Goal: Information Seeking & Learning: Learn about a topic

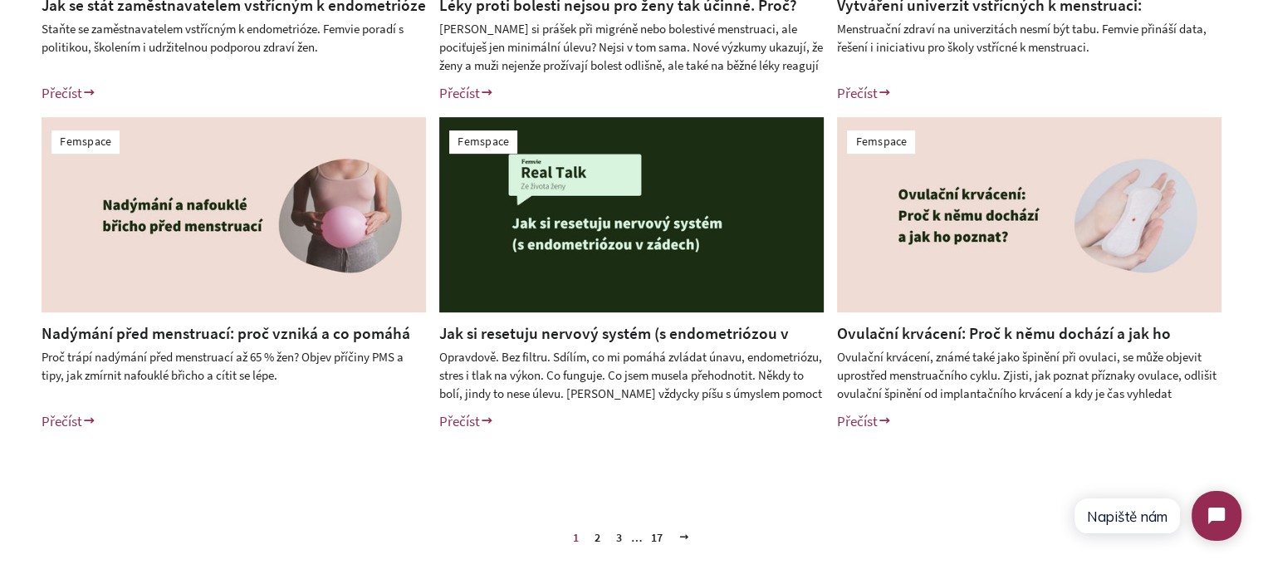
click at [660, 332] on link "Jak si resetuju nervový systém (s endometriózou v zádech)" at bounding box center [614, 344] width 350 height 42
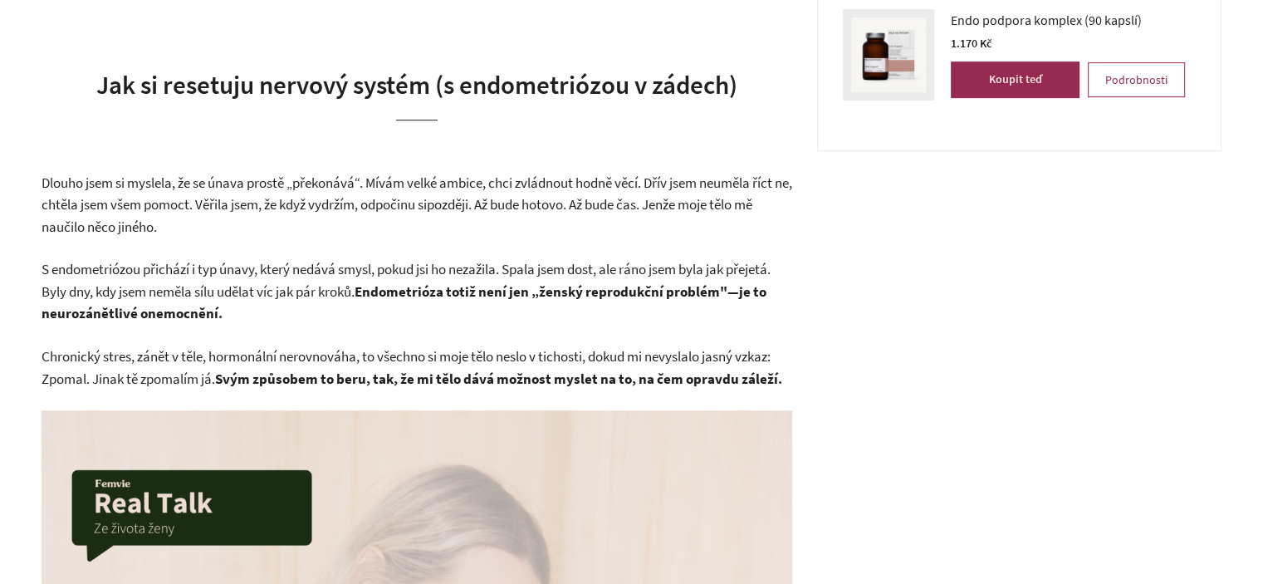
scroll to position [914, 0]
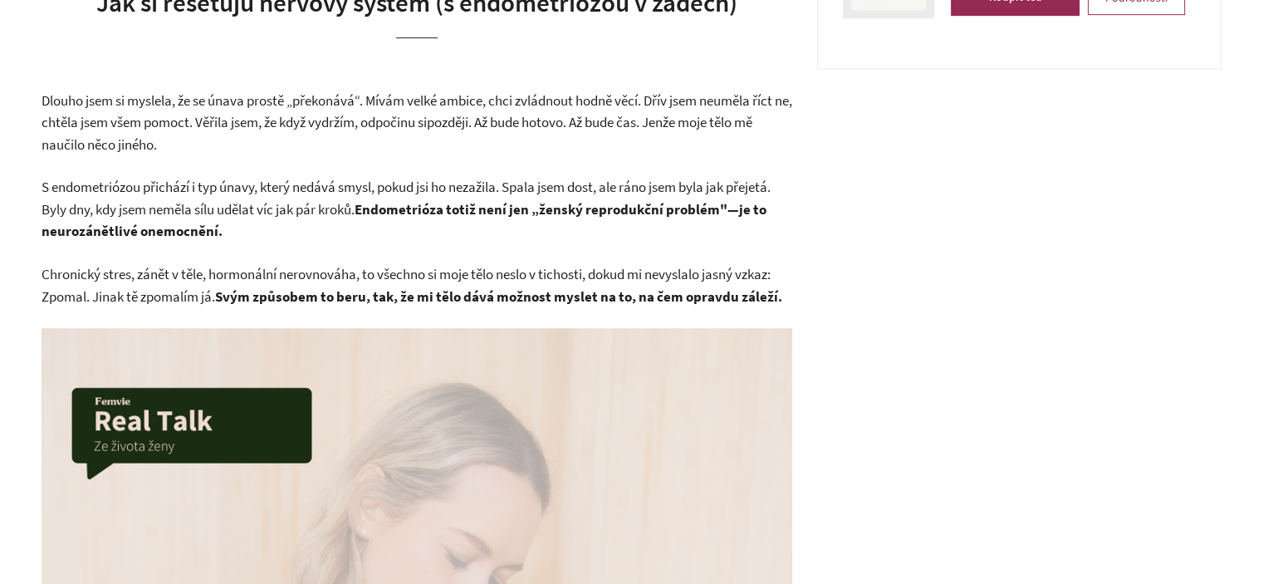
click at [372, 282] on span "Chronický stres, zánět v těle, hormonální nerovnováha, to všechno si moje tělo …" at bounding box center [412, 285] width 741 height 41
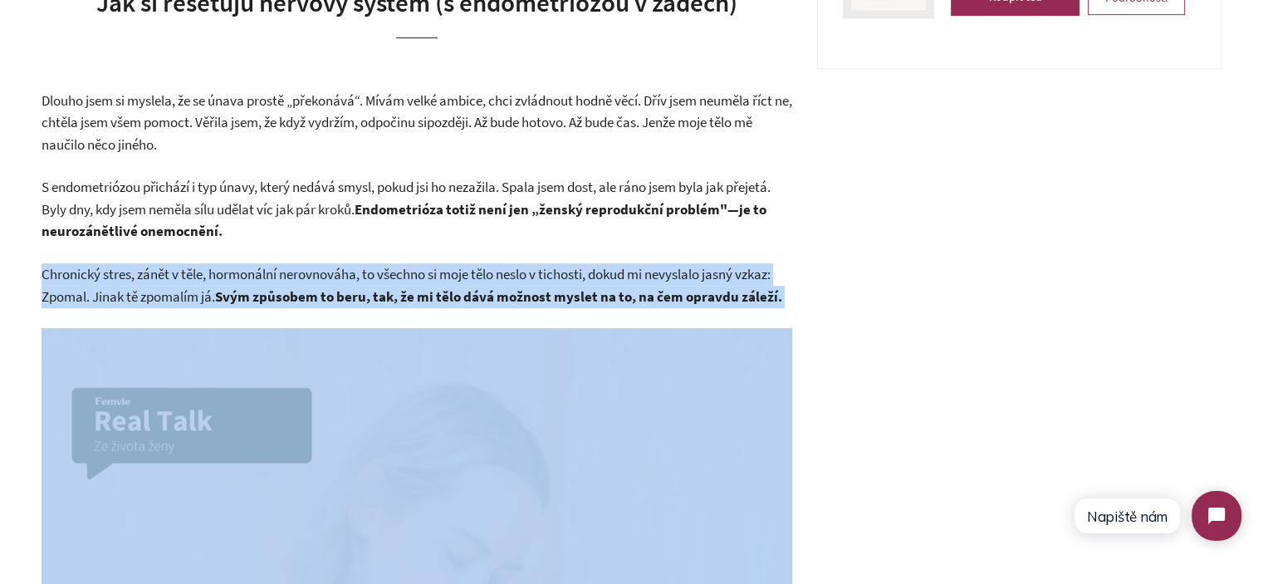
drag, startPoint x: 372, startPoint y: 282, endPoint x: 162, endPoint y: 162, distance: 242.2
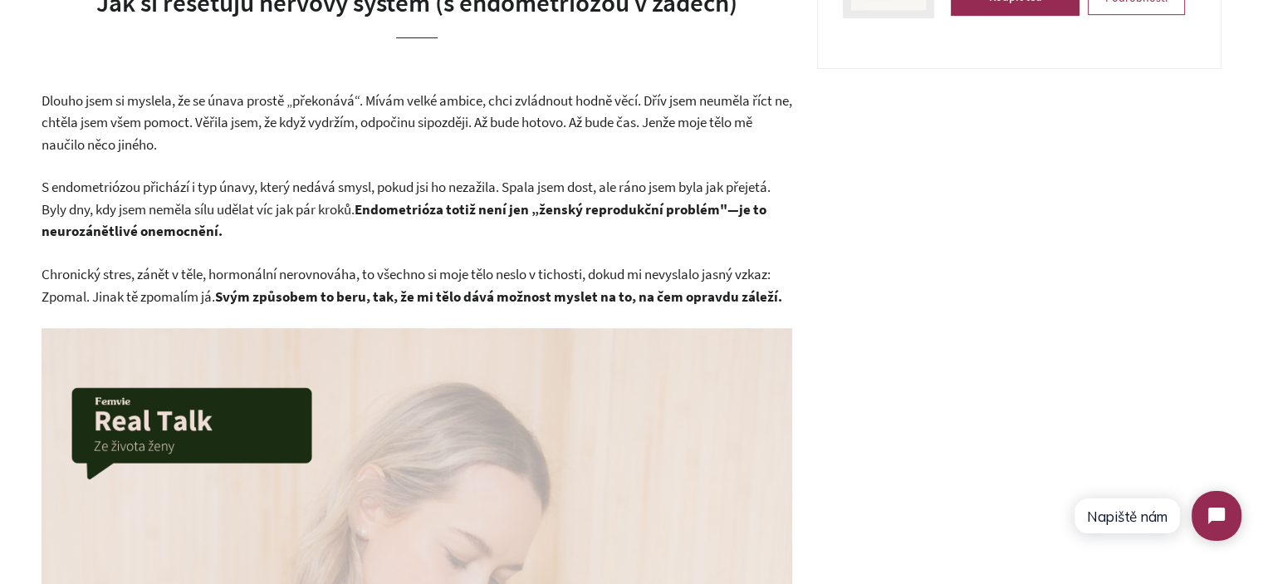
click at [162, 154] on p "Dlouho jsem si myslela, že se únava prostě „překonává“. Mívám velké ambice, chc…" at bounding box center [417, 123] width 751 height 66
click at [162, 122] on span "Dlouho jsem si myslela, že se únava prostě „překonává“. Mívám velké ambice, chc…" at bounding box center [417, 111] width 751 height 41
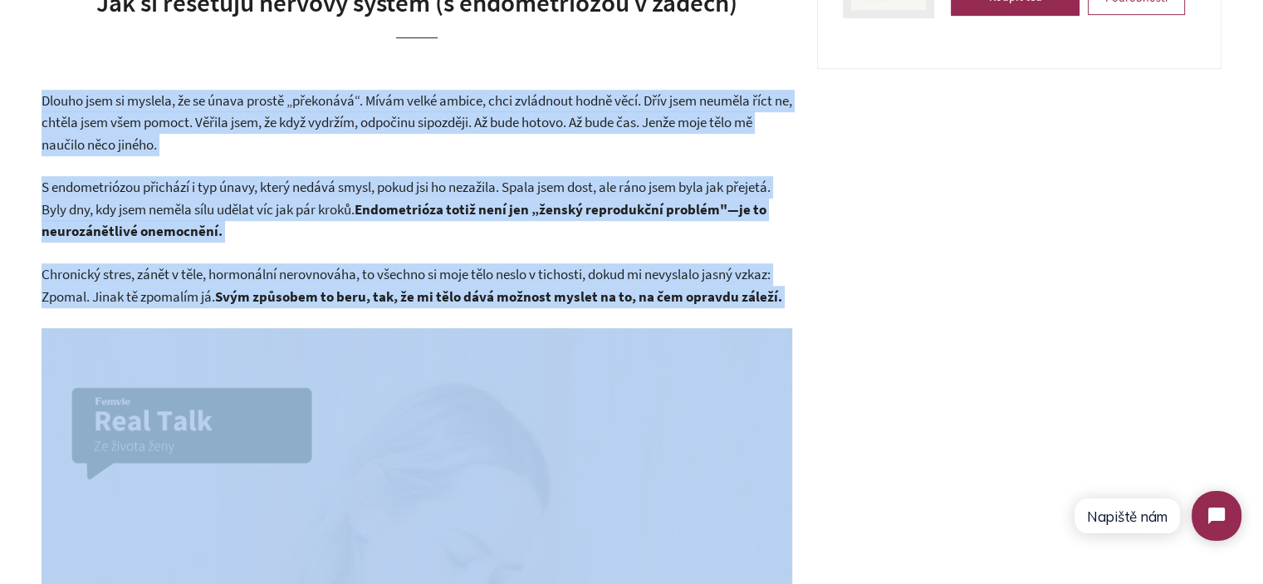
drag, startPoint x: 162, startPoint y: 122, endPoint x: 389, endPoint y: 291, distance: 282.6
click at [389, 291] on strong "Svým způsobem to beru, tak, že mi tělo dává možnost myslet na to, na čem opravd…" at bounding box center [498, 296] width 567 height 18
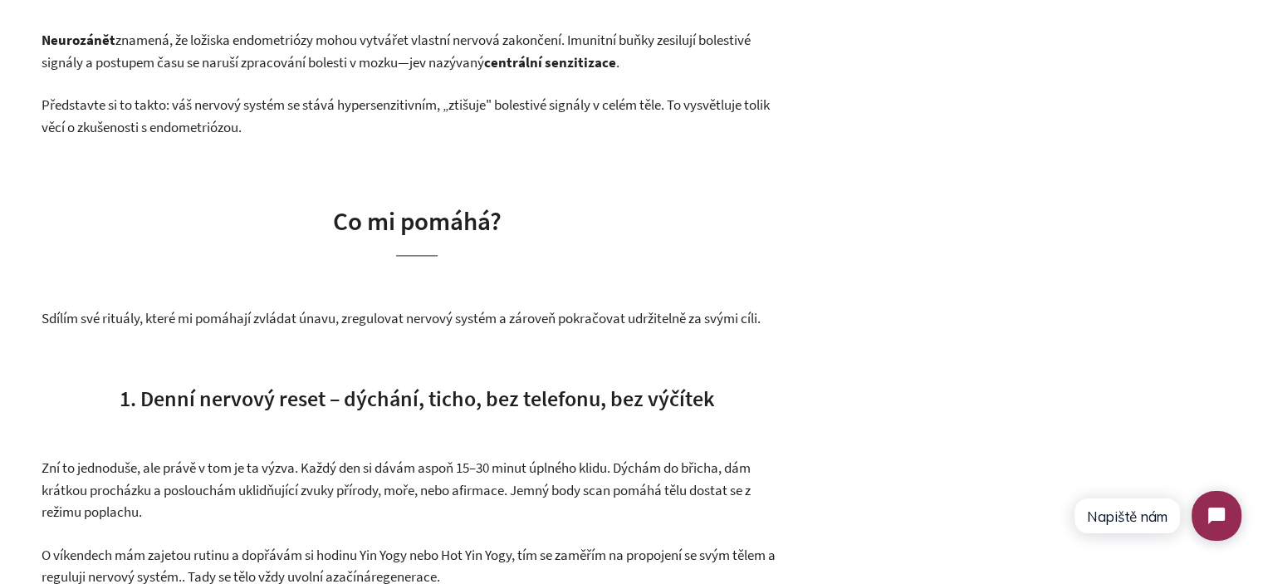
scroll to position [2326, 0]
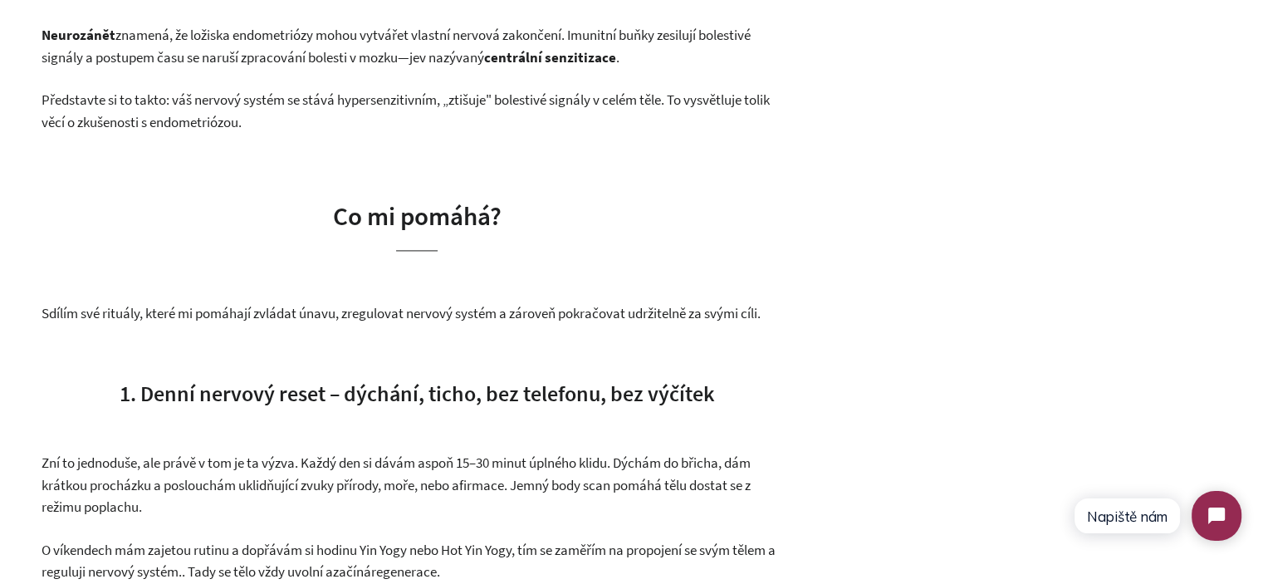
click at [201, 42] on p "Neurozánět znamená, že ložiska endometriózy mohou vytvářet vlastní nervová zako…" at bounding box center [417, 46] width 751 height 44
click at [201, 41] on p "Neurozánět znamená, že ložiska endometriózy mohou vytvářet vlastní nervová zako…" at bounding box center [417, 46] width 751 height 44
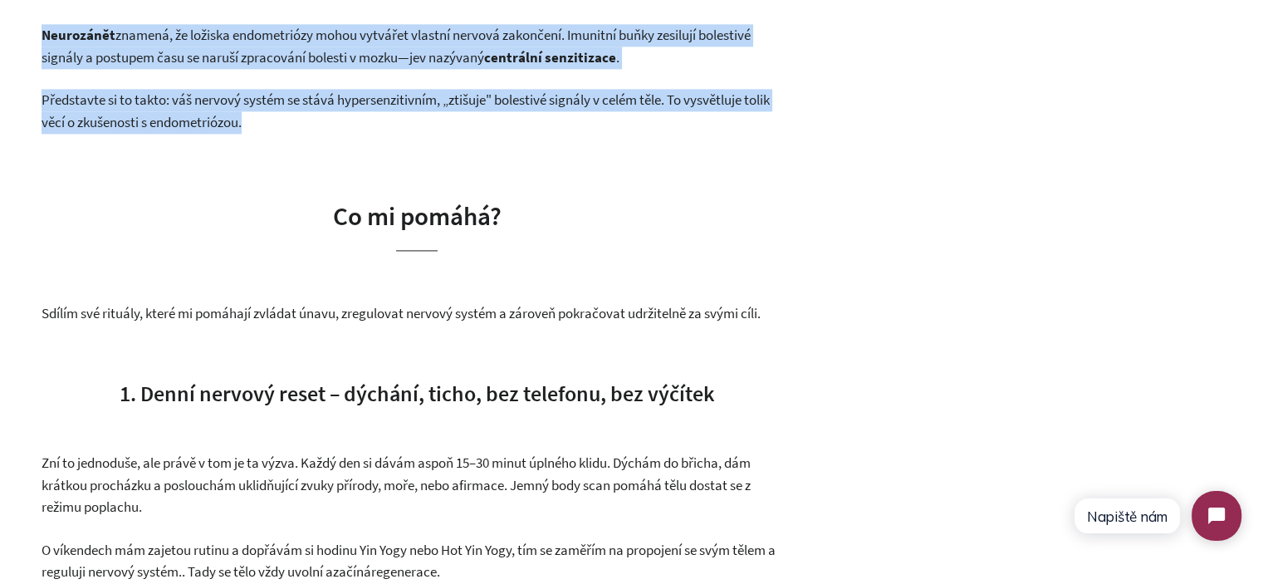
drag, startPoint x: 201, startPoint y: 41, endPoint x: 236, endPoint y: 99, distance: 67.8
click at [236, 99] on div "Real Talk: Founder Corner Opravdově. Bez filtru. Sdílím, co mi pomáhá zvládat ú…" at bounding box center [417, 485] width 751 height 4468
click at [236, 99] on p "Představte si to takto: váš nervový systém se stává hypersenzitivním, „ztišuje"…" at bounding box center [417, 111] width 751 height 44
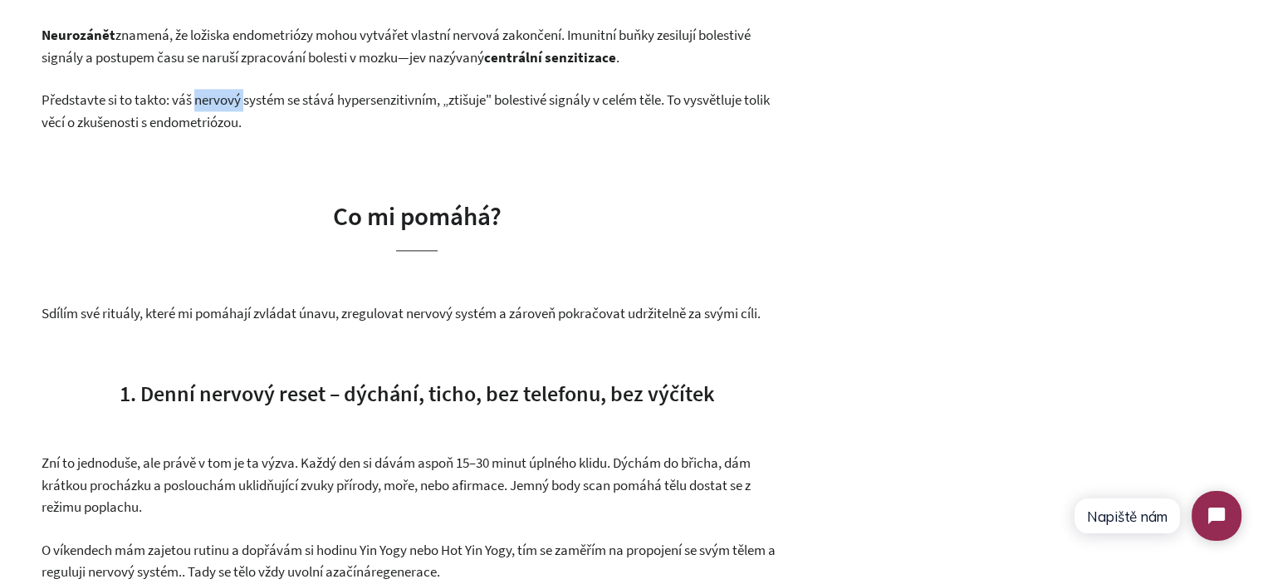
click at [236, 99] on p "Představte si to takto: váš nervový systém se stává hypersenzitivním, „ztišuje"…" at bounding box center [417, 111] width 751 height 44
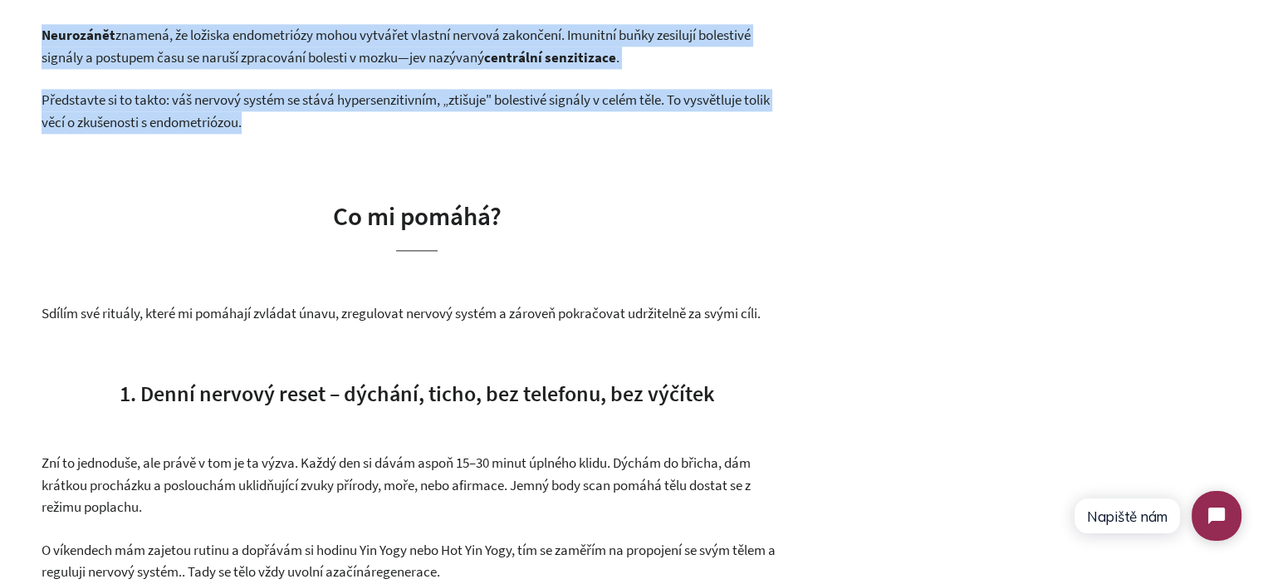
drag, startPoint x: 236, startPoint y: 99, endPoint x: 220, endPoint y: 47, distance: 53.9
click at [220, 48] on div "Real Talk: Founder Corner Opravdově. Bez filtru. Sdílím, co mi pomáhá zvládat ú…" at bounding box center [417, 485] width 751 height 4468
click at [220, 47] on p "Neurozánět znamená, že ložiska endometriózy mohou vytvářet vlastní nervová zako…" at bounding box center [417, 46] width 751 height 44
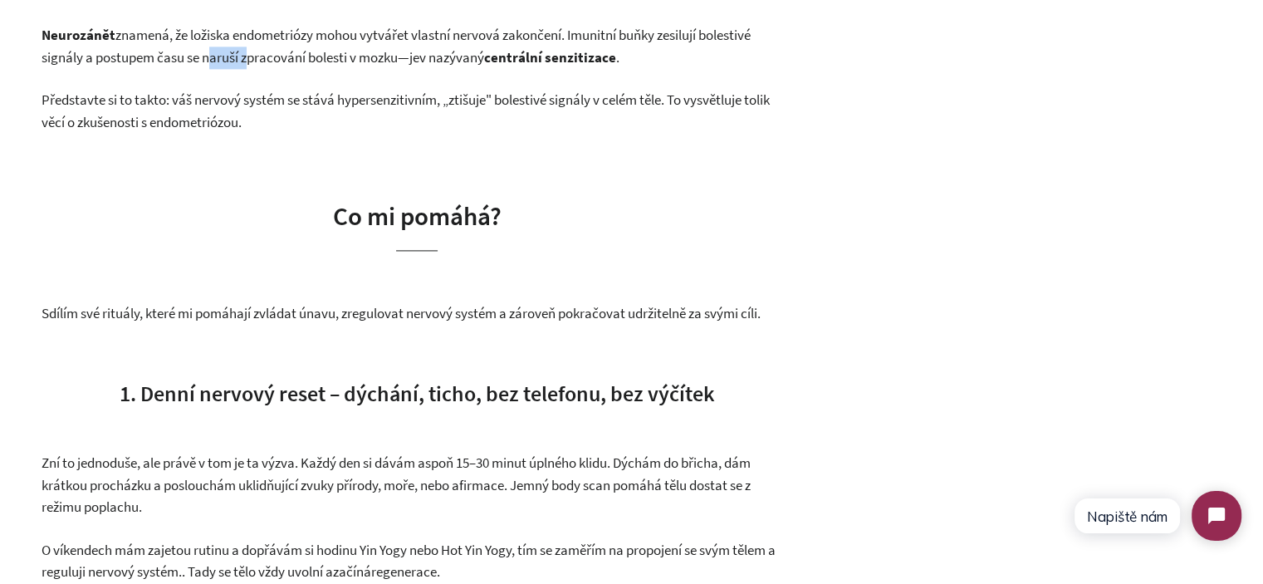
click at [220, 47] on p "Neurozánět znamená, že ložiska endometriózy mohou vytvářet vlastní nervová zako…" at bounding box center [417, 46] width 751 height 44
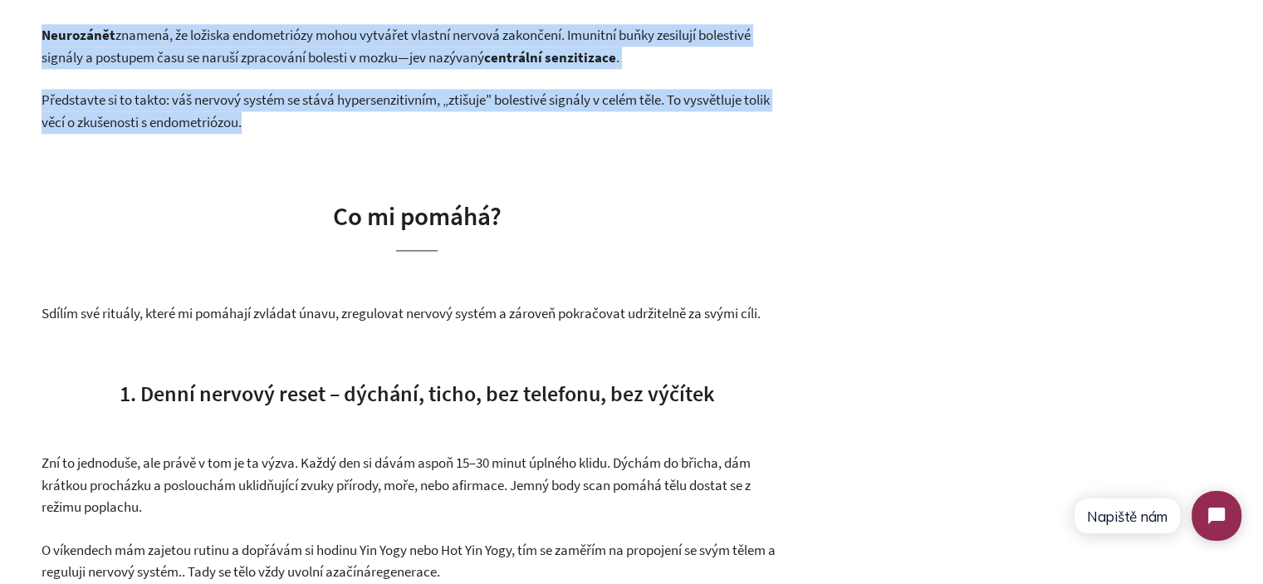
drag, startPoint x: 220, startPoint y: 47, endPoint x: 249, endPoint y: 125, distance: 83.3
click at [249, 125] on div "Real Talk: Founder Corner Opravdově. Bez filtru. Sdílím, co mi pomáhá zvládat ú…" at bounding box center [417, 485] width 751 height 4468
click at [249, 125] on p "Představte si to takto: váš nervový systém se stává hypersenzitivním, „ztišuje"…" at bounding box center [417, 111] width 751 height 44
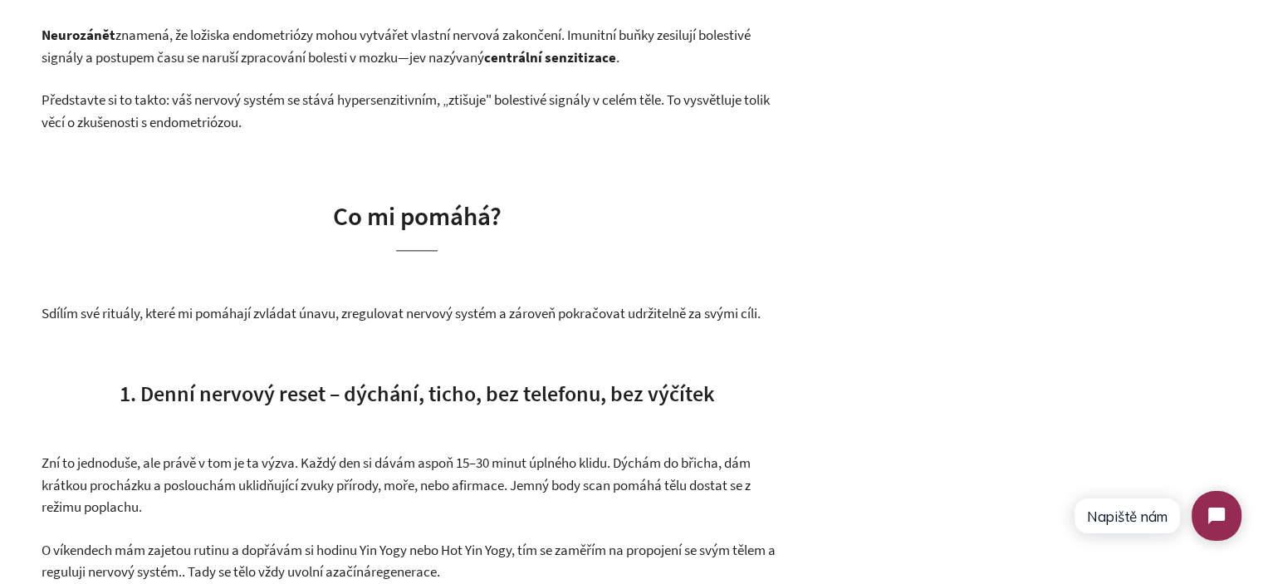
click at [223, 56] on p "Neurozánět znamená, že ložiska endometriózy mohou vytvářet vlastní nervová zako…" at bounding box center [417, 46] width 751 height 44
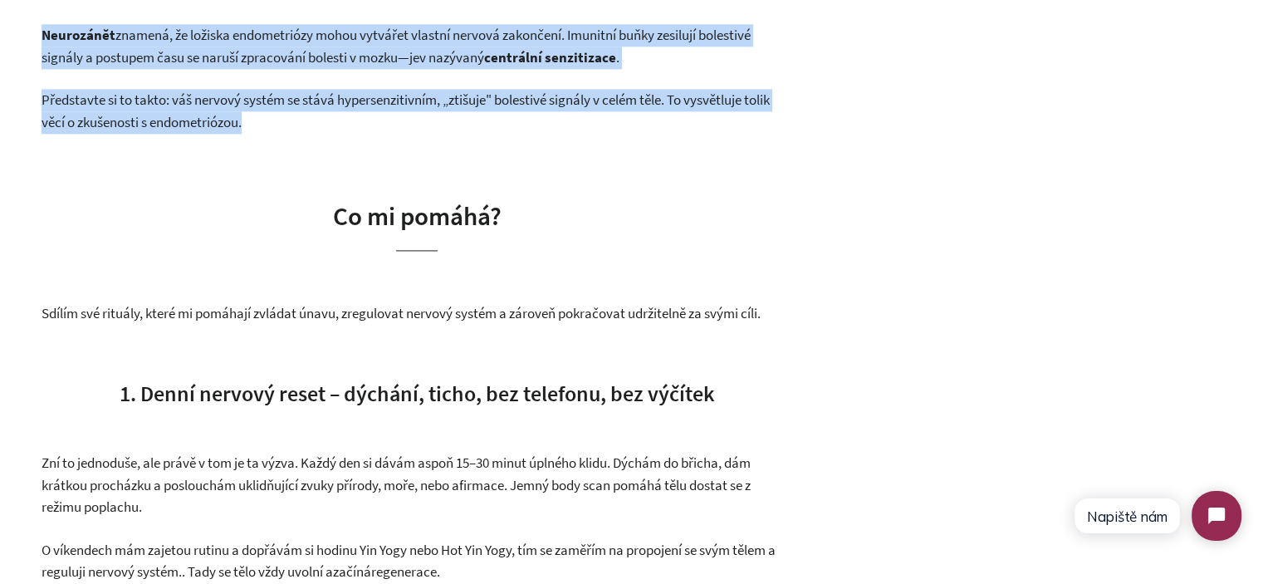
drag, startPoint x: 223, startPoint y: 56, endPoint x: 249, endPoint y: 120, distance: 69.3
click at [249, 120] on div "Real Talk: Founder Corner Opravdově. Bez filtru. Sdílím, co mi pomáhá zvládat ú…" at bounding box center [417, 485] width 751 height 4468
click at [249, 120] on p "Představte si to takto: váš nervový systém se stává hypersenzitivním, „ztišuje"…" at bounding box center [417, 111] width 751 height 44
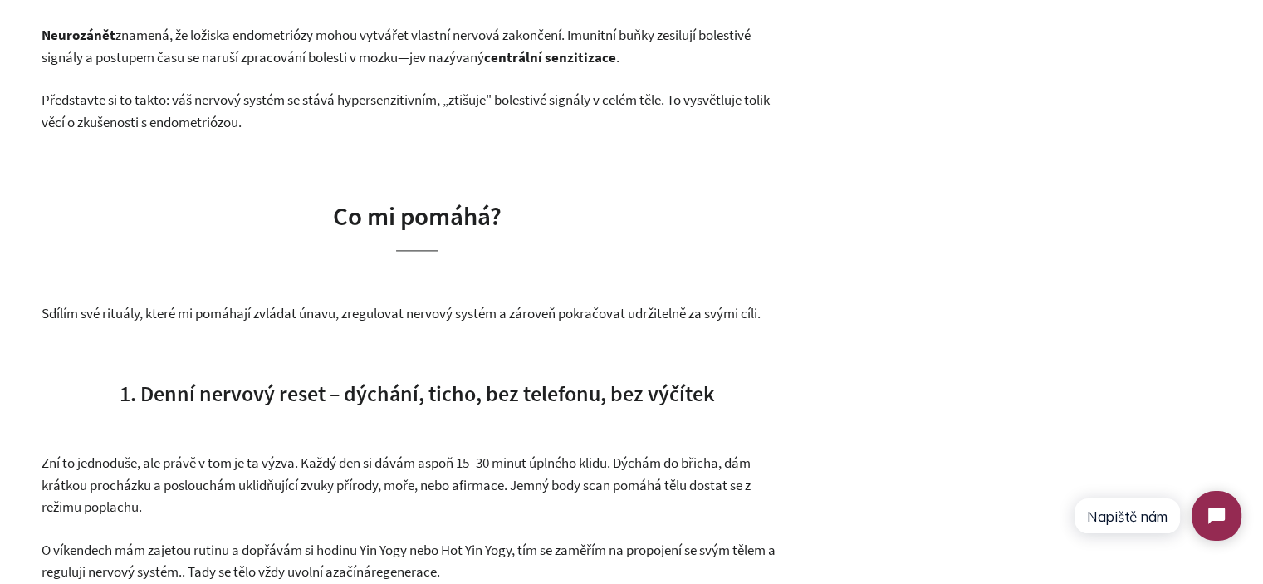
click at [249, 120] on p "Představte si to takto: váš nervový systém se stává hypersenzitivním, „ztišuje"…" at bounding box center [417, 111] width 751 height 44
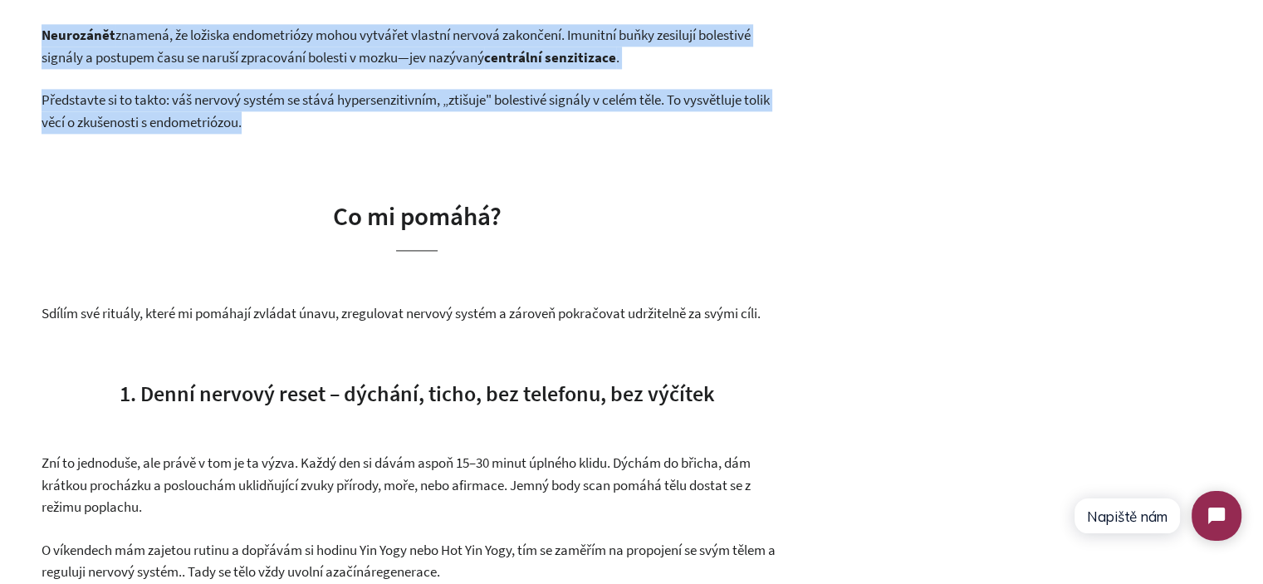
drag, startPoint x: 249, startPoint y: 120, endPoint x: 213, endPoint y: 42, distance: 86.2
click at [213, 42] on div "Real Talk: Founder Corner Opravdově. Bez filtru. Sdílím, co mi pomáhá zvládat ú…" at bounding box center [417, 485] width 751 height 4468
click at [213, 42] on p "Neurozánět znamená, že ložiska endometriózy mohou vytvářet vlastní nervová zako…" at bounding box center [417, 46] width 751 height 44
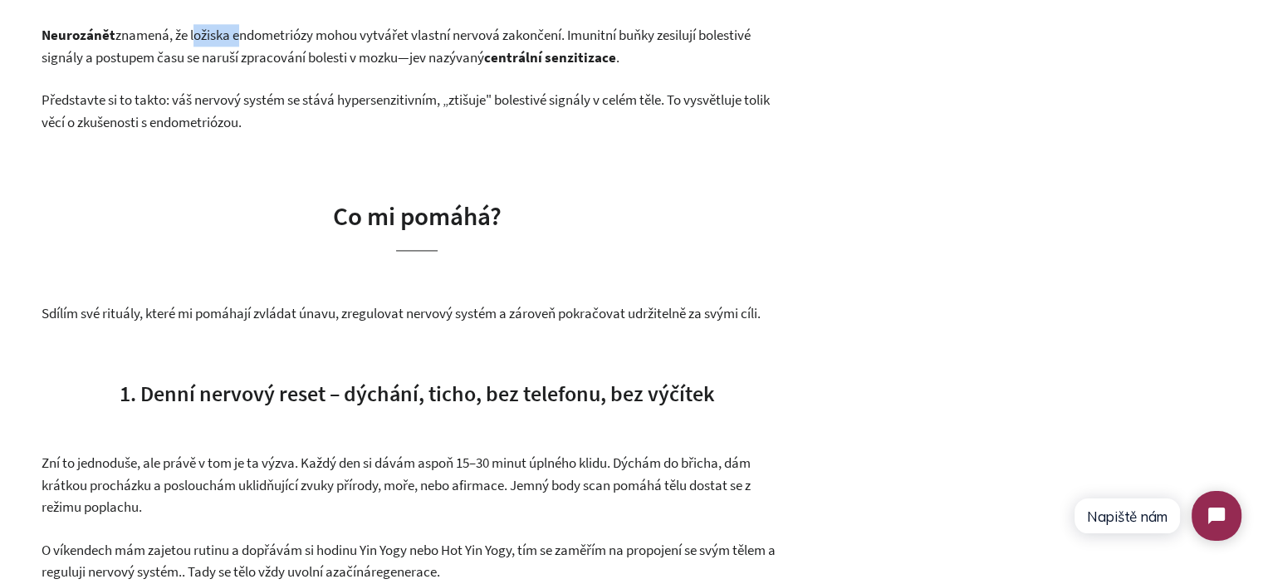
click at [213, 42] on p "Neurozánět znamená, že ložiska endometriózy mohou vytvářet vlastní nervová zako…" at bounding box center [417, 46] width 751 height 44
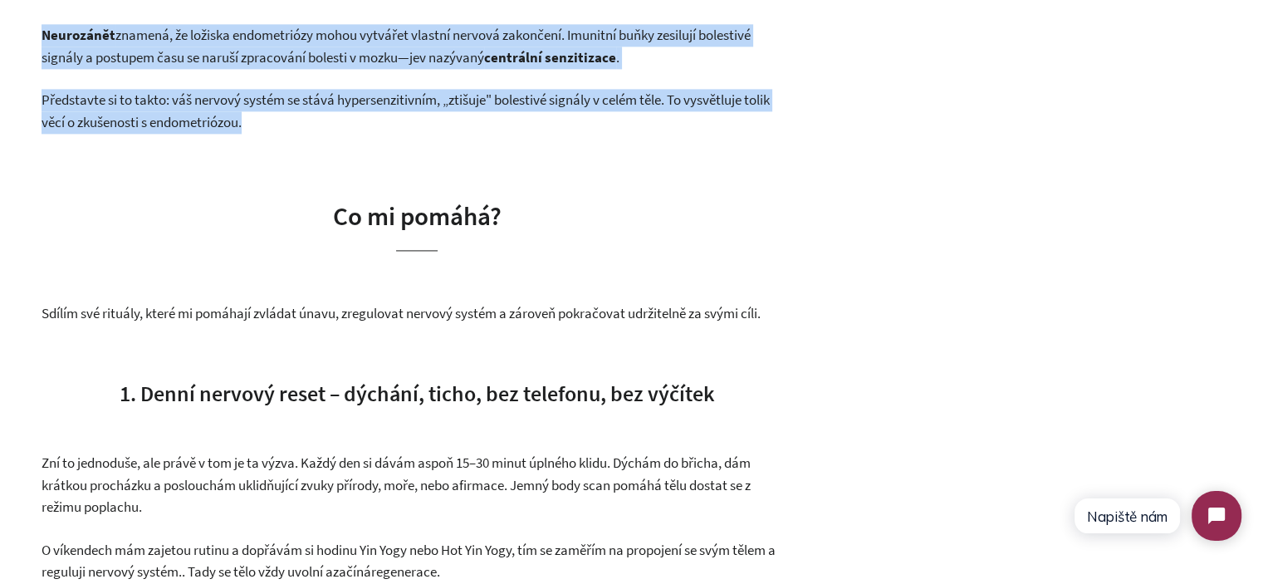
drag, startPoint x: 213, startPoint y: 42, endPoint x: 237, endPoint y: 97, distance: 60.6
click at [237, 97] on div "Real Talk: Founder Corner Opravdově. Bez filtru. Sdílím, co mi pomáhá zvládat ú…" at bounding box center [417, 485] width 751 height 4468
click at [237, 97] on p "Představte si to takto: váš nervový systém se stává hypersenzitivním, „ztišuje"…" at bounding box center [417, 111] width 751 height 44
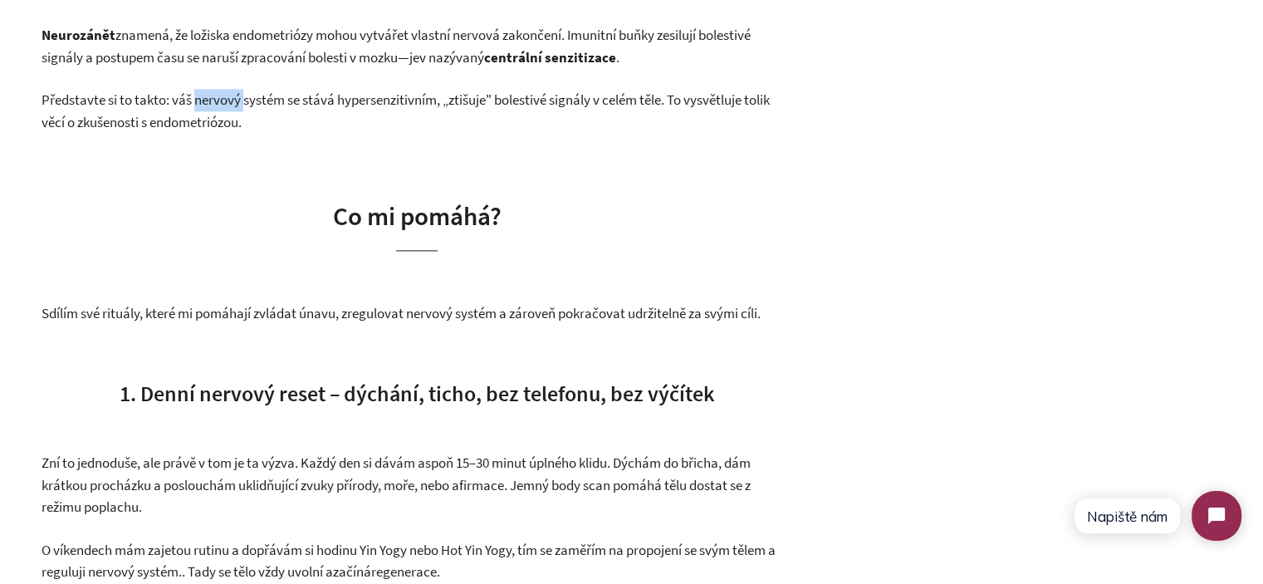
click at [237, 97] on p "Představte si to takto: váš nervový systém se stává hypersenzitivním, „ztišuje"…" at bounding box center [417, 111] width 751 height 44
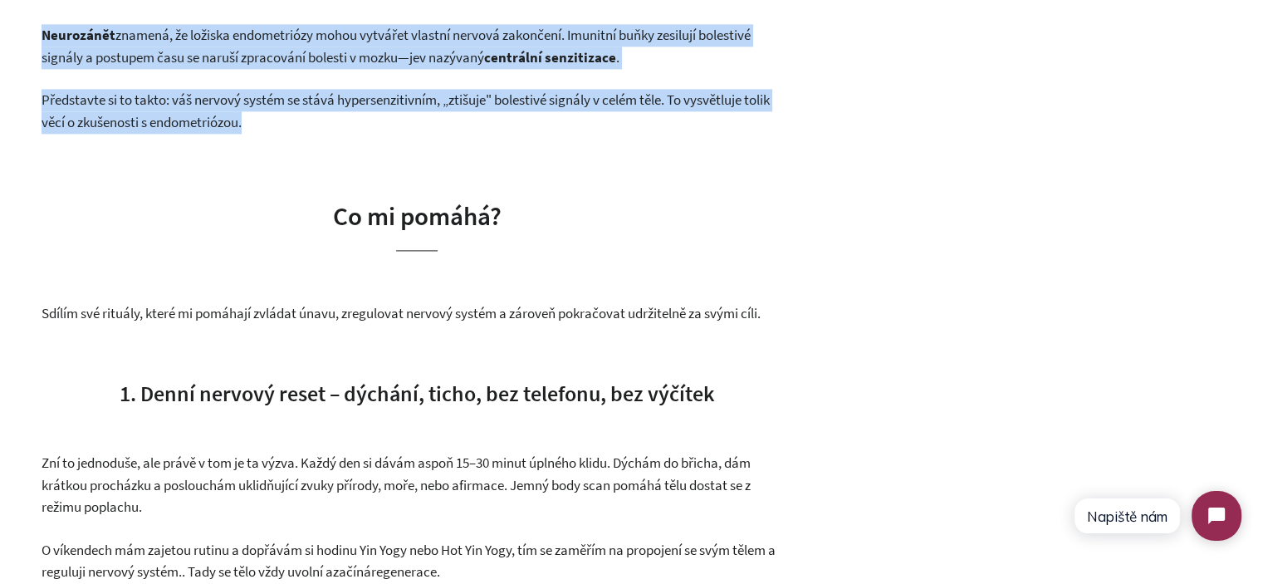
drag, startPoint x: 237, startPoint y: 97, endPoint x: 232, endPoint y: 39, distance: 58.4
click at [232, 39] on div "Real Talk: Founder Corner Opravdově. Bez filtru. Sdílím, co mi pomáhá zvládat ú…" at bounding box center [417, 485] width 751 height 4468
click at [232, 39] on p "Neurozánět znamená, že ložiska endometriózy mohou vytvářet vlastní nervová zako…" at bounding box center [417, 46] width 751 height 44
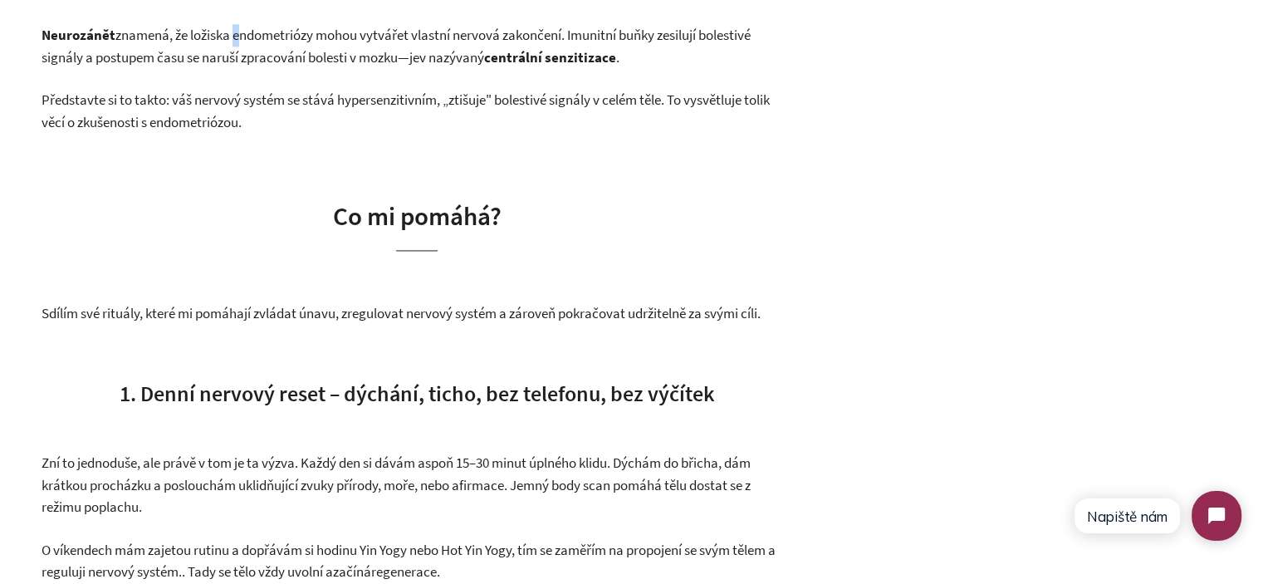
click at [232, 39] on p "Neurozánět znamená, že ložiska endometriózy mohou vytvářet vlastní nervová zako…" at bounding box center [417, 46] width 751 height 44
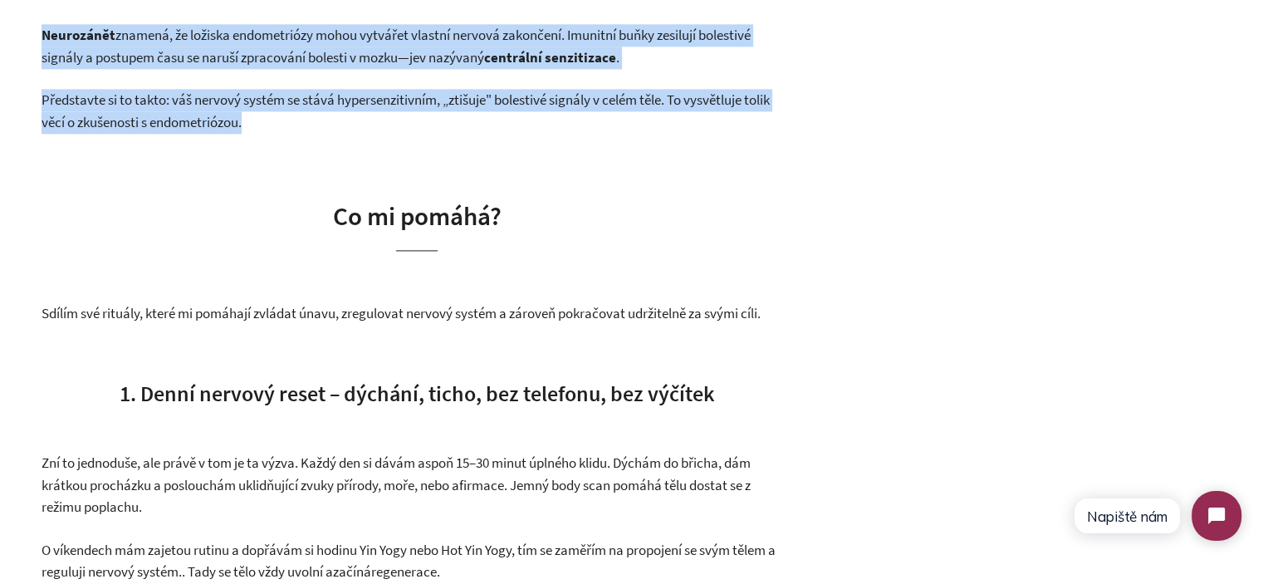
drag, startPoint x: 232, startPoint y: 39, endPoint x: 248, endPoint y: 112, distance: 75.0
click at [248, 112] on div "Real Talk: Founder Corner Opravdově. Bez filtru. Sdílím, co mi pomáhá zvládat ú…" at bounding box center [417, 485] width 751 height 4468
click at [248, 112] on p "Představte si to takto: váš nervový systém se stává hypersenzitivním, „ztišuje"…" at bounding box center [417, 111] width 751 height 44
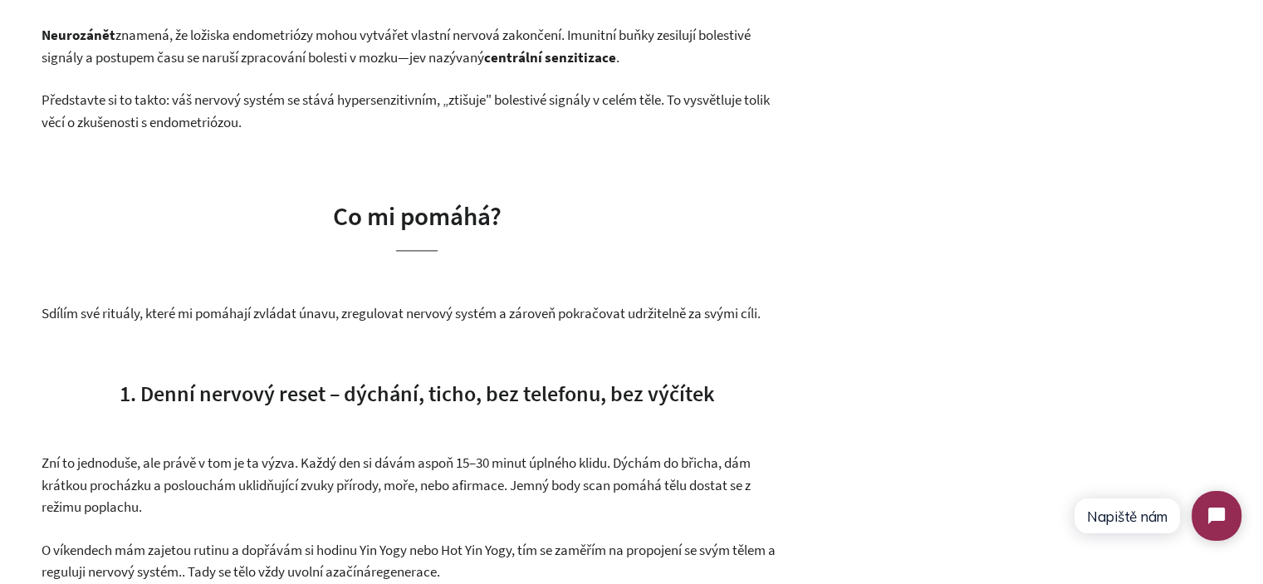
click at [248, 112] on p "Představte si to takto: váš nervový systém se stává hypersenzitivním, „ztišuje"…" at bounding box center [417, 111] width 751 height 44
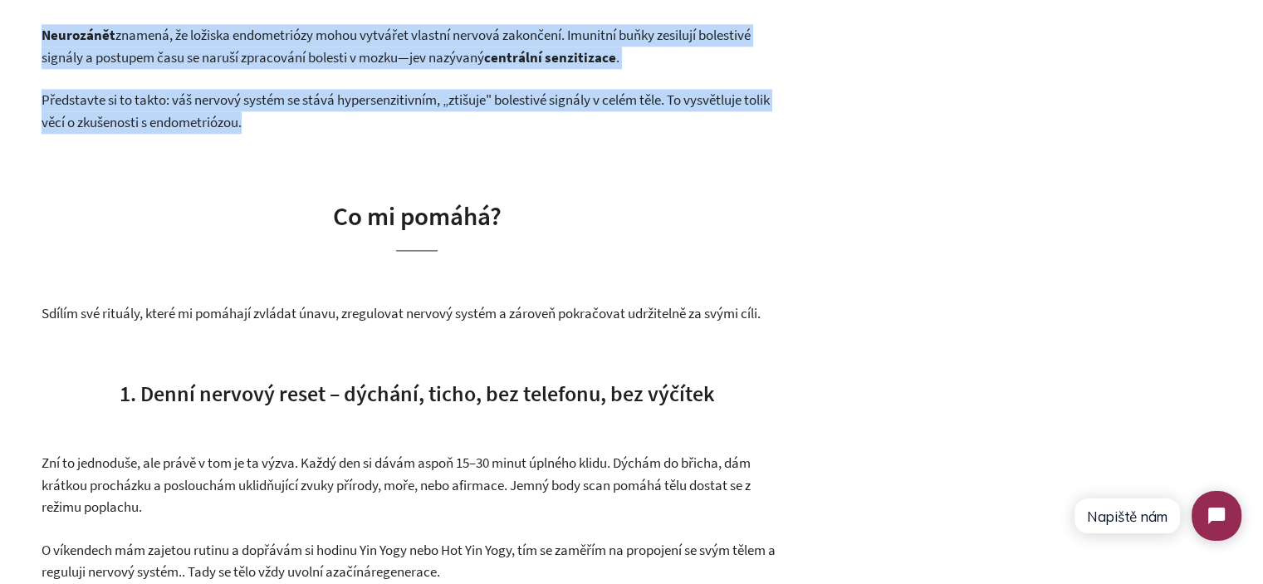
drag, startPoint x: 248, startPoint y: 112, endPoint x: 238, endPoint y: 56, distance: 57.4
click at [238, 56] on div "Real Talk: Founder Corner Opravdově. Bez filtru. Sdílím, co mi pomáhá zvládat ú…" at bounding box center [417, 485] width 751 height 4468
click at [238, 56] on p "Neurozánět znamená, že ložiska endometriózy mohou vytvářet vlastní nervová zako…" at bounding box center [417, 46] width 751 height 44
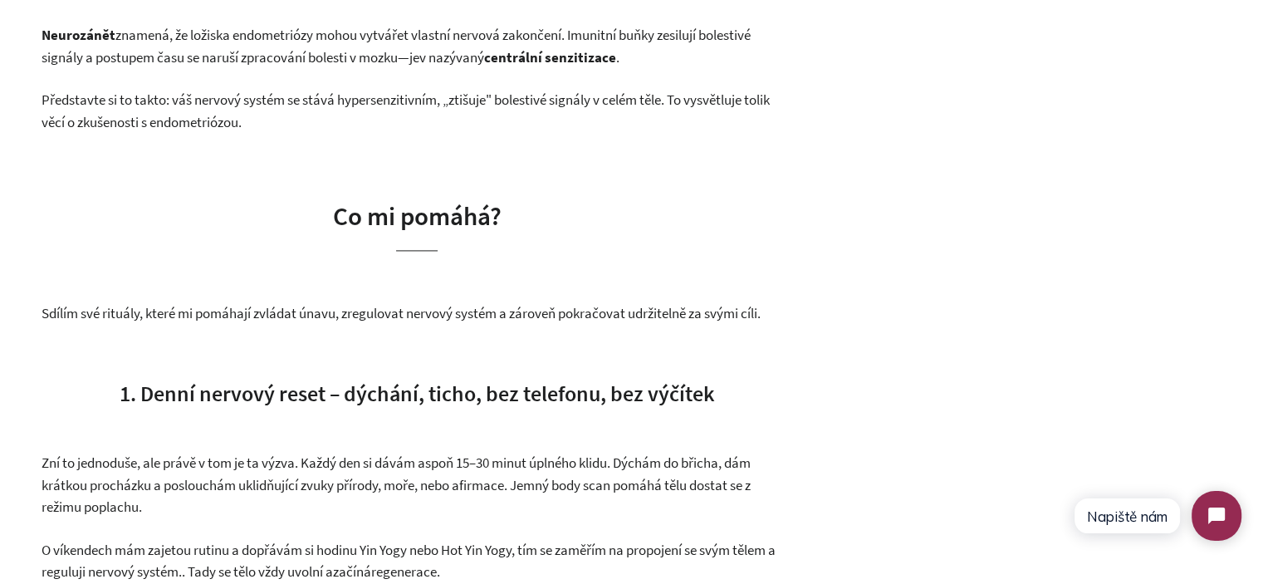
click at [293, 120] on p "Představte si to takto: váš nervový systém se stává hypersenzitivním, „ztišuje"…" at bounding box center [417, 111] width 751 height 44
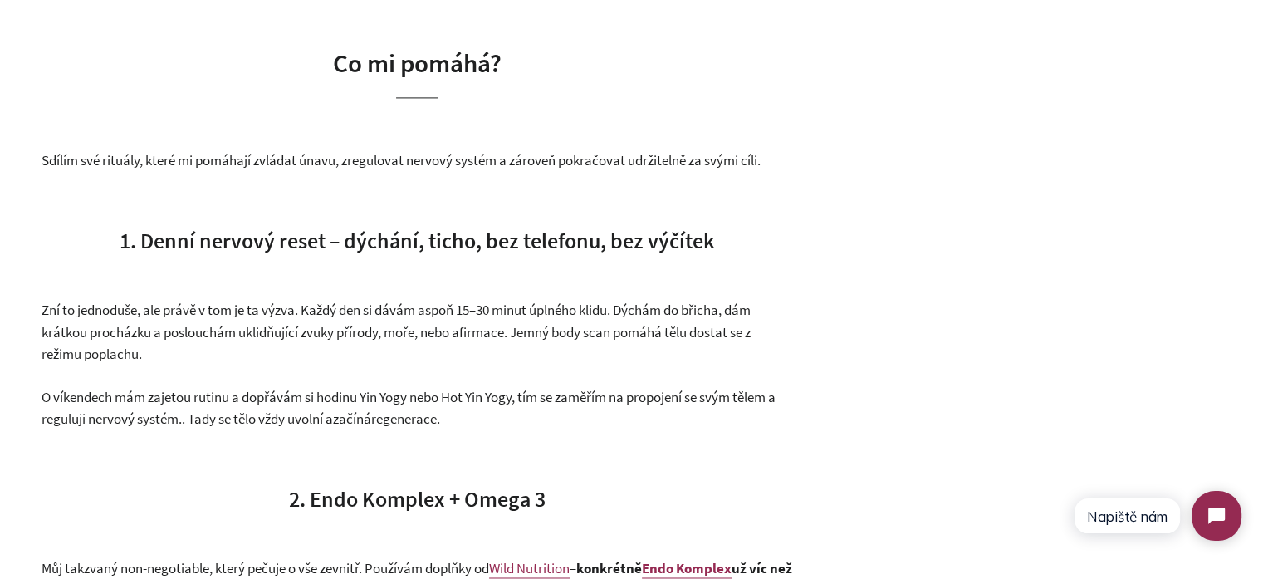
scroll to position [2492, 0]
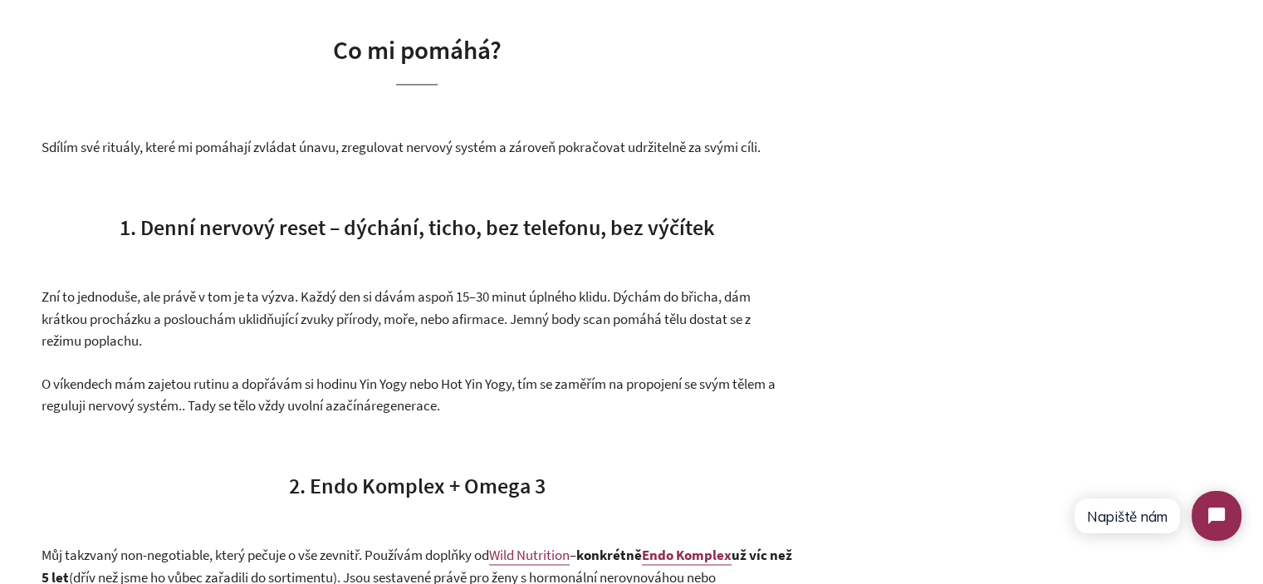
click at [213, 143] on span "Sdílím své rituály, které mi pomáhají zvládat únavu, zregulovat nervový systém …" at bounding box center [401, 147] width 719 height 18
click at [214, 143] on span "Sdílím své rituály, které mi pomáhají zvládat únavu, zregulovat nervový systém …" at bounding box center [401, 147] width 719 height 18
click at [397, 169] on div "Real Talk: Founder Corner Opravdově. Bez filtru. Sdílím, co mi pomáhá zvládat ú…" at bounding box center [417, 319] width 751 height 4468
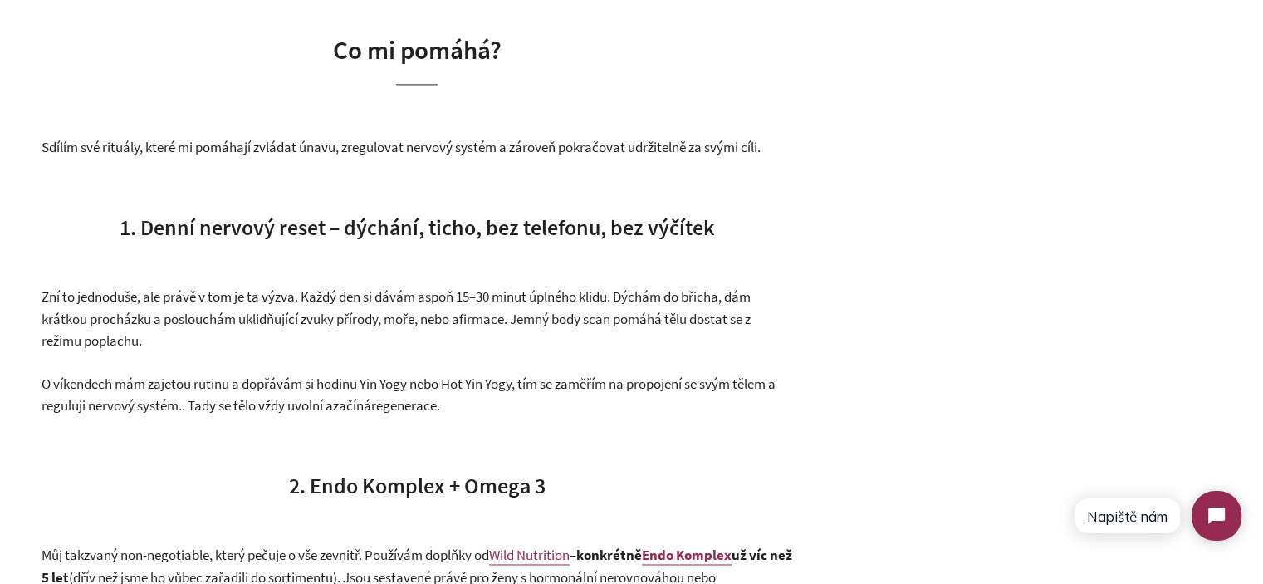
click at [406, 151] on span "Sdílím své rituály, které mi pomáhají zvládat únavu, zregulovat nervový systém …" at bounding box center [401, 147] width 719 height 18
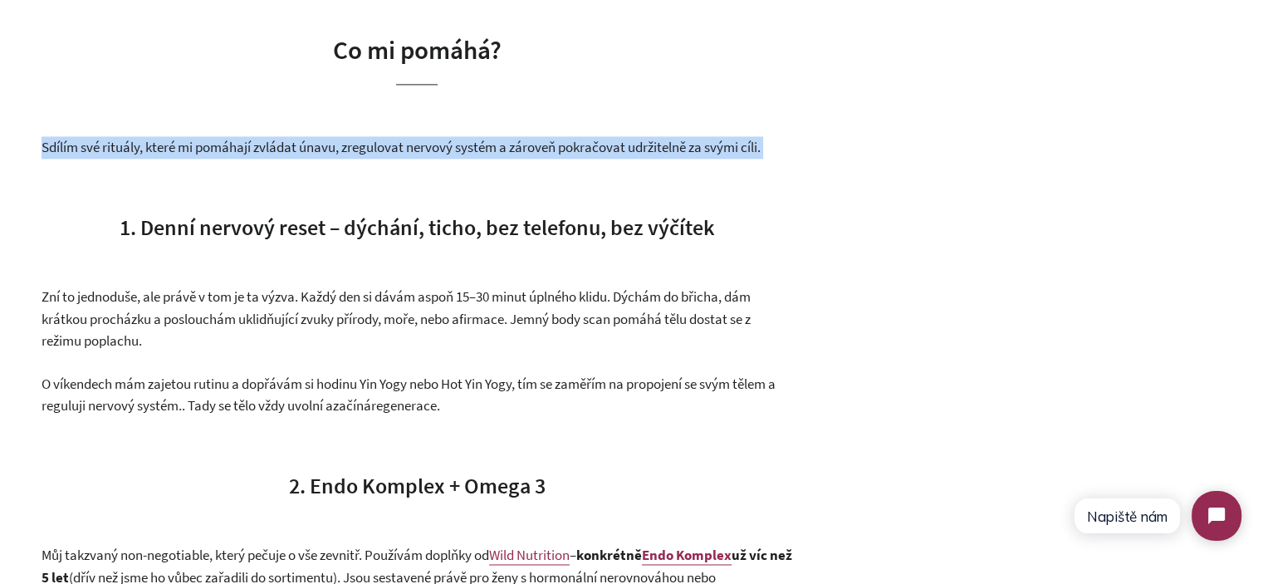
click at [406, 151] on span "Sdílím své rituály, které mi pomáhají zvládat únavu, zregulovat nervový systém …" at bounding box center [401, 147] width 719 height 18
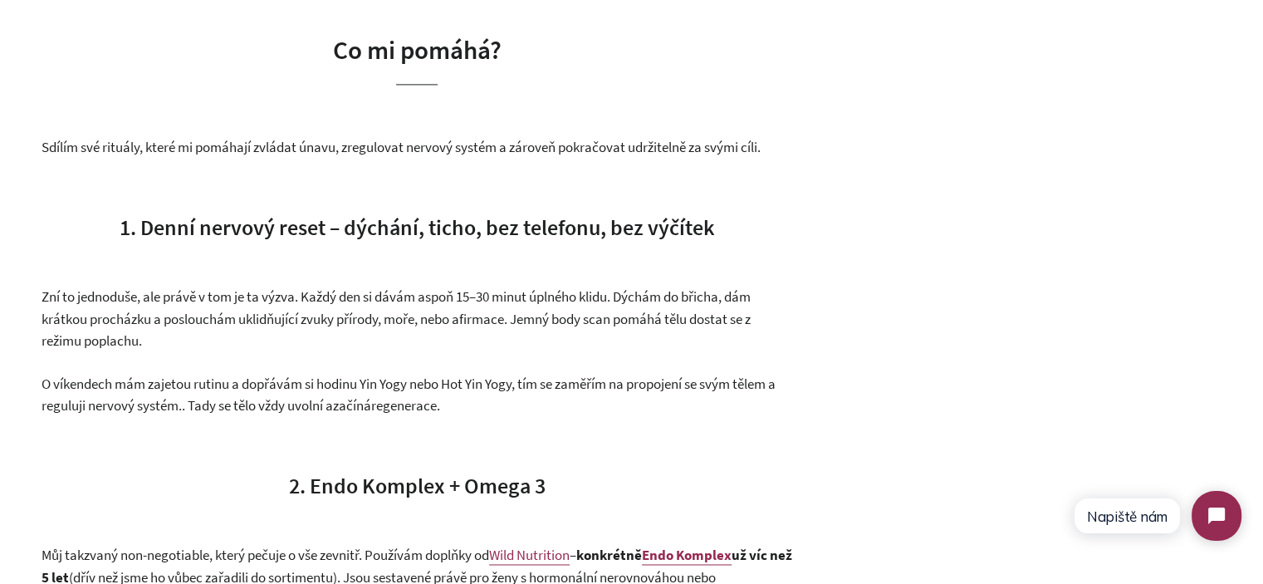
click at [485, 248] on div "Real Talk: Founder Corner Opravdově. Bez filtru. Sdílím, co mi pomáhá zvládat ú…" at bounding box center [417, 319] width 751 height 4468
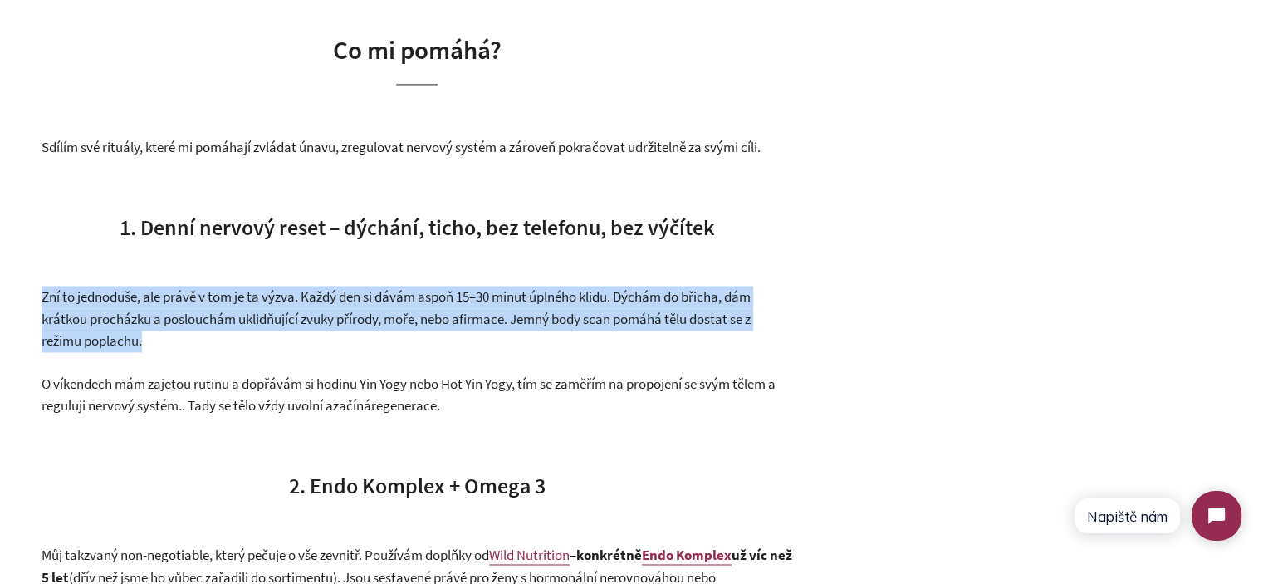
click at [485, 248] on div "Real Talk: Founder Corner Opravdově. Bez filtru. Sdílím, co mi pomáhá zvládat ú…" at bounding box center [417, 319] width 751 height 4468
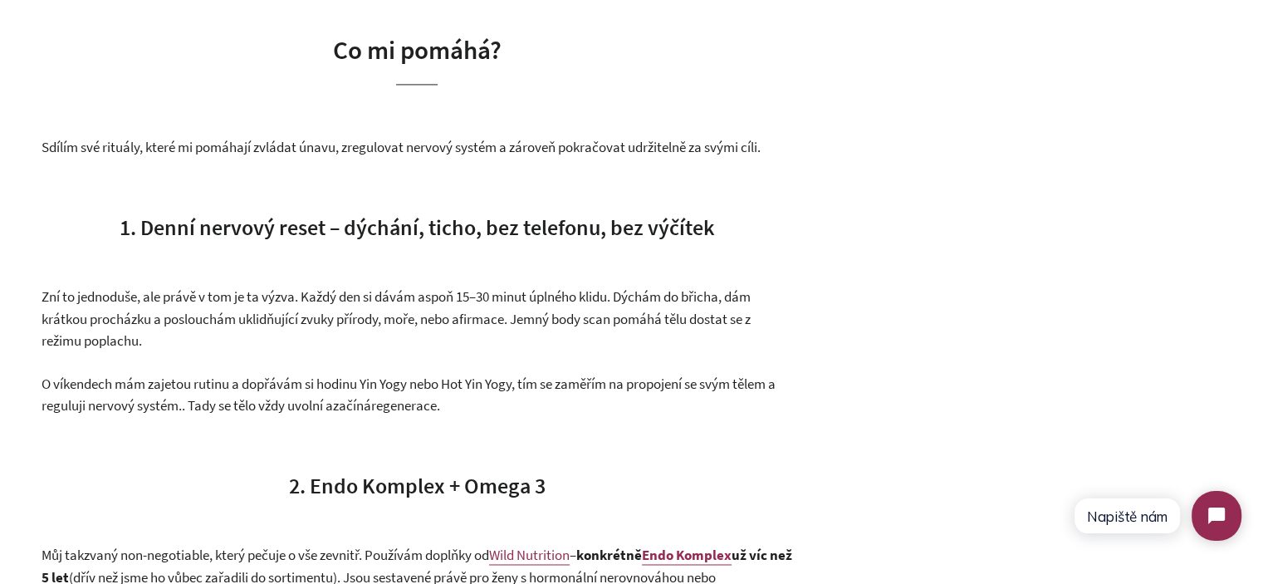
click at [481, 236] on span "1. Denní nervový reset – dýchání, ticho, bez telefonu, bez výčítek" at bounding box center [418, 226] width 596 height 27
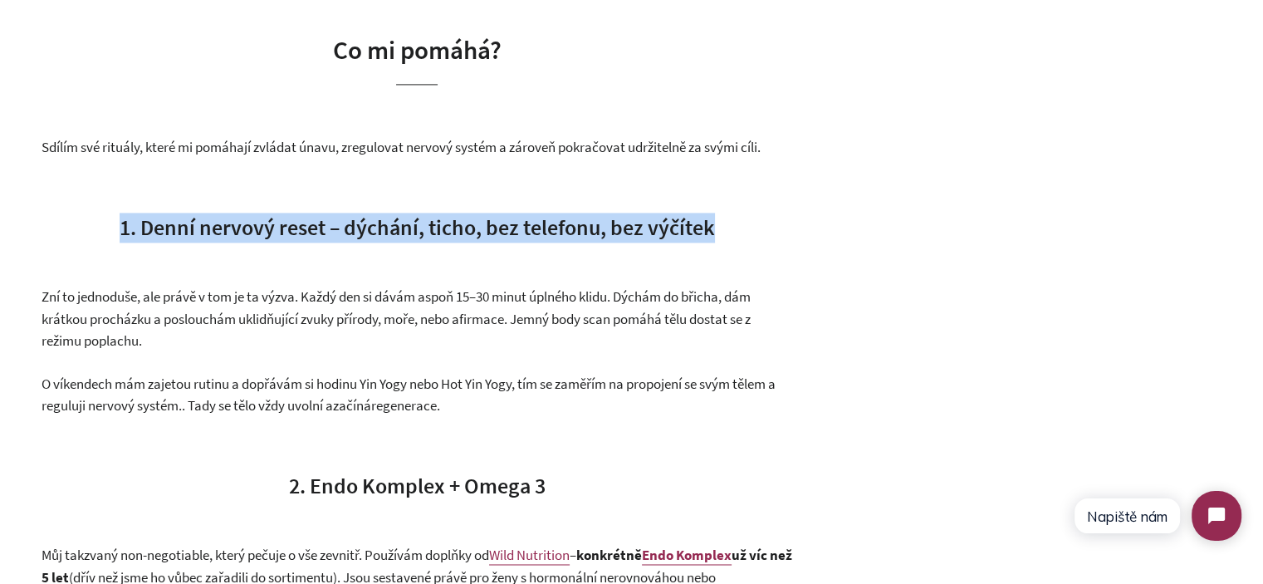
click at [481, 236] on span "1. Denní nervový reset – dýchání, ticho, bez telefonu, bez výčítek" at bounding box center [418, 226] width 596 height 27
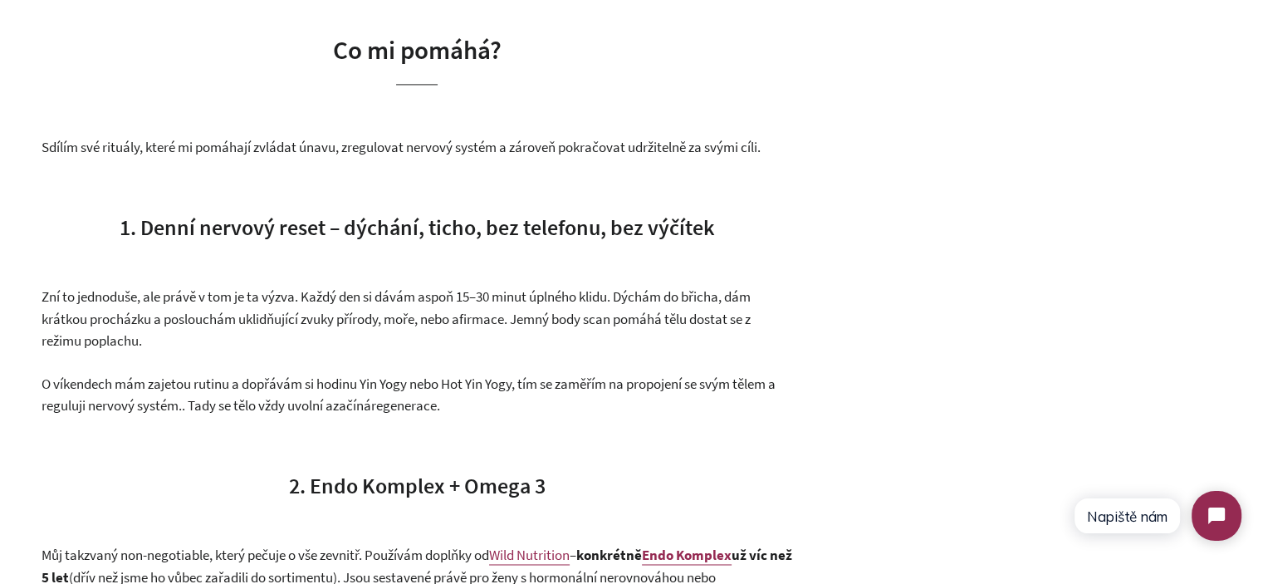
click at [544, 303] on span "30 minut úplného klidu. Dýchám do břicha, dám krátkou procházku a poslouchám uk…" at bounding box center [396, 318] width 709 height 62
click at [522, 224] on span "1. Denní nervový reset – dýchání, ticho, bez telefonu, bez výčítek" at bounding box center [418, 226] width 596 height 27
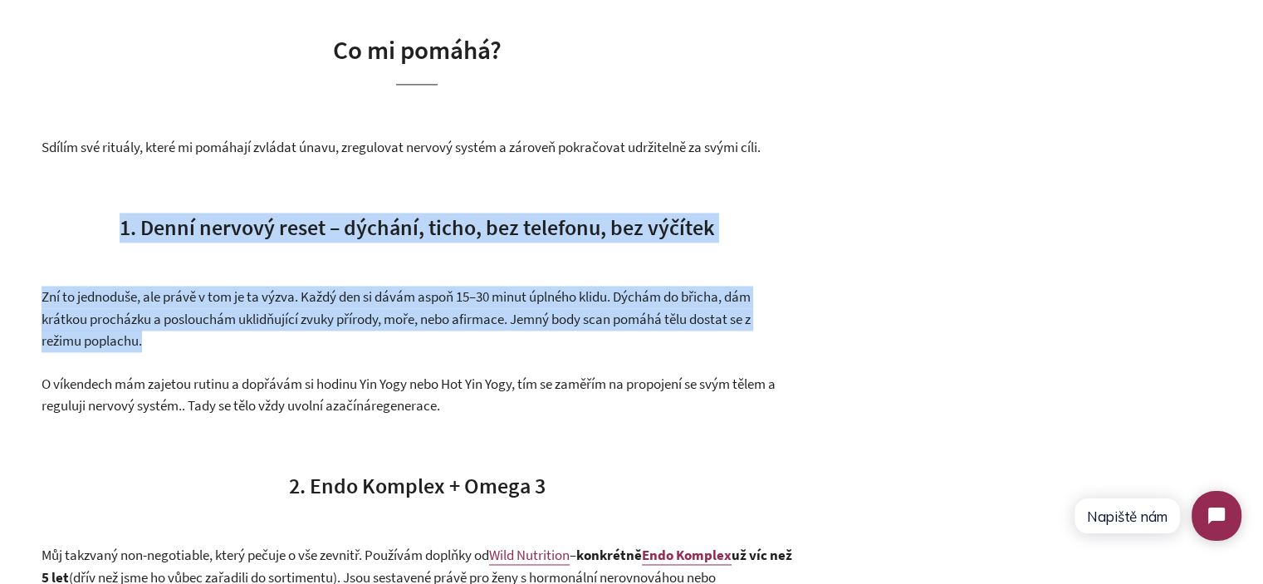
drag, startPoint x: 522, startPoint y: 224, endPoint x: 522, endPoint y: 331, distance: 107.2
click at [522, 331] on div "Real Talk: Founder Corner Opravdově. Bez filtru. Sdílím, co mi pomáhá zvládat ú…" at bounding box center [417, 319] width 751 height 4468
click at [522, 331] on p "Zní to jednoduše, ale právě v tom je ta výzva. Každý den si dávám aspoň 15 – 30…" at bounding box center [417, 319] width 751 height 66
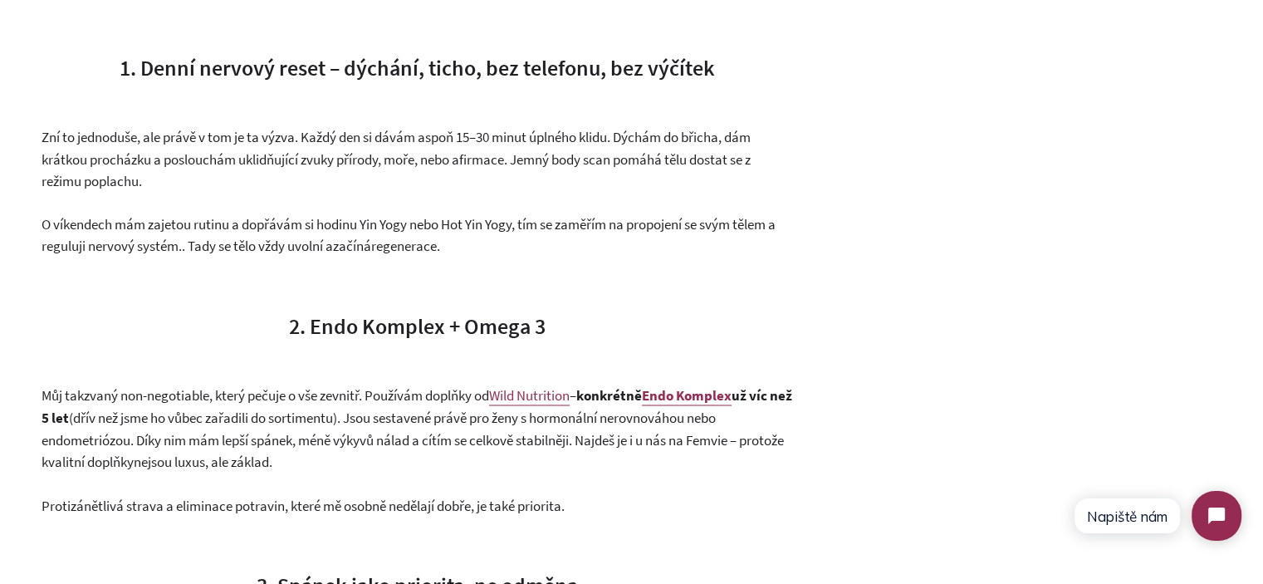
scroll to position [2658, 0]
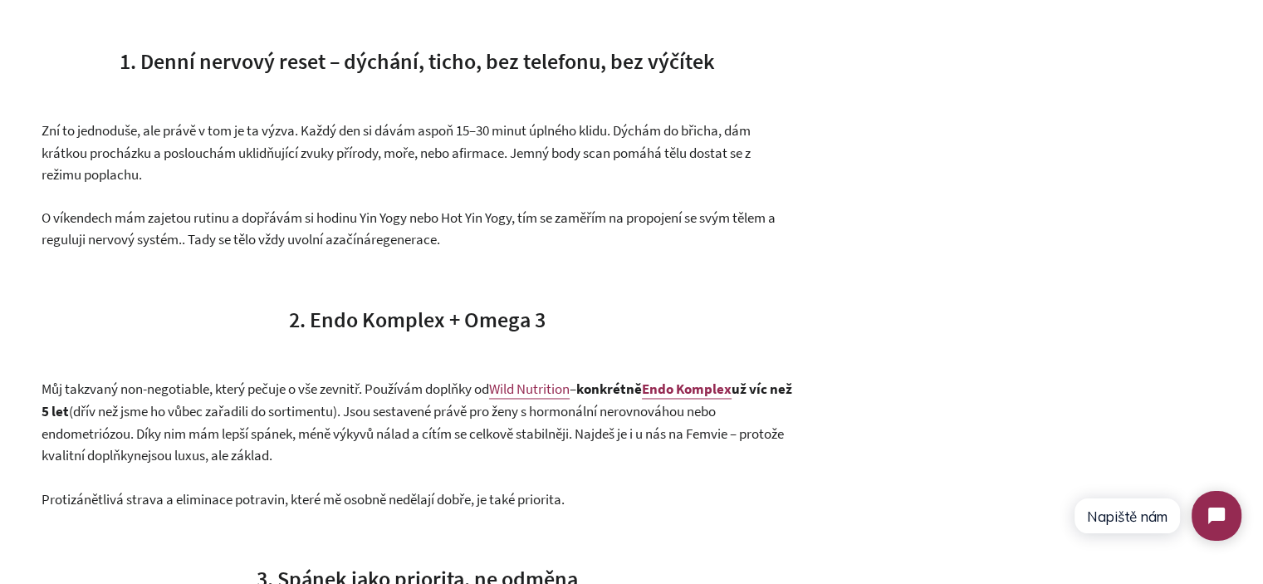
click at [439, 225] on span "O víkendech mám zajetou rutinu a dopřávám si hodinu Yin Yogy nebo Hot Yin Yogy,…" at bounding box center [409, 228] width 734 height 41
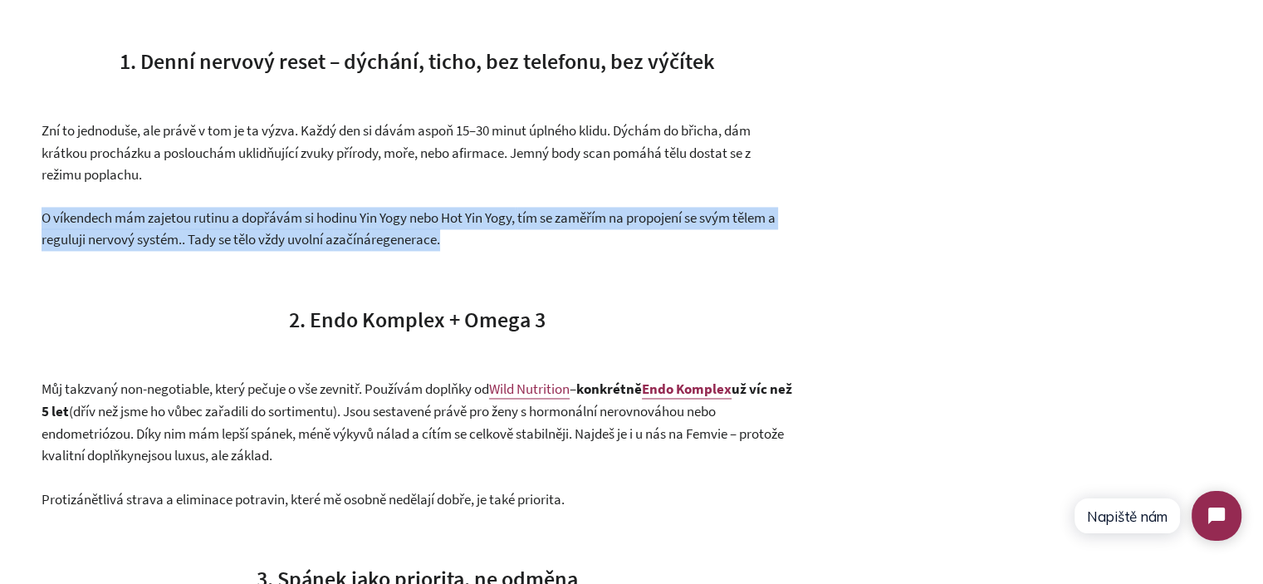
click at [439, 225] on span "O víkendech mám zajetou rutinu a dopřávám si hodinu Yin Yogy nebo Hot Yin Yogy,…" at bounding box center [409, 228] width 734 height 41
click at [478, 235] on p "O víkendech mám zajetou rutinu a dopřávám si hodinu Yin Yogy nebo Hot Yin Yogy,…" at bounding box center [417, 229] width 751 height 44
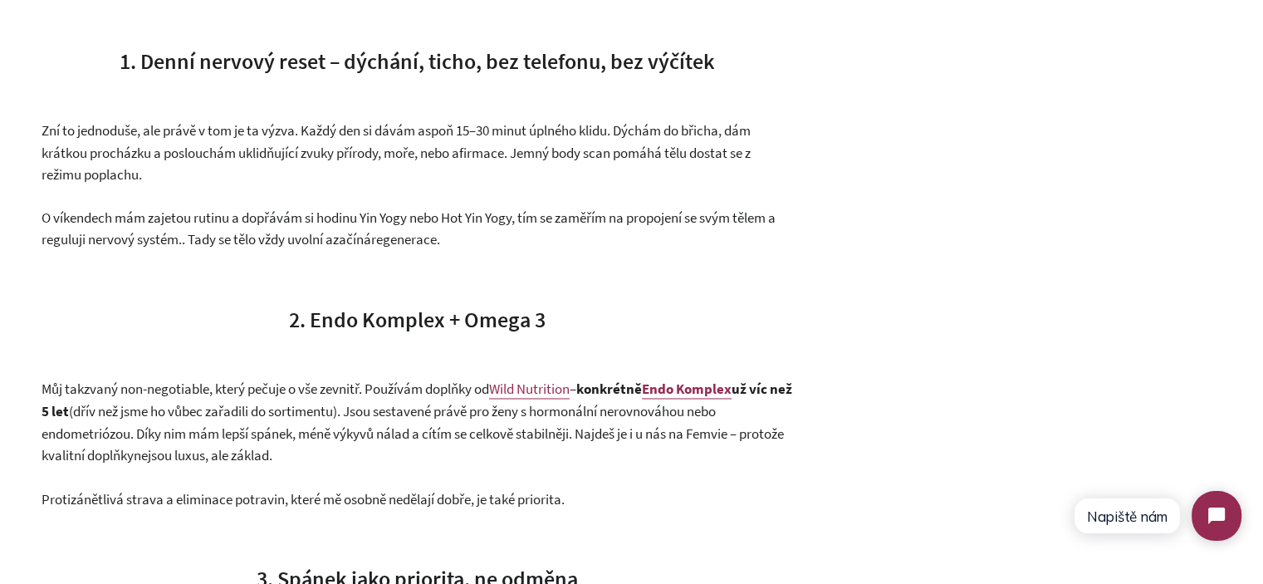
click at [340, 318] on span "2. Endo Komplex + Omega 3" at bounding box center [417, 319] width 257 height 27
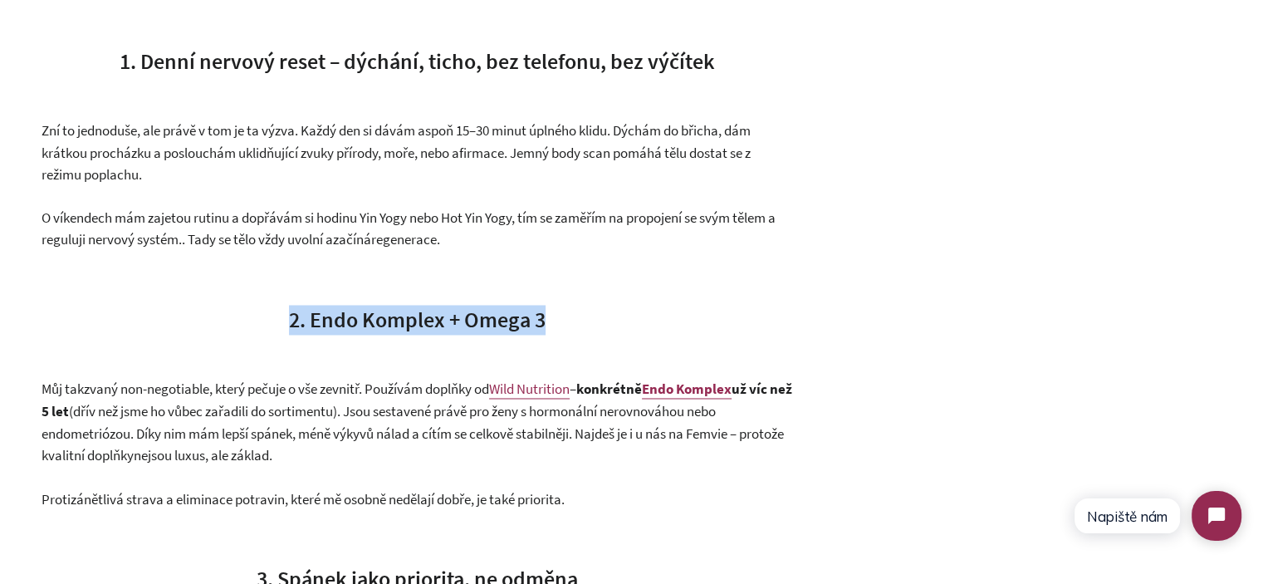
click at [340, 318] on span "2. Endo Komplex + Omega 3" at bounding box center [417, 319] width 257 height 27
click at [305, 318] on span "2. Endo Komplex + Omega 3" at bounding box center [417, 319] width 257 height 27
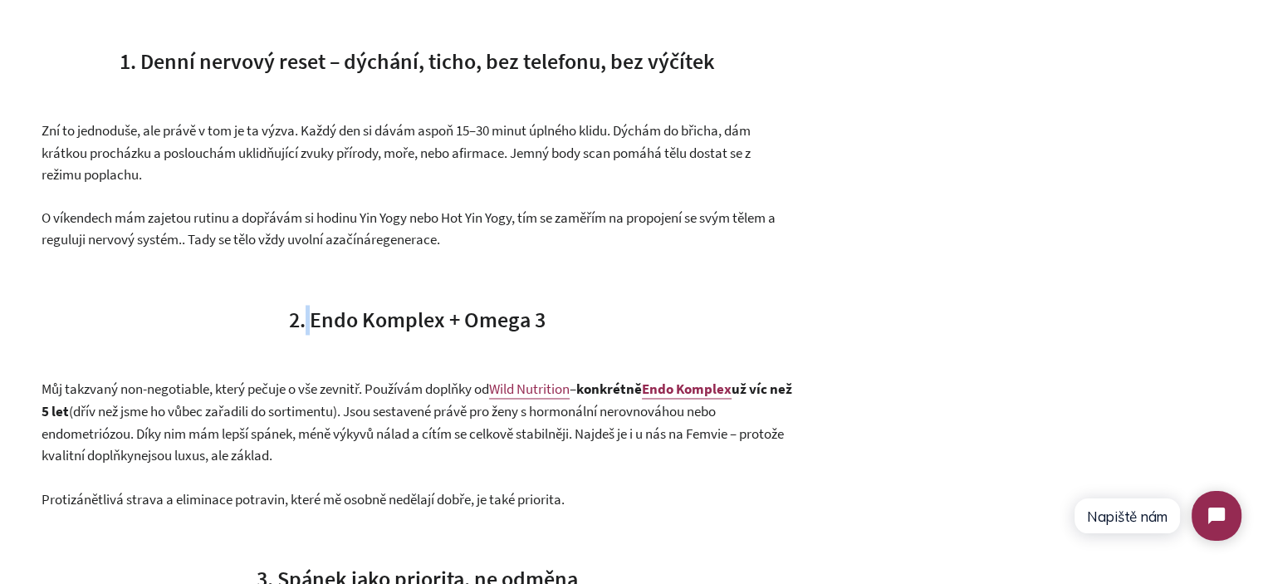
click at [305, 318] on span "2. Endo Komplex + Omega 3" at bounding box center [417, 319] width 257 height 27
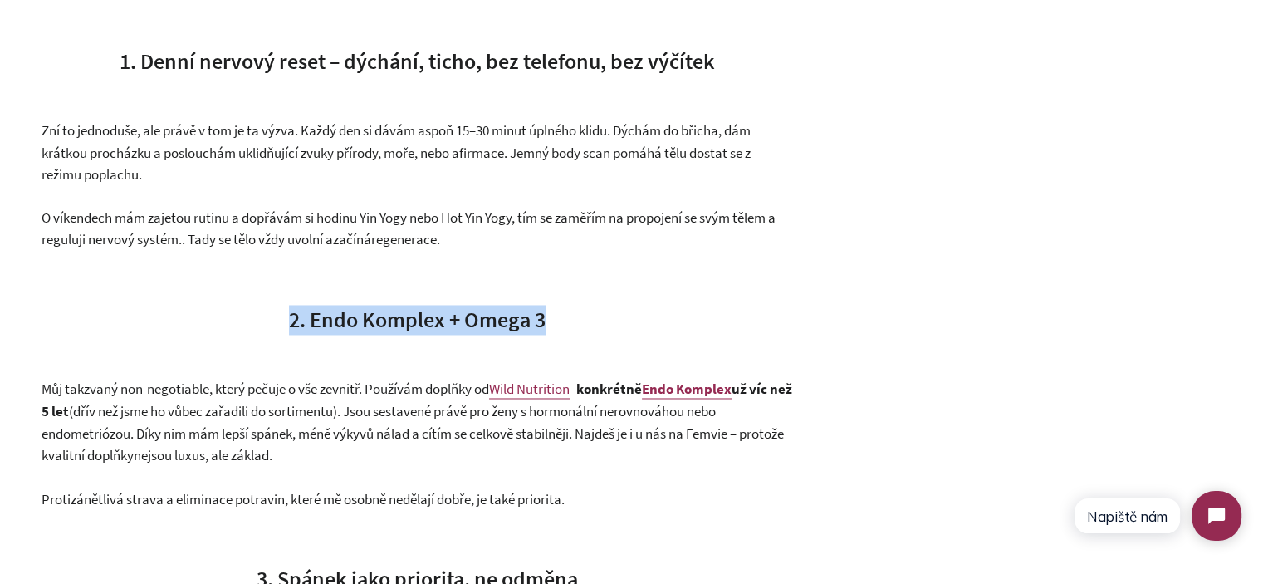
click at [305, 318] on span "2. Endo Komplex + Omega 3" at bounding box center [417, 319] width 257 height 27
click at [459, 318] on span "2. Endo Komplex + Omega 3" at bounding box center [417, 319] width 257 height 27
click at [569, 318] on h3 "2. Endo Komplex + Omega 3" at bounding box center [417, 320] width 751 height 30
drag, startPoint x: 569, startPoint y: 318, endPoint x: 262, endPoint y: 318, distance: 307.3
click at [262, 318] on h3 "2. Endo Komplex + Omega 3" at bounding box center [417, 320] width 751 height 30
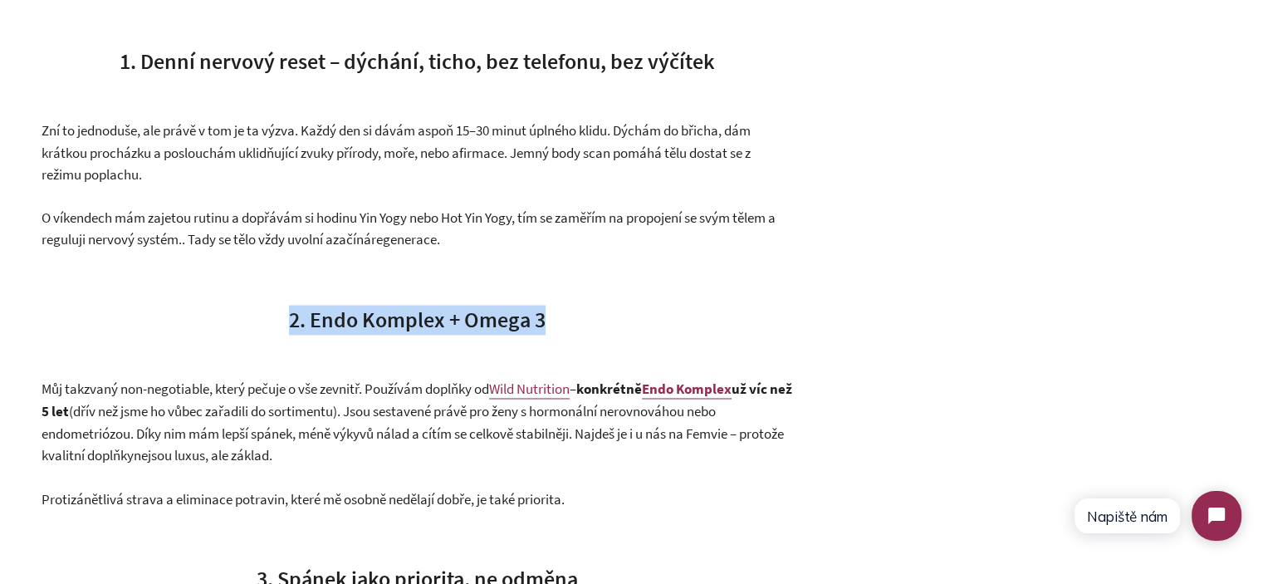
click at [262, 318] on h3 "2. Endo Komplex + Omega 3" at bounding box center [417, 320] width 751 height 30
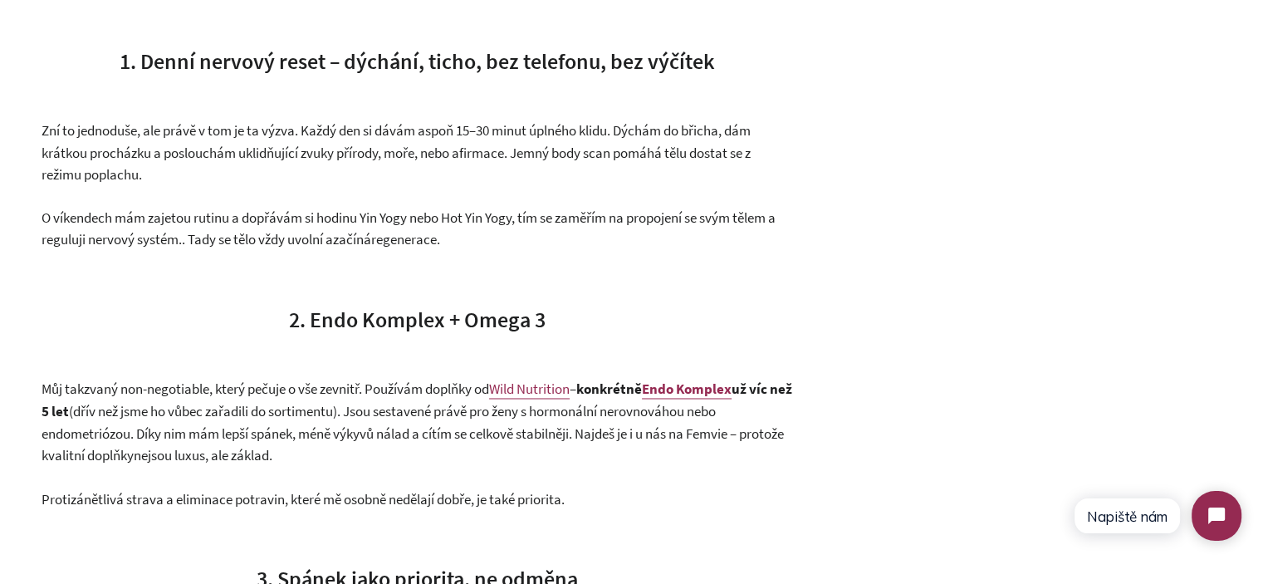
click at [357, 321] on span "2. Endo Komplex + Omega 3" at bounding box center [417, 319] width 257 height 27
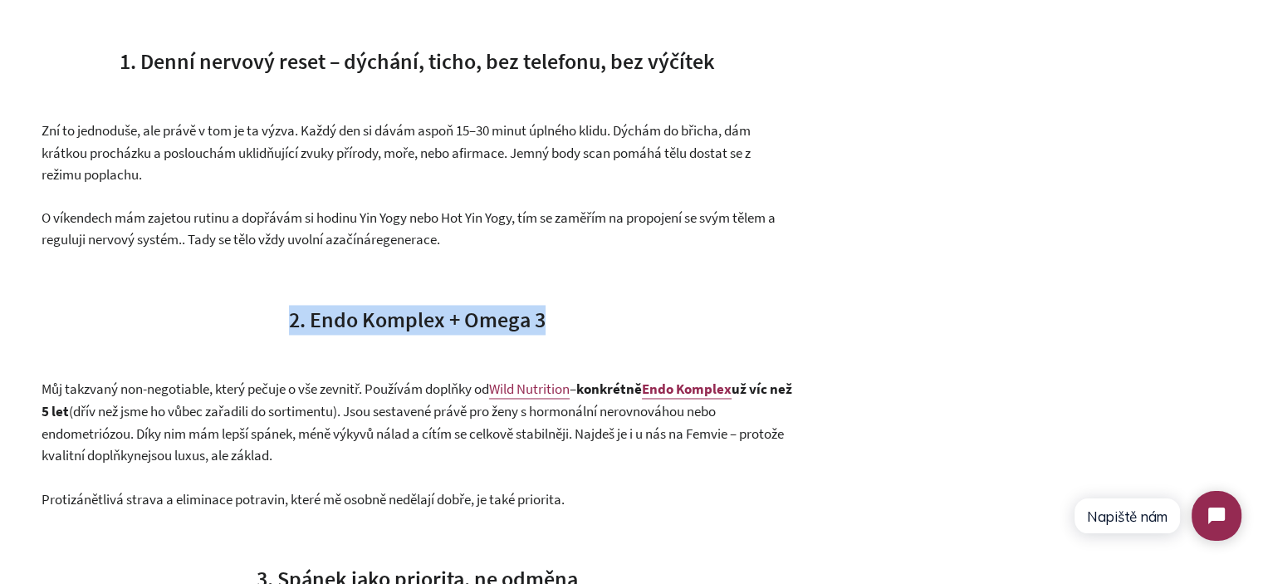
click at [357, 321] on span "2. Endo Komplex + Omega 3" at bounding box center [417, 319] width 257 height 27
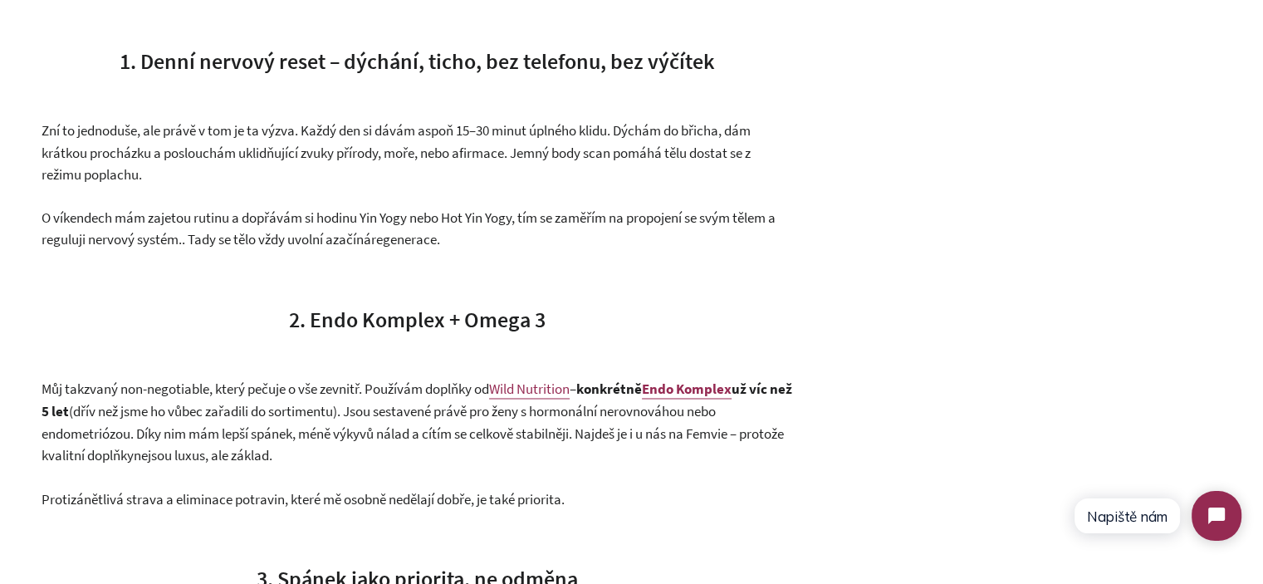
click at [324, 398] on p "Můj takzvaný non-negotiable, který pečuje o vše zevnitř. Používám doplňky od Wi…" at bounding box center [417, 422] width 751 height 88
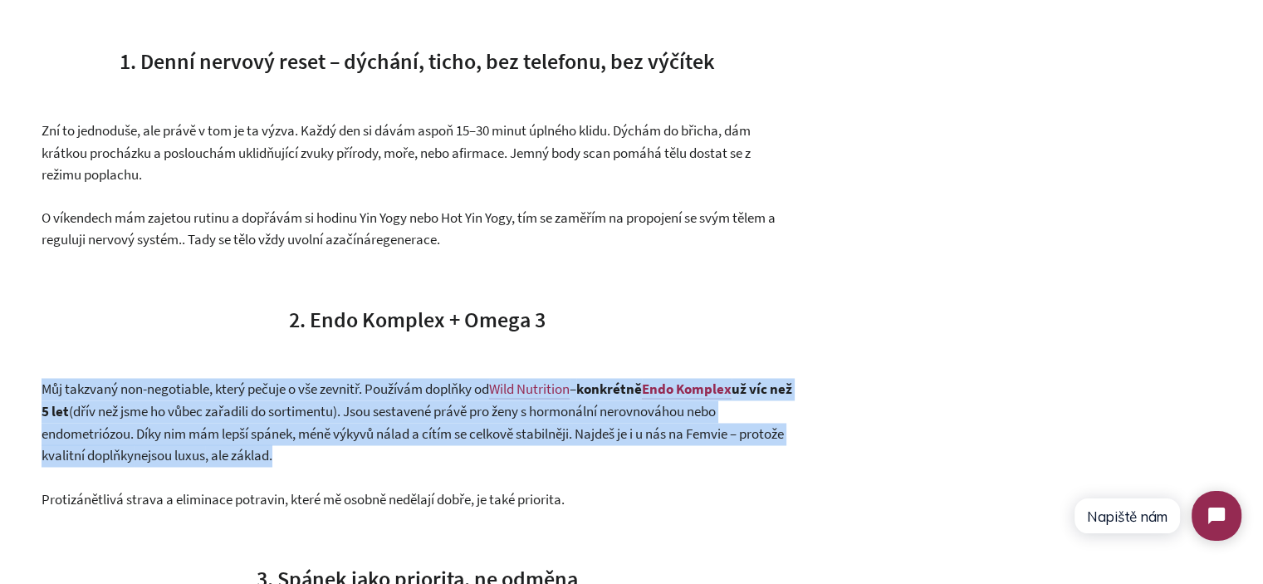
click at [324, 398] on p "Můj takzvaný non-negotiable, který pečuje o vše zevnitř. Používám doplňky od Wi…" at bounding box center [417, 422] width 751 height 88
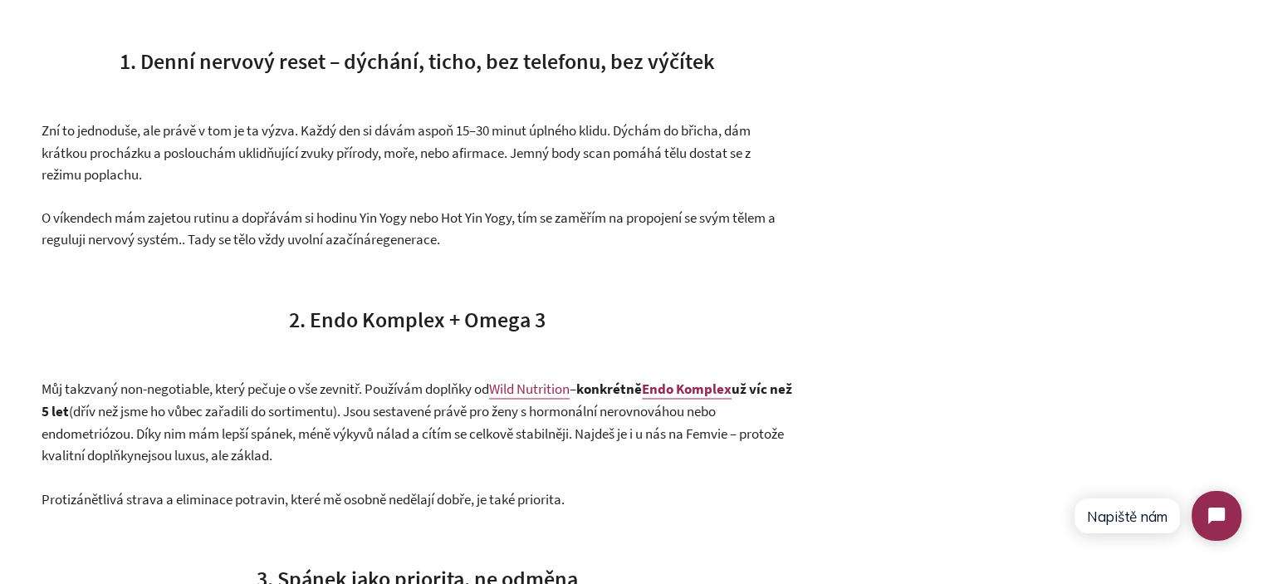
click at [339, 493] on span "Protizánětlivá strava a eliminace potravin, které mě osobně nedělají dobře, je …" at bounding box center [303, 498] width 523 height 18
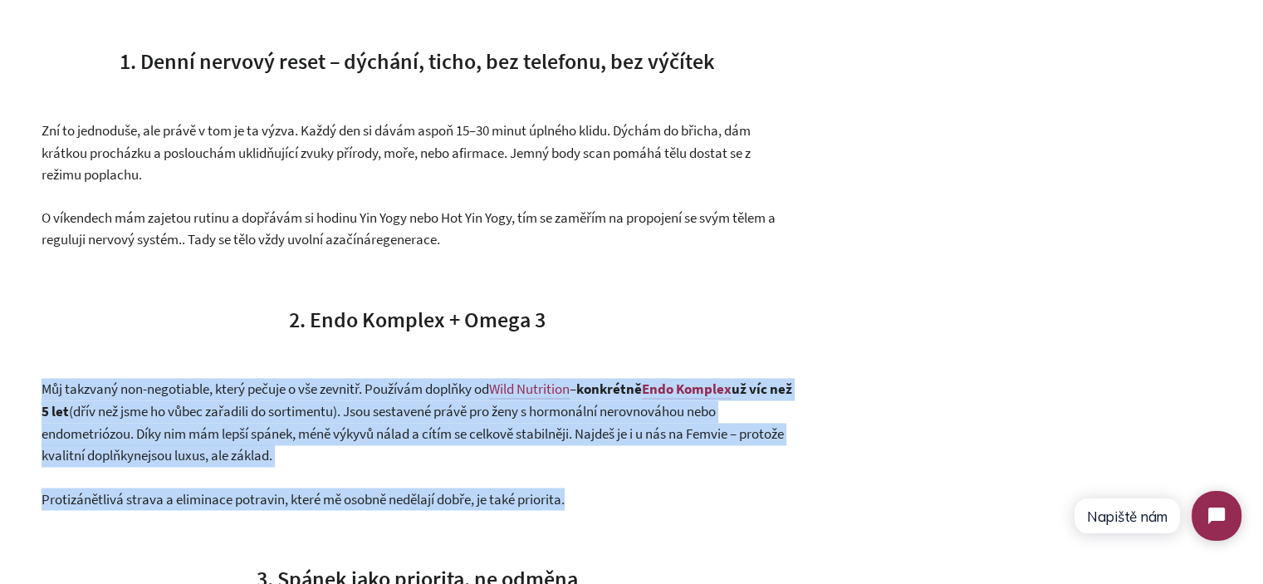
drag, startPoint x: 339, startPoint y: 493, endPoint x: 306, endPoint y: 424, distance: 75.4
click at [307, 429] on div "Real Talk: Founder Corner Opravdově. Bez filtru. Sdílím, co mi pomáhá zvládat ú…" at bounding box center [417, 152] width 751 height 4468
click at [306, 424] on span "(dřív než jsme ho vůbec zařadili do sortimentu). Jsou sestavené právě pro ženy …" at bounding box center [413, 433] width 743 height 62
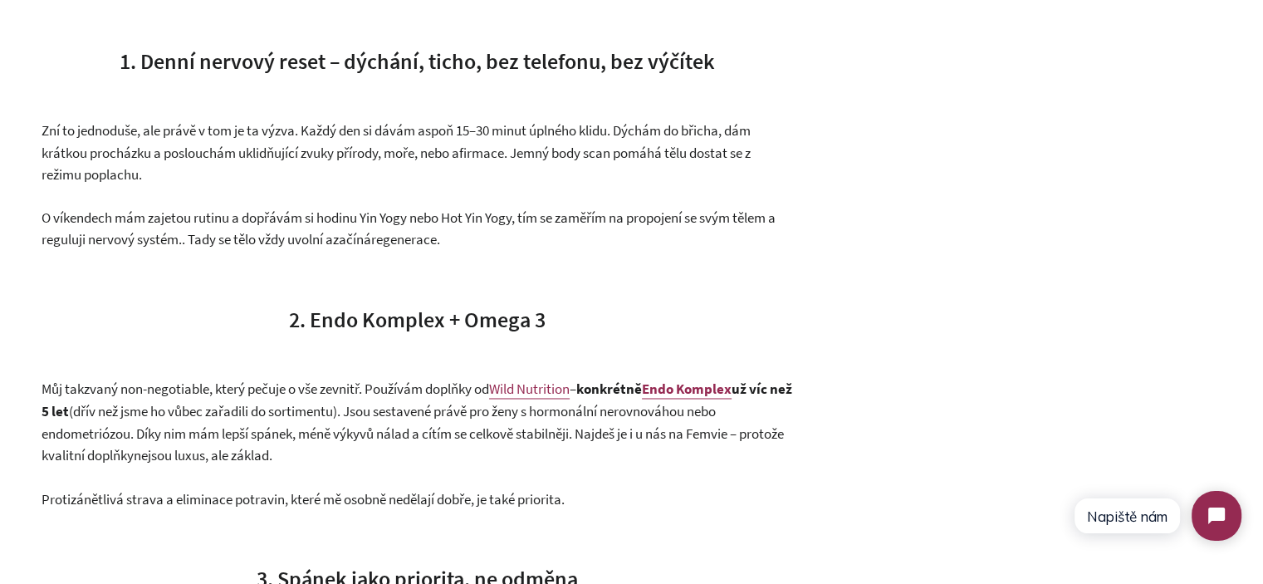
click at [306, 422] on p "Můj takzvaný non-negotiable, který pečuje o vše zevnitř. Používám doplňky od Wi…" at bounding box center [417, 422] width 751 height 88
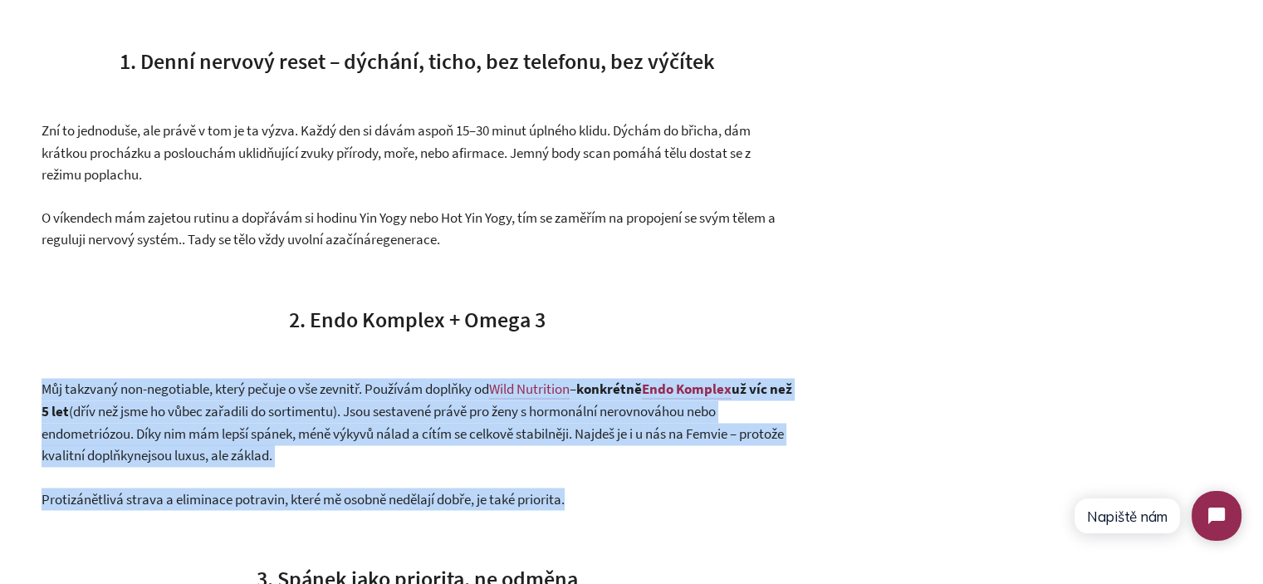
drag, startPoint x: 306, startPoint y: 422, endPoint x: 352, endPoint y: 488, distance: 80.0
click at [352, 488] on div "Real Talk: Founder Corner Opravdově. Bez filtru. Sdílím, co mi pomáhá zvládat ú…" at bounding box center [417, 152] width 751 height 4468
click at [358, 449] on p "Můj takzvaný non-negotiable, který pečuje o vše zevnitř. Používám doplňky od Wi…" at bounding box center [417, 422] width 751 height 88
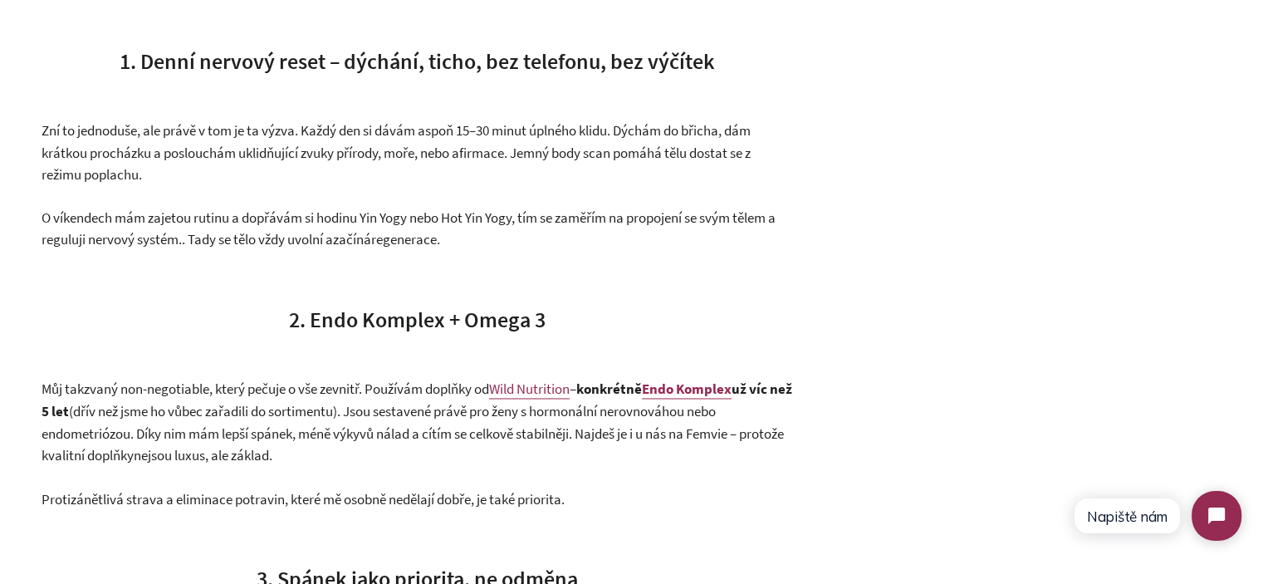
click at [419, 424] on span "(dřív než jsme ho vůbec zařadili do sortimentu). Jsou sestavené právě pro ženy …" at bounding box center [413, 433] width 743 height 62
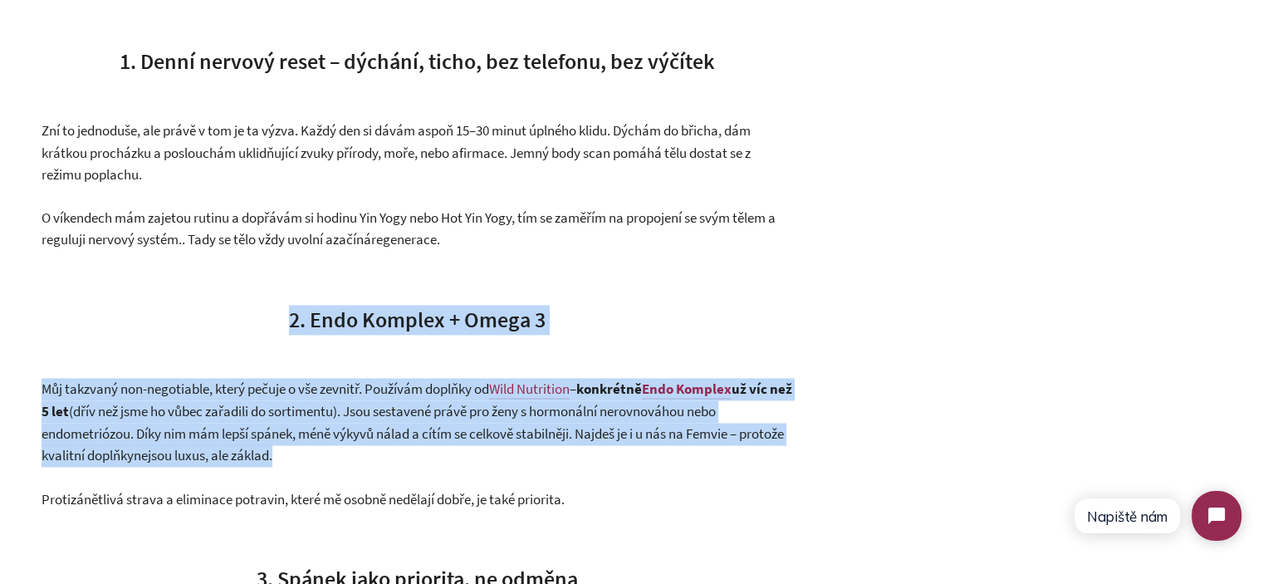
drag, startPoint x: 419, startPoint y: 424, endPoint x: 349, endPoint y: 321, distance: 125.6
click at [349, 321] on div "Real Talk: Founder Corner Opravdově. Bez filtru. Sdílím, co mi pomáhá zvládat ú…" at bounding box center [417, 152] width 751 height 4468
click at [347, 319] on span "2. Endo Komplex + Omega 3" at bounding box center [417, 319] width 257 height 27
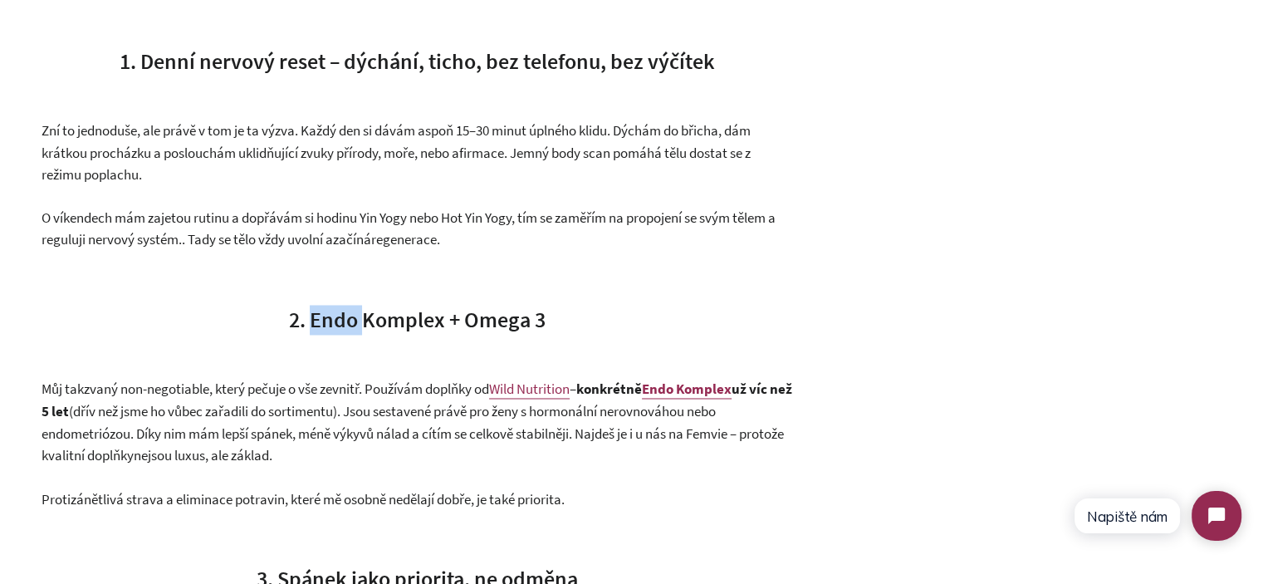
click at [347, 319] on span "2. Endo Komplex + Omega 3" at bounding box center [417, 319] width 257 height 27
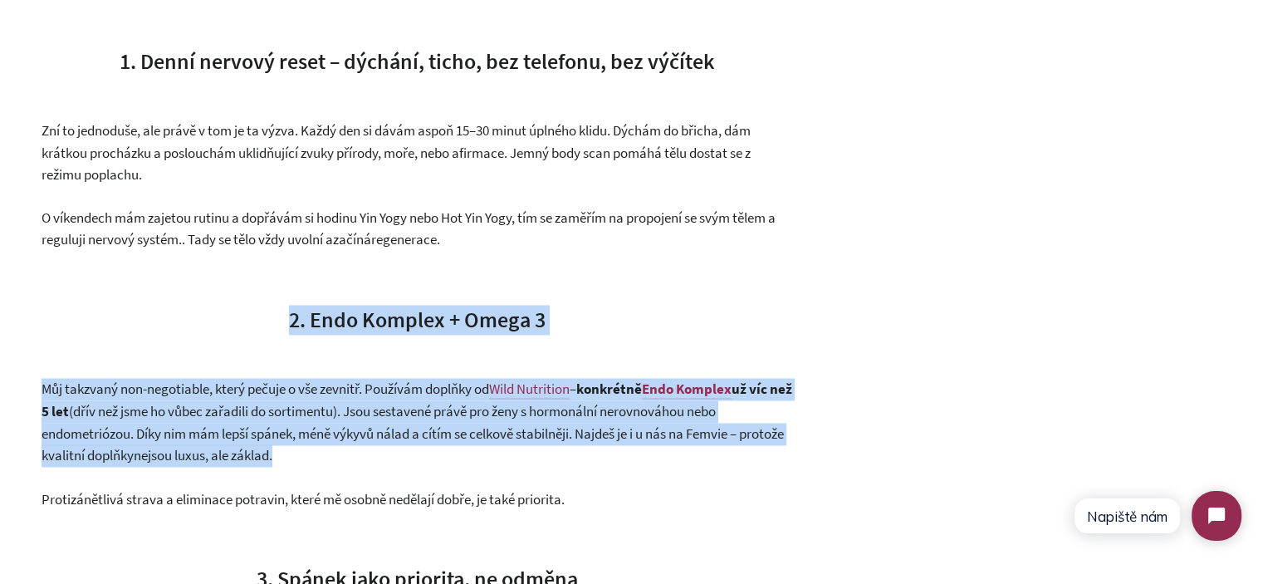
drag, startPoint x: 347, startPoint y: 319, endPoint x: 366, endPoint y: 427, distance: 109.7
click at [366, 427] on div "Real Talk: Founder Corner Opravdově. Bez filtru. Sdílím, co mi pomáhá zvládat ú…" at bounding box center [417, 152] width 751 height 4468
click at [366, 427] on span "(dřív než jsme ho vůbec zařadili do sortimentu). Jsou sestavené právě pro ženy …" at bounding box center [413, 433] width 743 height 62
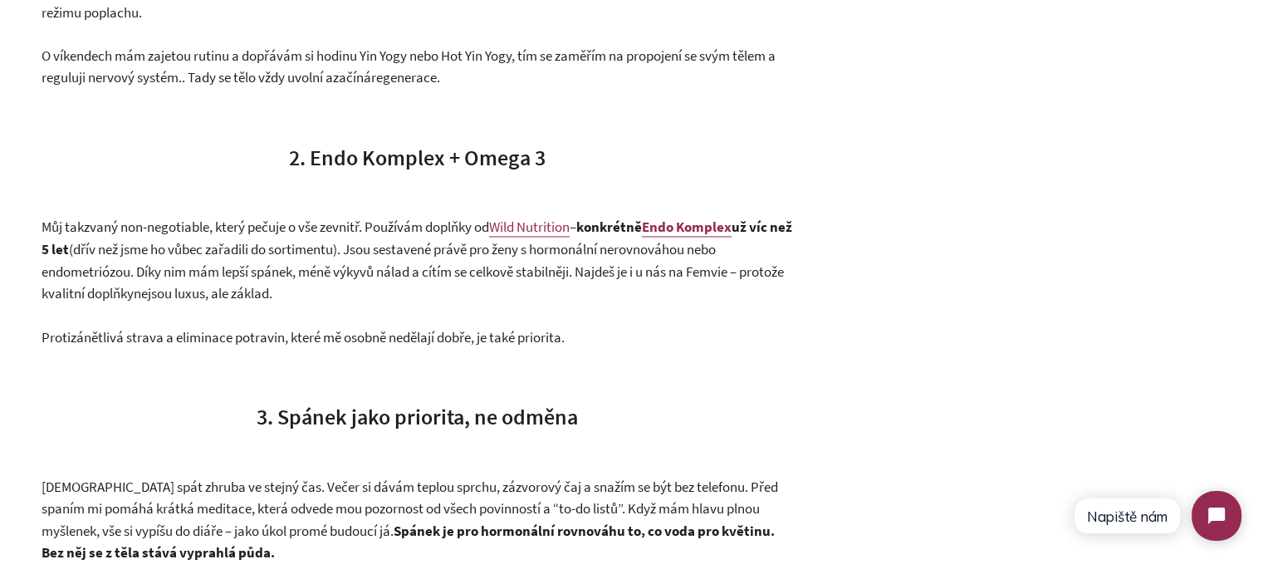
scroll to position [3073, 0]
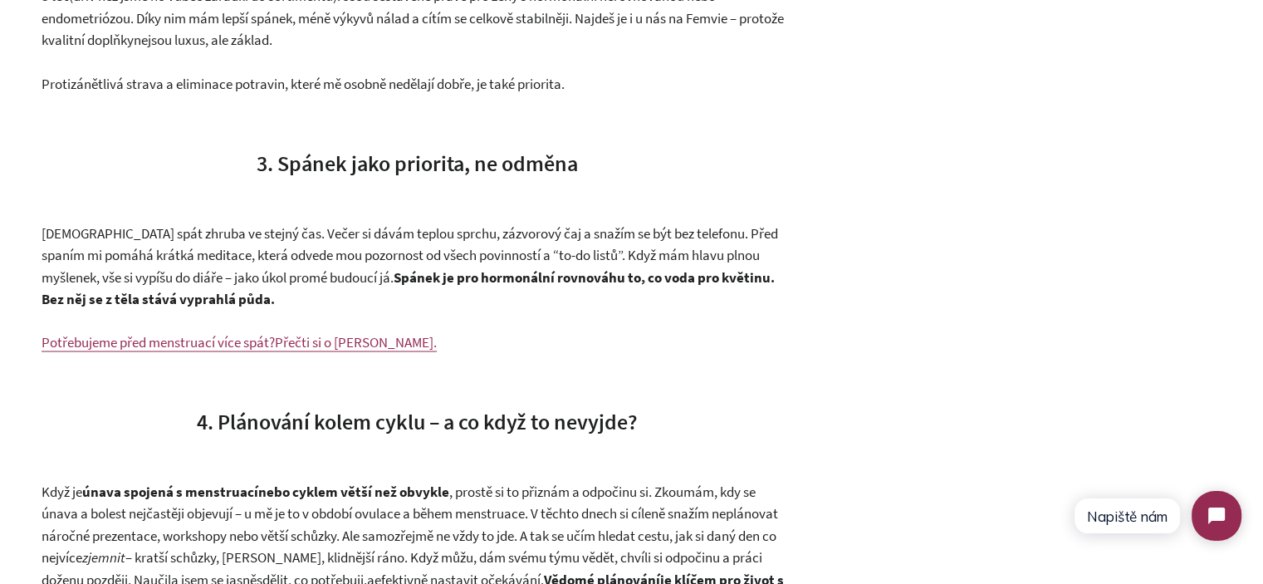
click at [266, 161] on span "3. Spánek jako priorita, ne odměna" at bounding box center [417, 162] width 321 height 27
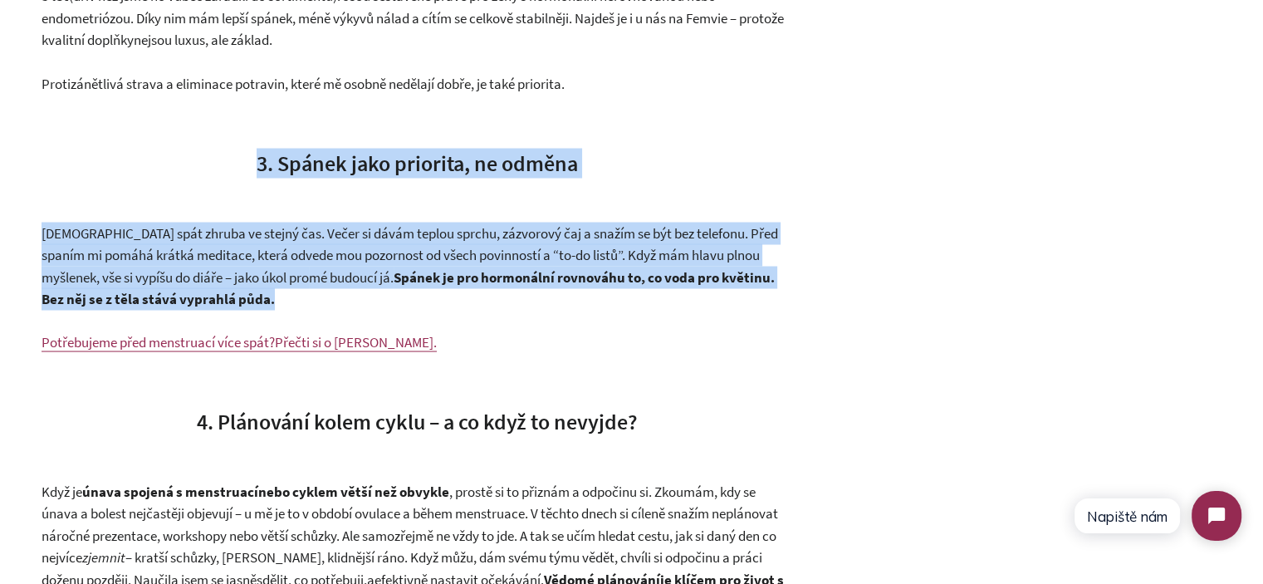
drag, startPoint x: 266, startPoint y: 161, endPoint x: 332, endPoint y: 216, distance: 86.1
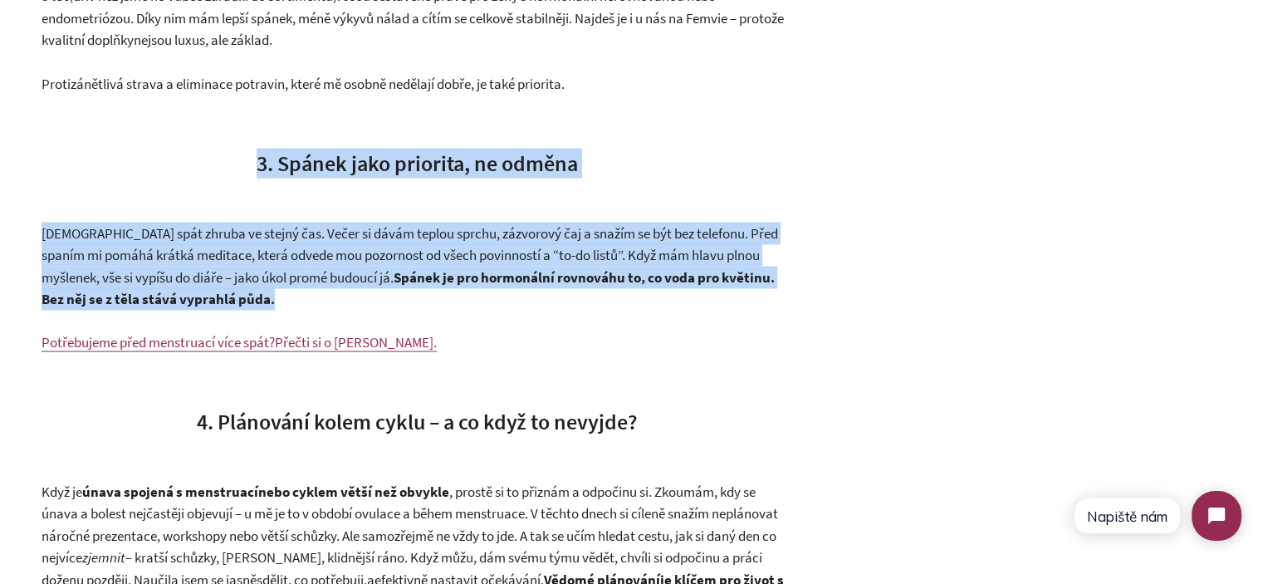
drag, startPoint x: 335, startPoint y: 218, endPoint x: 276, endPoint y: 162, distance: 81.1
click at [276, 161] on span "3. Spánek jako priorita, ne odměna" at bounding box center [417, 162] width 321 height 27
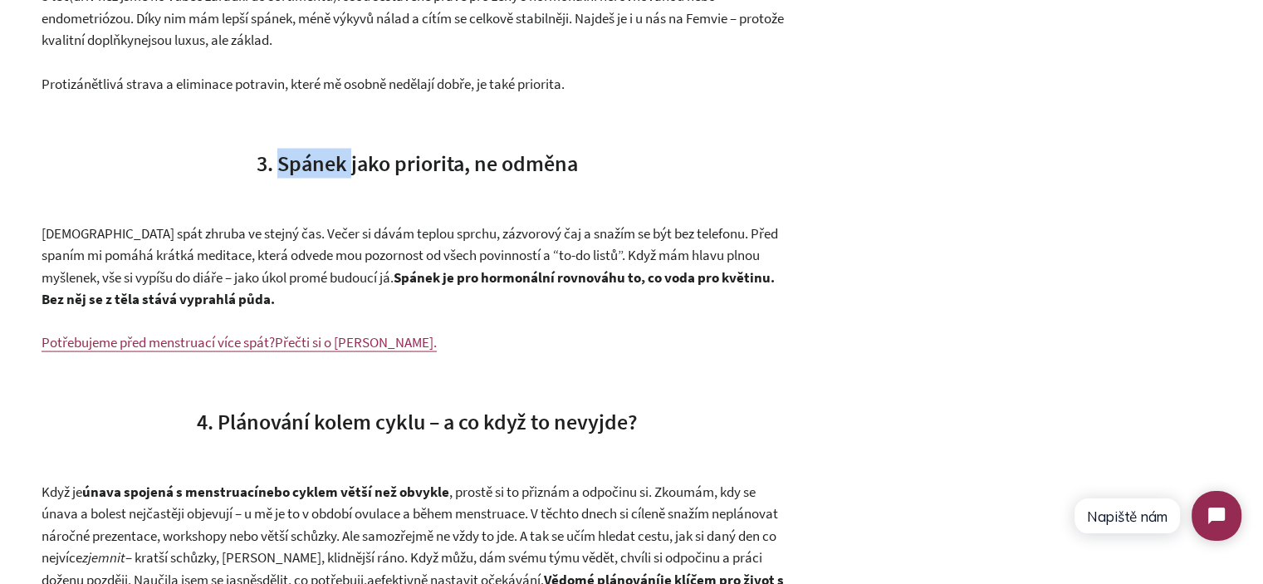
click at [276, 161] on span "3. Spánek jako priorita, ne odměna" at bounding box center [417, 162] width 321 height 27
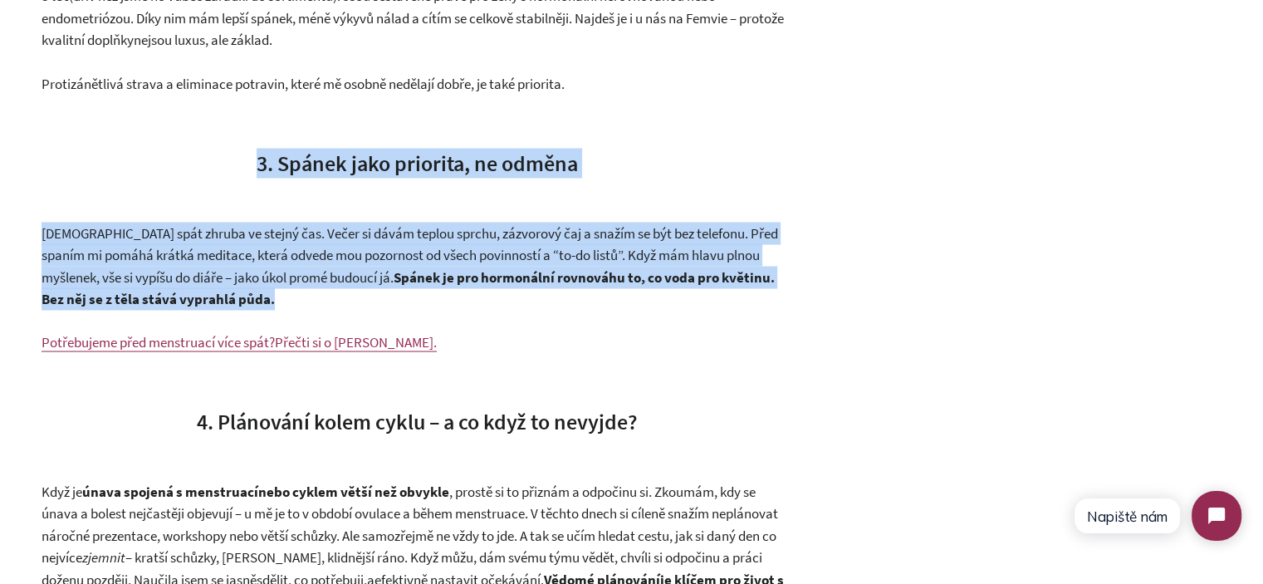
drag, startPoint x: 276, startPoint y: 161, endPoint x: 343, endPoint y: 262, distance: 120.9
click at [343, 262] on span "Chodím spát zhruba ve stejný čas. Večer si dávám teplou sprchu, zázvorový čaj a…" at bounding box center [410, 254] width 737 height 62
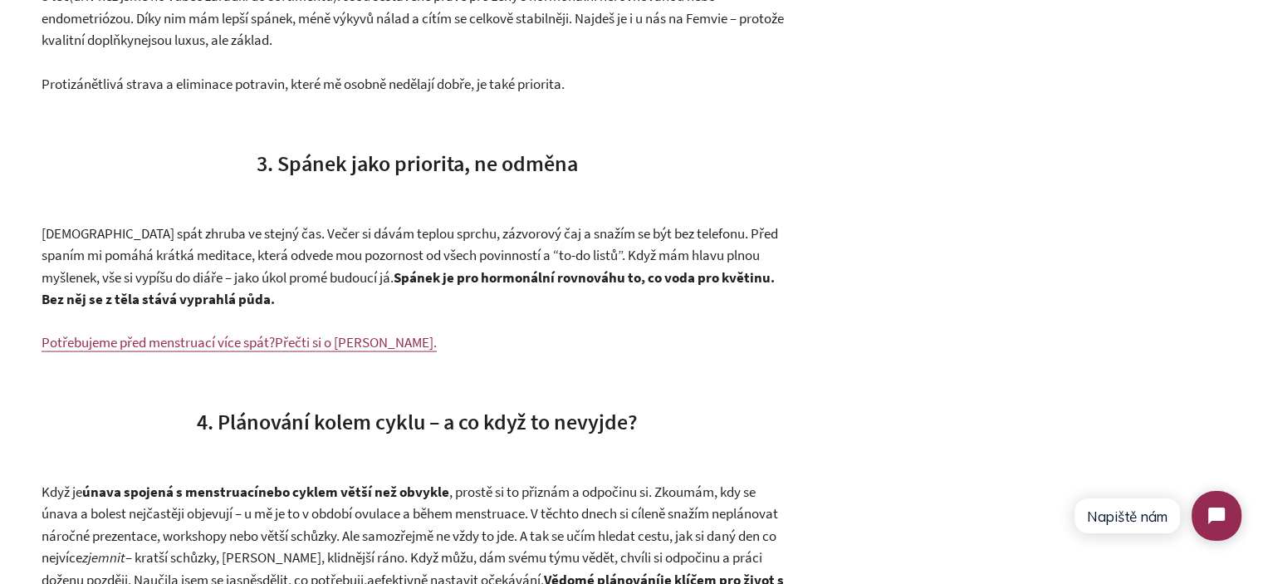
click at [368, 282] on strong "Spánek je pro hormonální rovnováhu to, co voda pro květinu. Bez něj se z těla s…" at bounding box center [408, 287] width 733 height 41
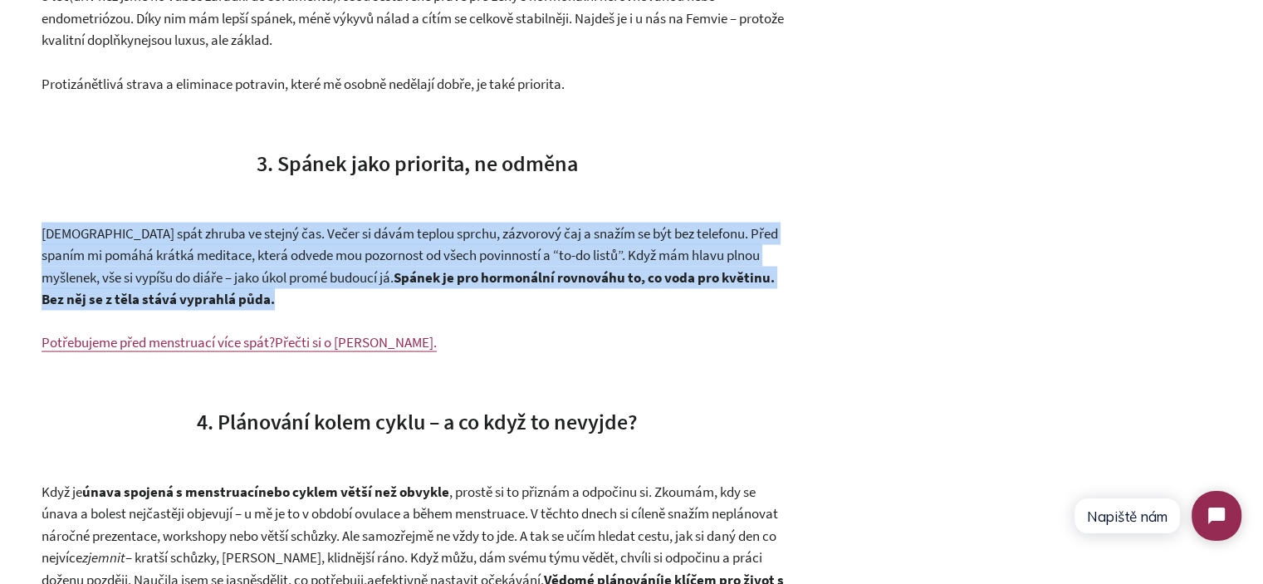
drag, startPoint x: 368, startPoint y: 282, endPoint x: 285, endPoint y: 187, distance: 126.0
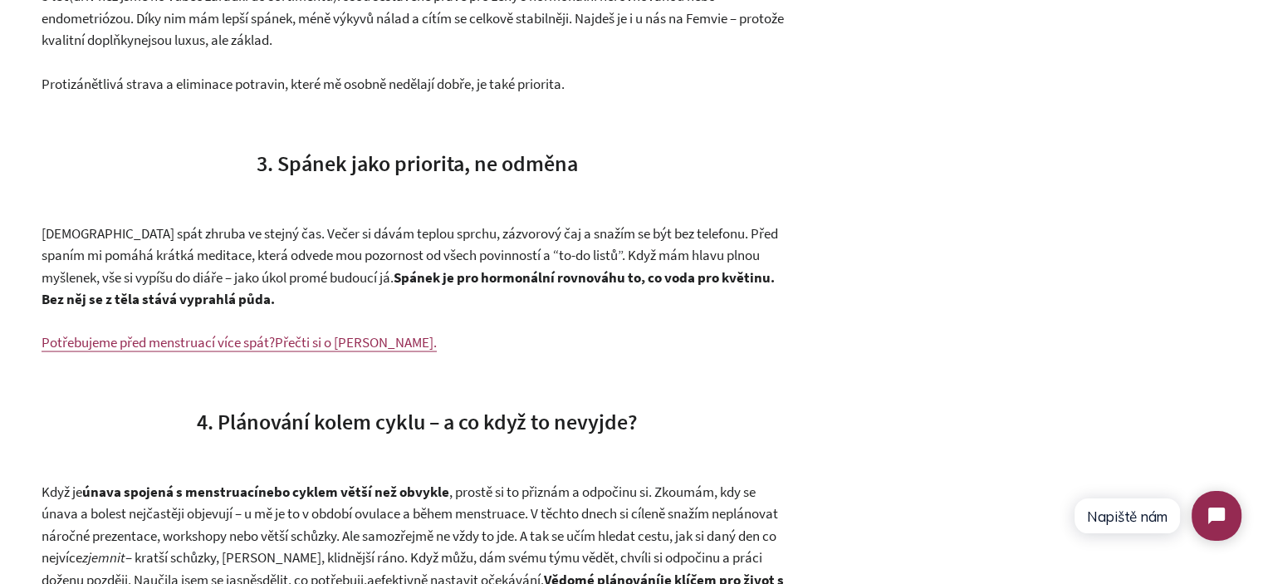
click at [276, 170] on span "3. Spánek jako priorita, ne odměna" at bounding box center [417, 162] width 321 height 27
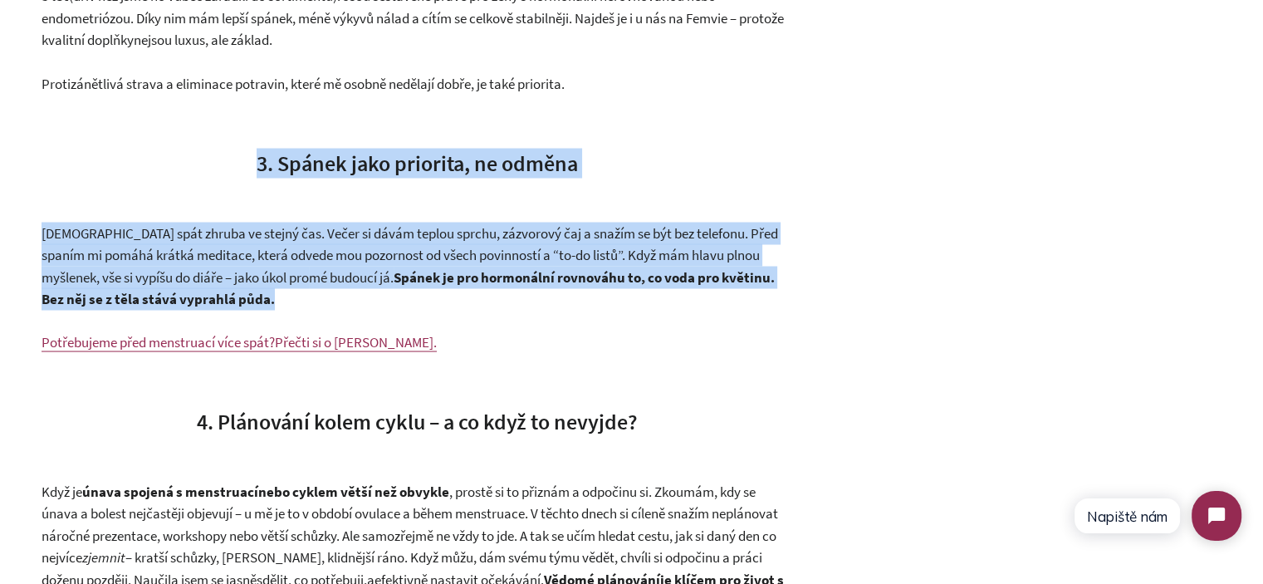
drag, startPoint x: 276, startPoint y: 170, endPoint x: 309, endPoint y: 248, distance: 84.9
click at [309, 248] on span "Chodím spát zhruba ve stejný čas. Večer si dávám teplou sprchu, zázvorový čaj a…" at bounding box center [410, 254] width 737 height 62
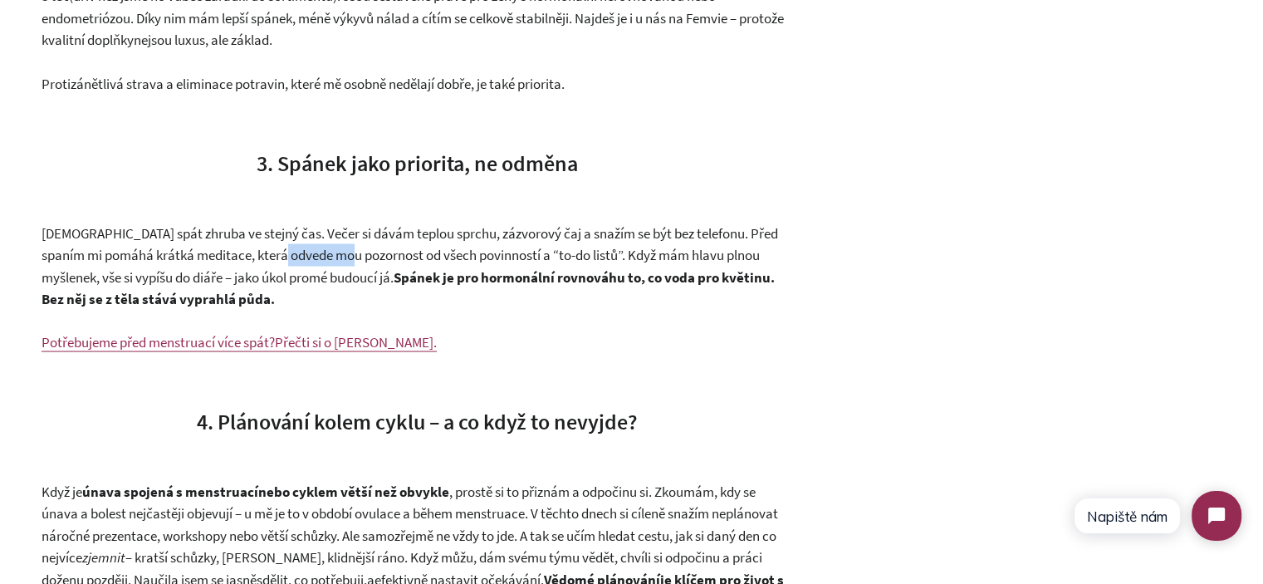
click at [309, 248] on span "Chodím spát zhruba ve stejný čas. Večer si dávám teplou sprchu, zázvorový čaj a…" at bounding box center [410, 254] width 737 height 62
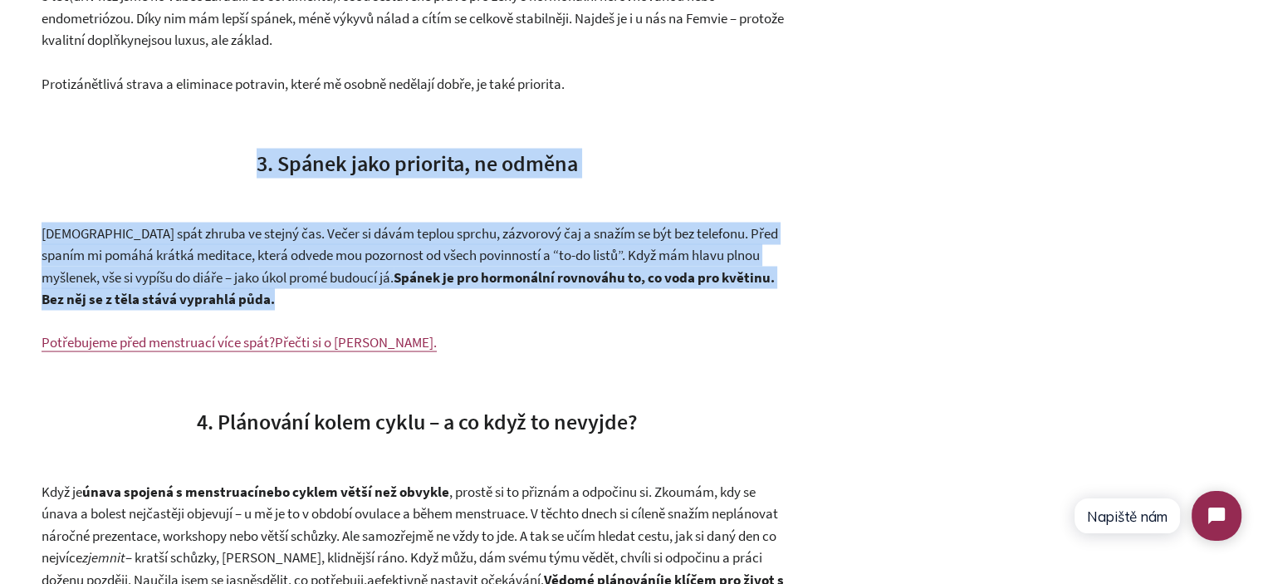
drag, startPoint x: 309, startPoint y: 248, endPoint x: 261, endPoint y: 167, distance: 94.6
click at [261, 167] on span "3. Spánek jako priorita, ne odměna" at bounding box center [417, 162] width 321 height 27
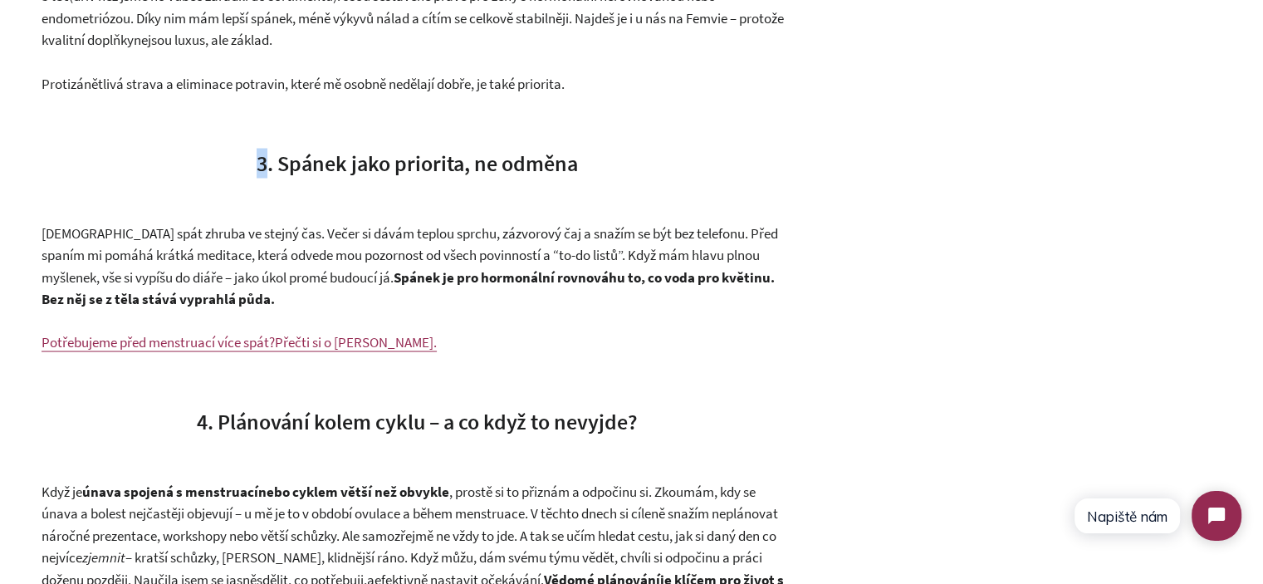
click at [261, 167] on span "3. Spánek jako priorita, ne odměna" at bounding box center [417, 162] width 321 height 27
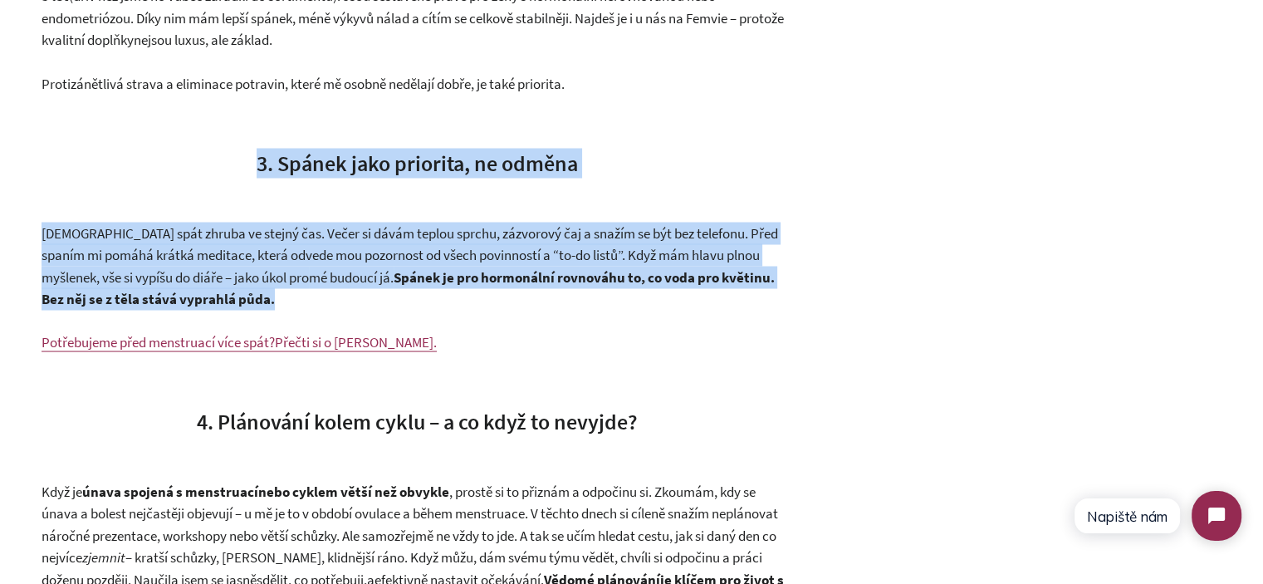
drag, startPoint x: 261, startPoint y: 167, endPoint x: 314, endPoint y: 267, distance: 113.7
click at [316, 269] on span "mé budoucí já." at bounding box center [351, 276] width 85 height 18
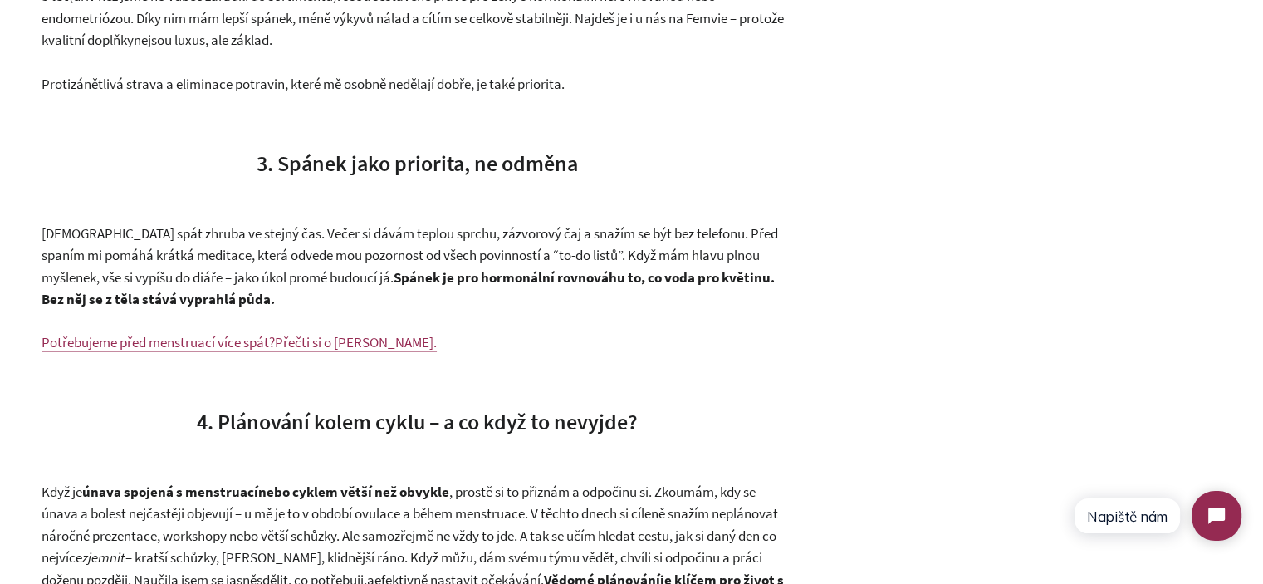
click at [369, 292] on p "Chodím spát zhruba ve stejný čas. Večer si dávám teplou sprchu, zázvorový čaj a…" at bounding box center [417, 266] width 751 height 88
click at [339, 297] on p "Chodím spát zhruba ve stejný čas. Večer si dávám teplou sprchu, zázvorový čaj a…" at bounding box center [417, 266] width 751 height 88
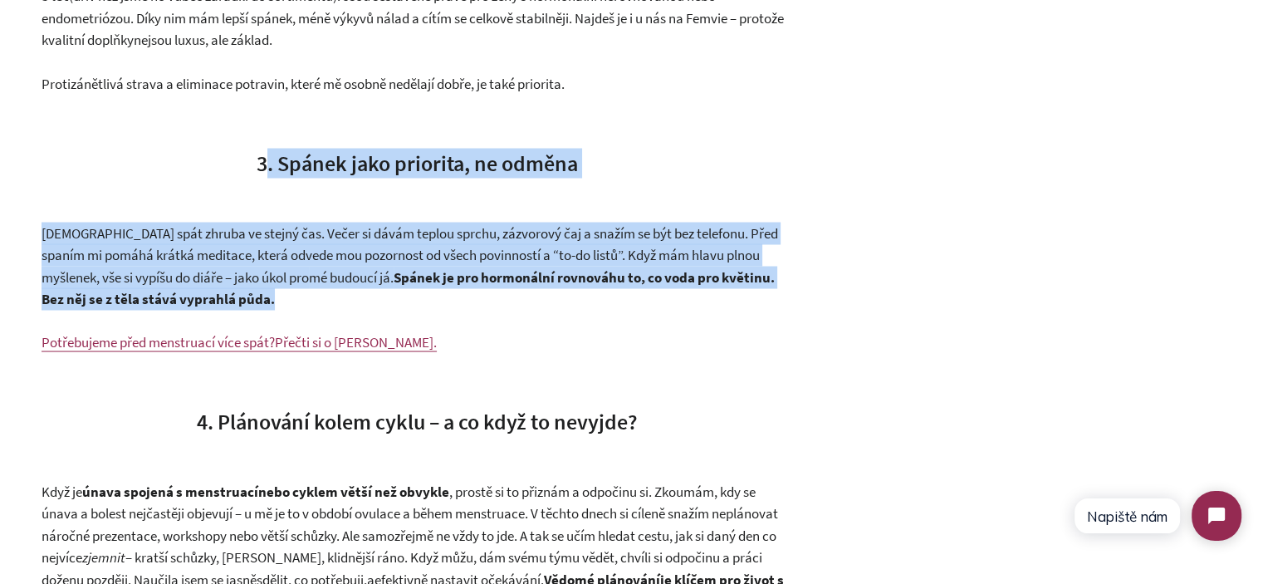
drag, startPoint x: 339, startPoint y: 297, endPoint x: 262, endPoint y: 161, distance: 156.2
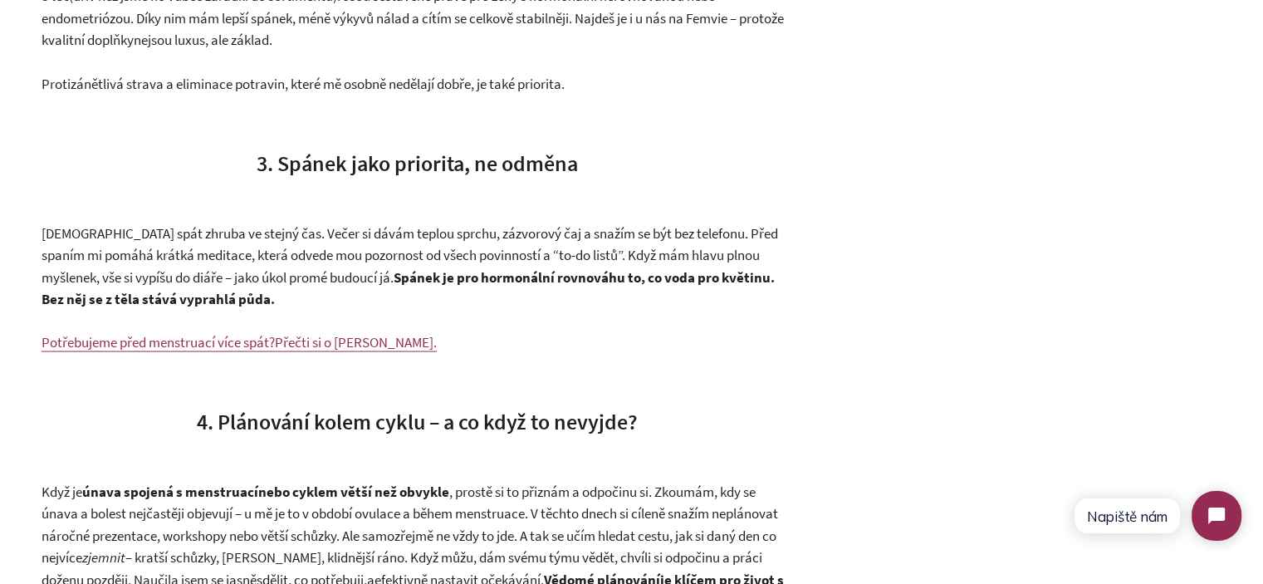
click at [260, 161] on span "3. Spánek jako priorita, ne odměna" at bounding box center [417, 162] width 321 height 27
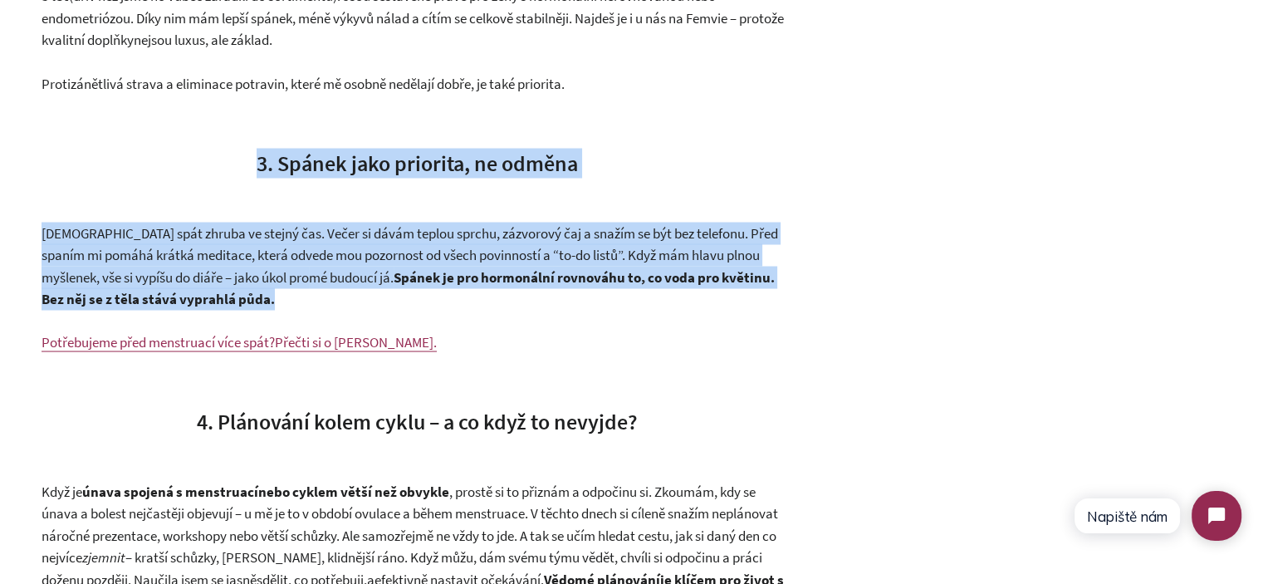
drag, startPoint x: 260, startPoint y: 161, endPoint x: 322, endPoint y: 248, distance: 107.2
click at [322, 248] on span "Chodím spát zhruba ve stejný čas. Večer si dávám teplou sprchu, zázvorový čaj a…" at bounding box center [410, 254] width 737 height 62
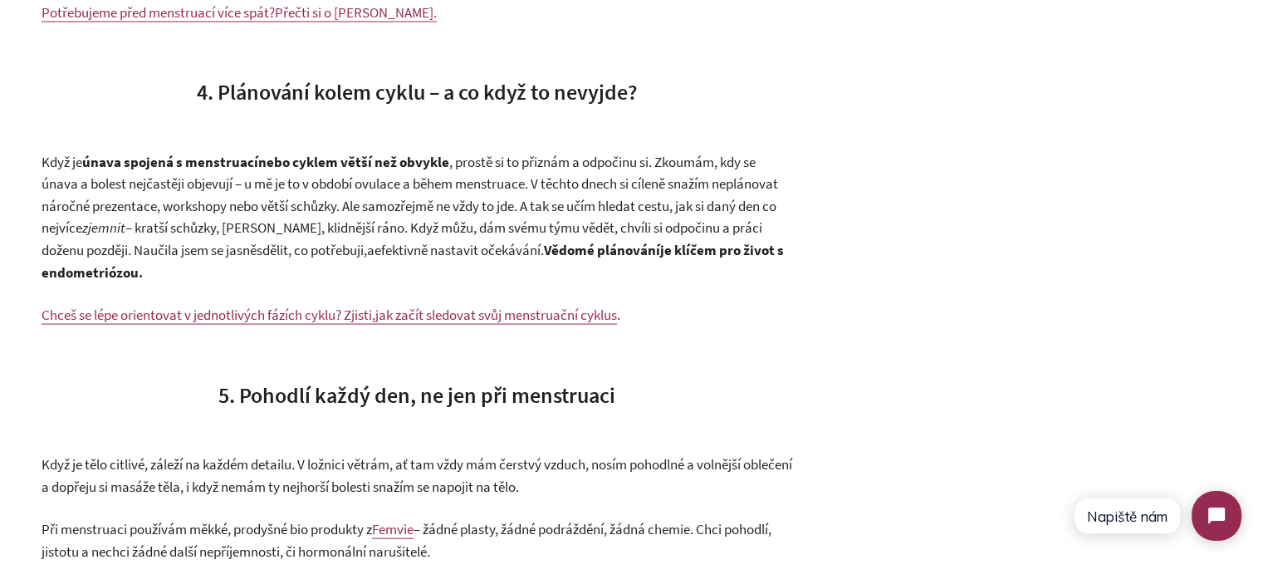
scroll to position [3406, 0]
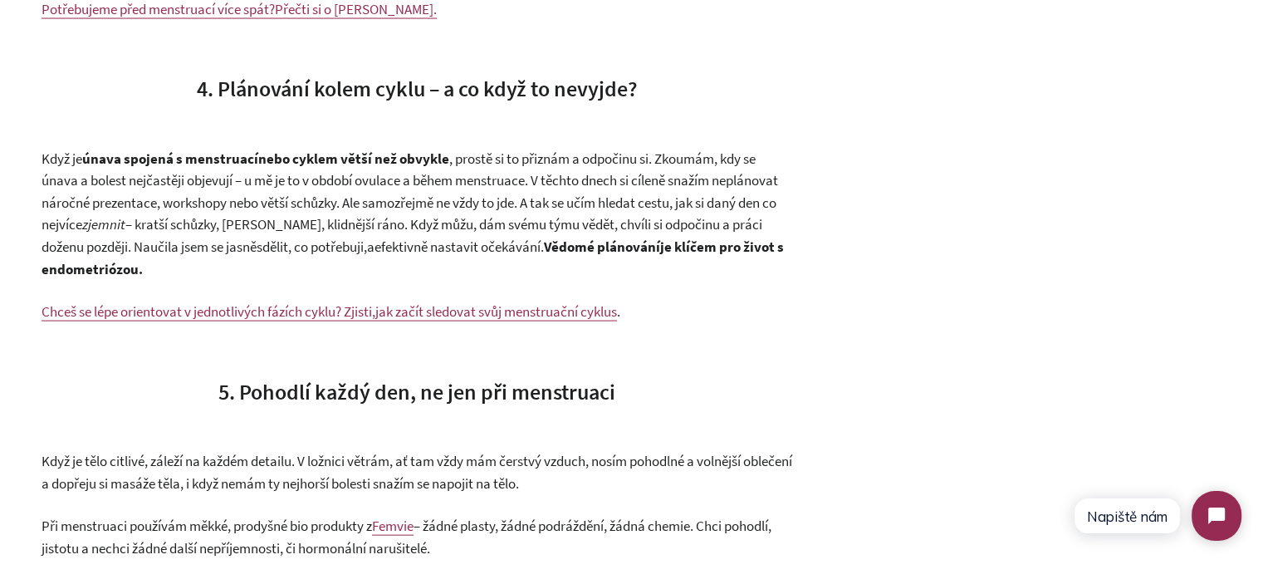
click at [306, 76] on span "4. Plánování kolem cyklu – a co když to nevyjde?" at bounding box center [417, 88] width 441 height 27
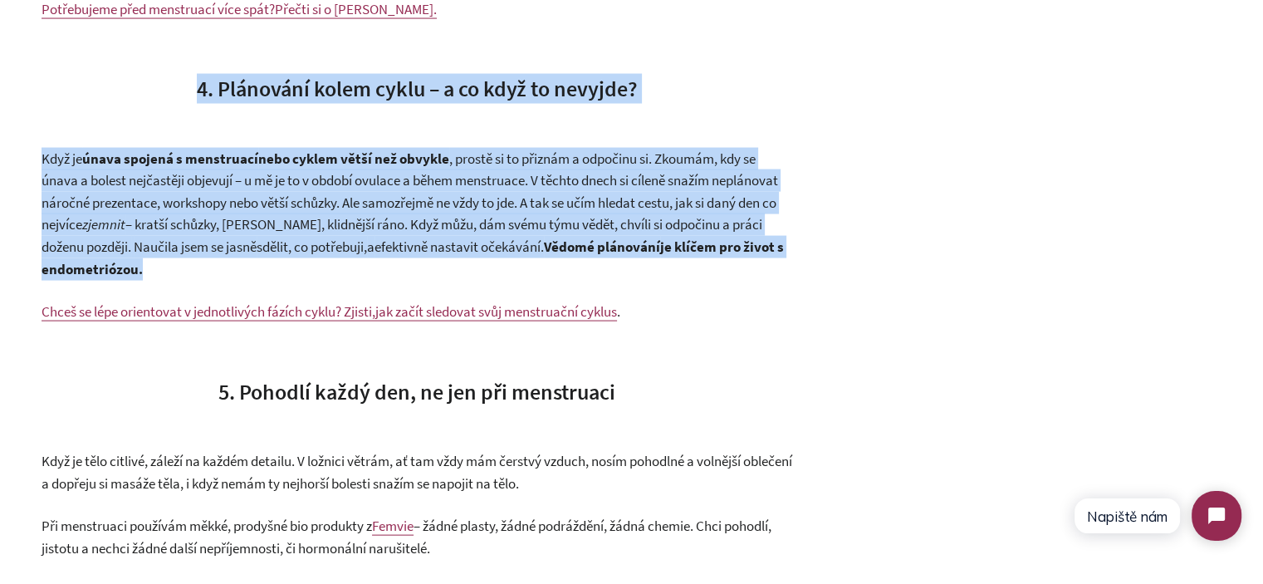
drag, startPoint x: 306, startPoint y: 76, endPoint x: 360, endPoint y: 208, distance: 143.0
click at [360, 208] on span "nebo cyklem větší než obvykle , prostě si to přiznám a odpočinu si. Zkoumám, kd…" at bounding box center [410, 192] width 737 height 85
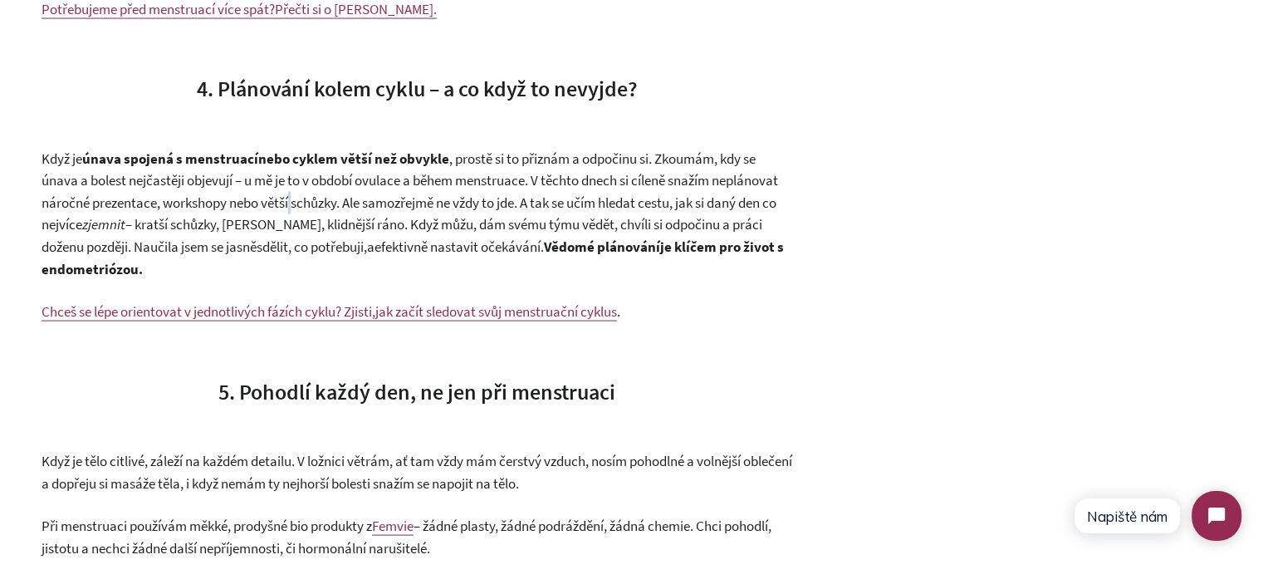
click at [360, 208] on span "nebo cyklem větší než obvykle , prostě si to přiznám a odpočinu si. Zkoumám, kd…" at bounding box center [410, 192] width 737 height 85
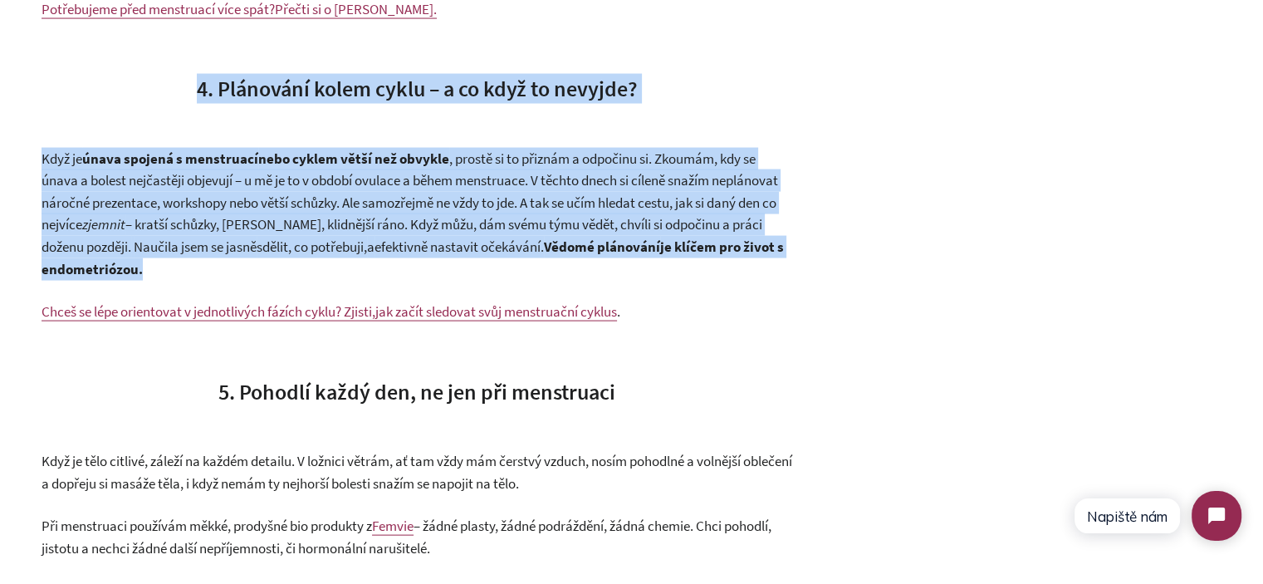
drag, startPoint x: 360, startPoint y: 208, endPoint x: 233, endPoint y: 89, distance: 174.6
click at [233, 89] on span "4. Plánování kolem cyklu – a co když to nevyjde?" at bounding box center [417, 88] width 441 height 27
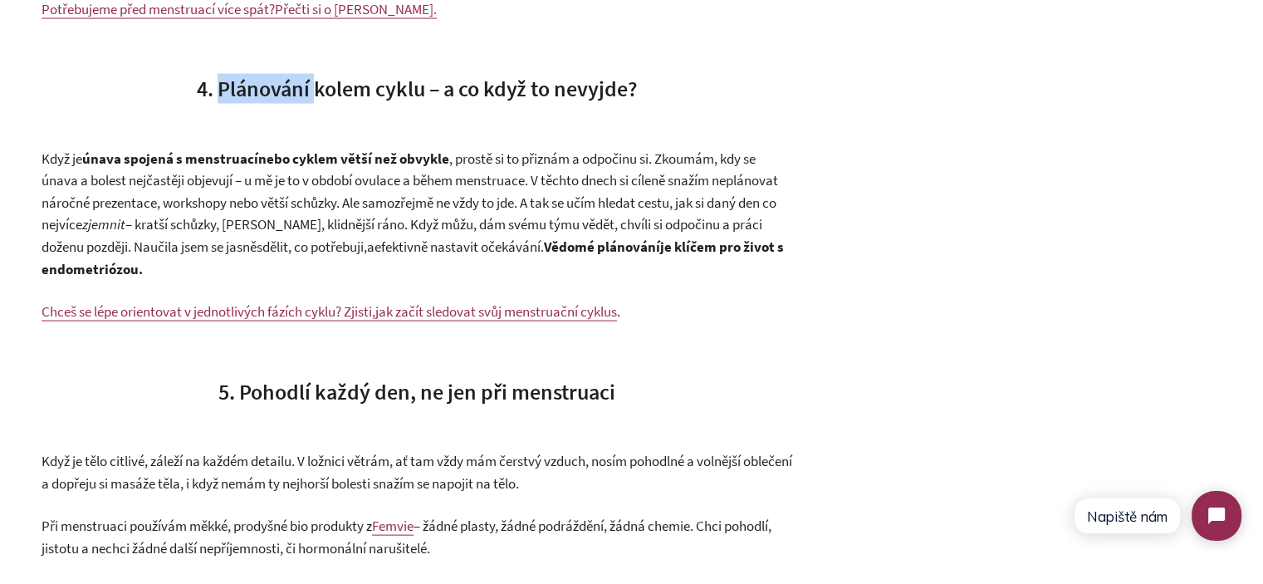
click at [233, 89] on span "4. Plánování kolem cyklu – a co když to nevyjde?" at bounding box center [417, 88] width 441 height 27
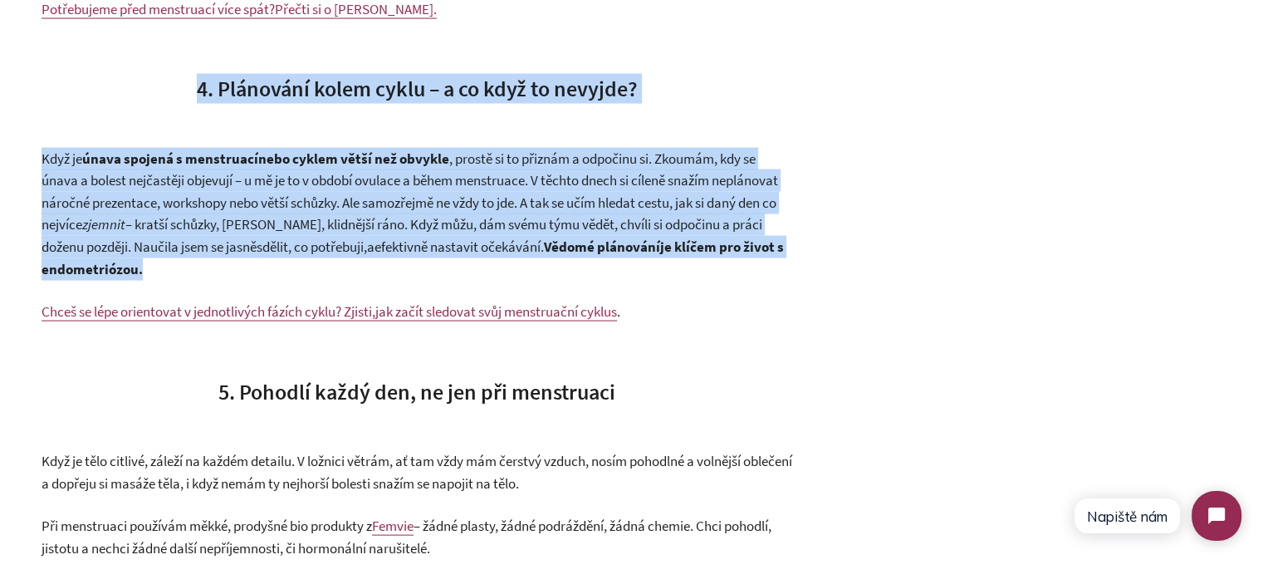
drag, startPoint x: 233, startPoint y: 89, endPoint x: 281, endPoint y: 202, distance: 122.8
click at [282, 202] on span "nebo cyklem větší než obvykle , prostě si to přiznám a odpočinu si. Zkoumám, kd…" at bounding box center [410, 192] width 737 height 85
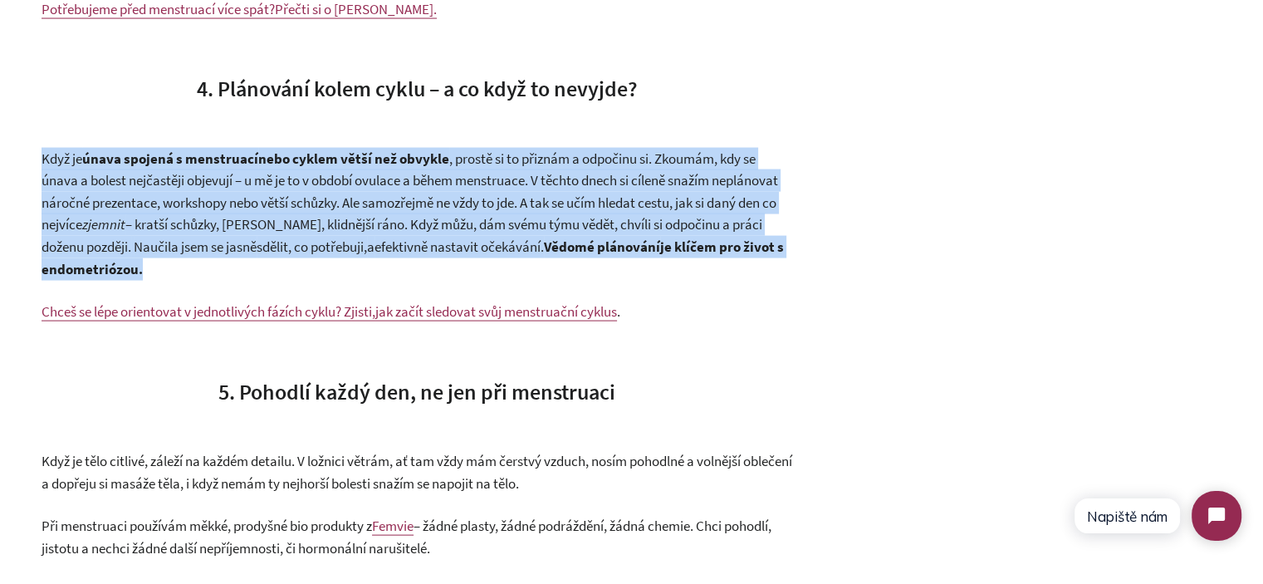
click at [282, 202] on span "nebo cyklem větší než obvykle , prostě si to přiznám a odpočinu si. Zkoumám, kd…" at bounding box center [410, 192] width 737 height 85
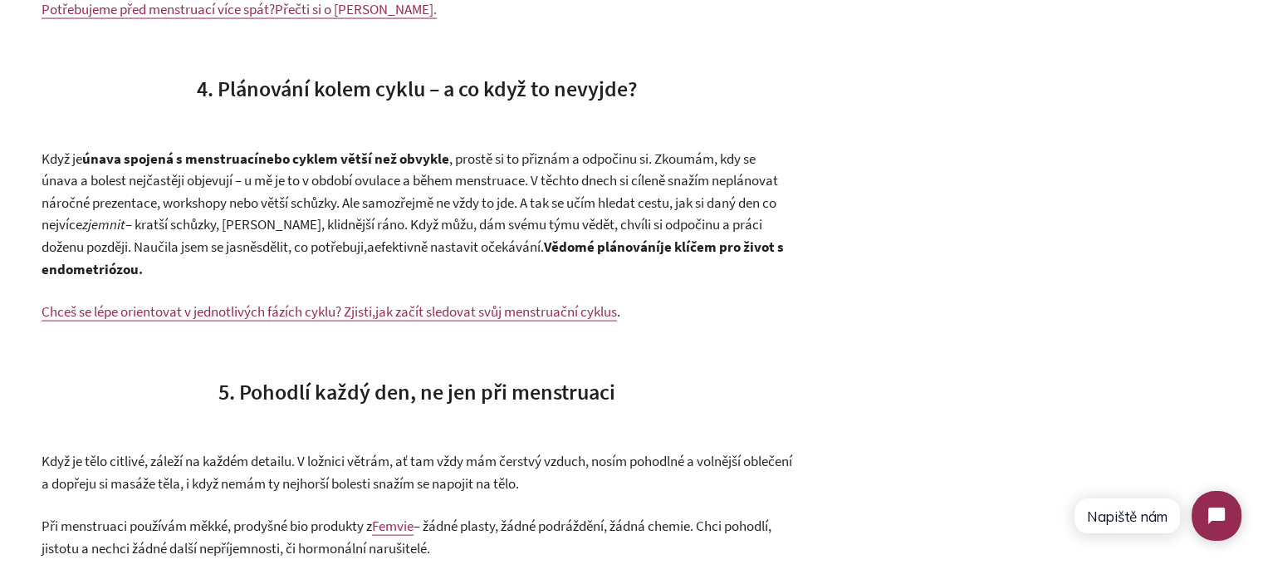
click at [226, 94] on span "4. Plánování kolem cyklu – a co když to nevyjde?" at bounding box center [417, 88] width 441 height 27
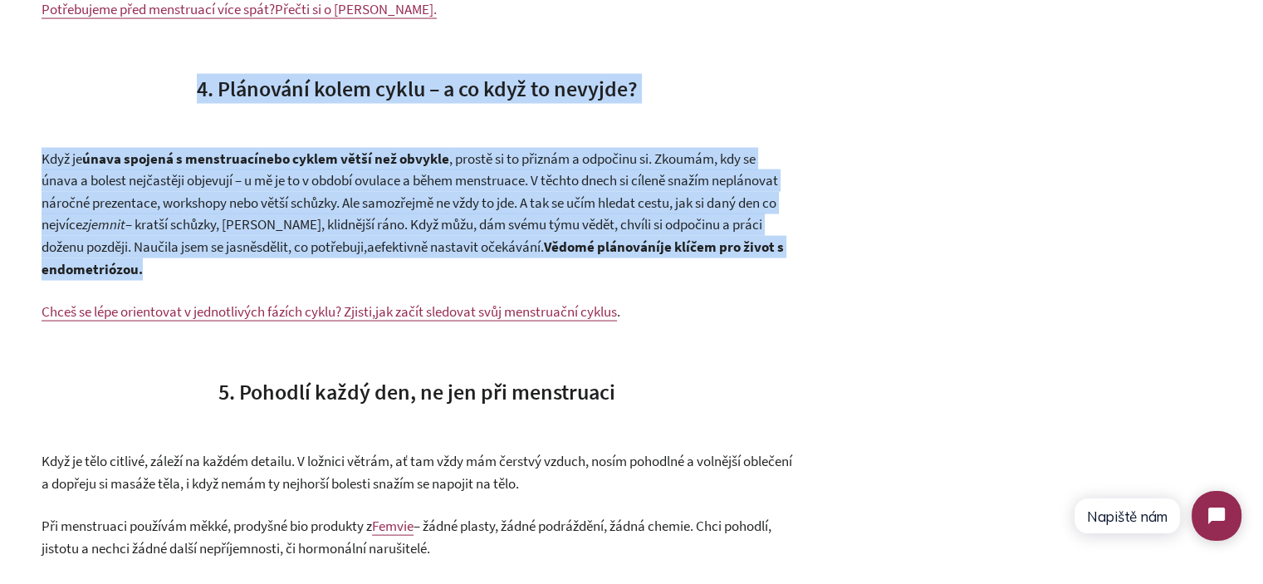
drag, startPoint x: 226, startPoint y: 94, endPoint x: 280, endPoint y: 179, distance: 100.5
click at [280, 179] on span "nebo cyklem větší než obvykle , prostě si to přiznám a odpočinu si. Zkoumám, kd…" at bounding box center [410, 192] width 737 height 85
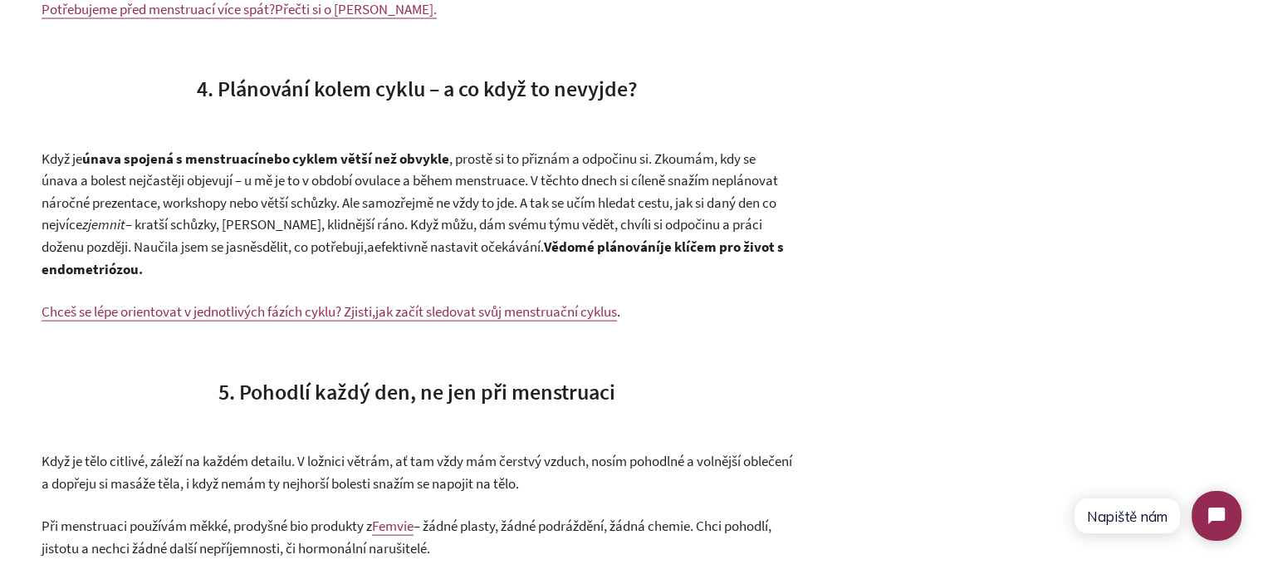
click at [419, 233] on span "– kratší schůzky, víc pauz, klidnější ráno. Když můžu, dám svému týmu vědět, ch…" at bounding box center [402, 235] width 721 height 41
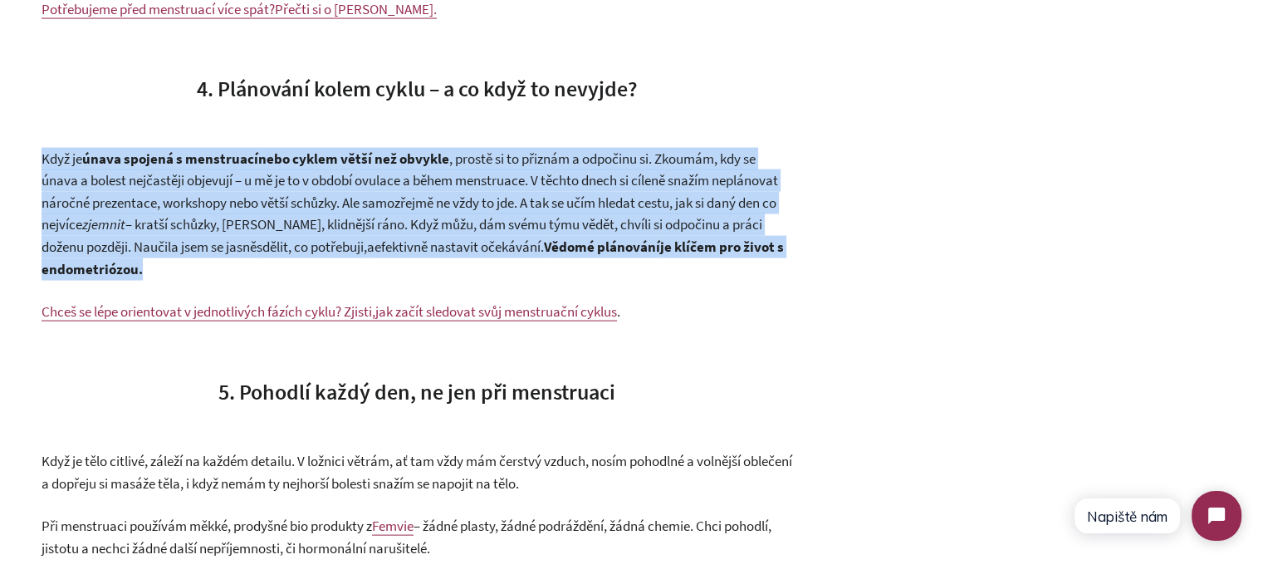
click at [419, 233] on span "– kratší schůzky, víc pauz, klidnější ráno. Když můžu, dám svému týmu vědět, ch…" at bounding box center [402, 235] width 721 height 41
drag, startPoint x: 767, startPoint y: 247, endPoint x: 827, endPoint y: 259, distance: 61.9
click at [767, 247] on strong "je klíčem pro život s endometriózou." at bounding box center [413, 258] width 743 height 41
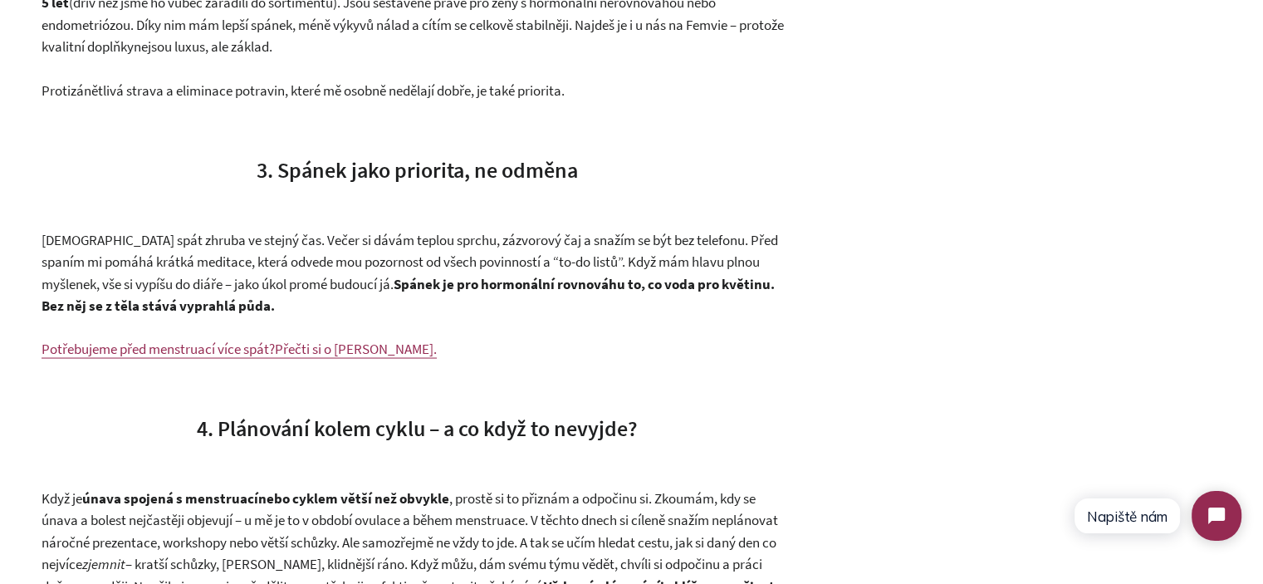
scroll to position [2741, 0]
